Goal: Use online tool/utility: Utilize a website feature to perform a specific function

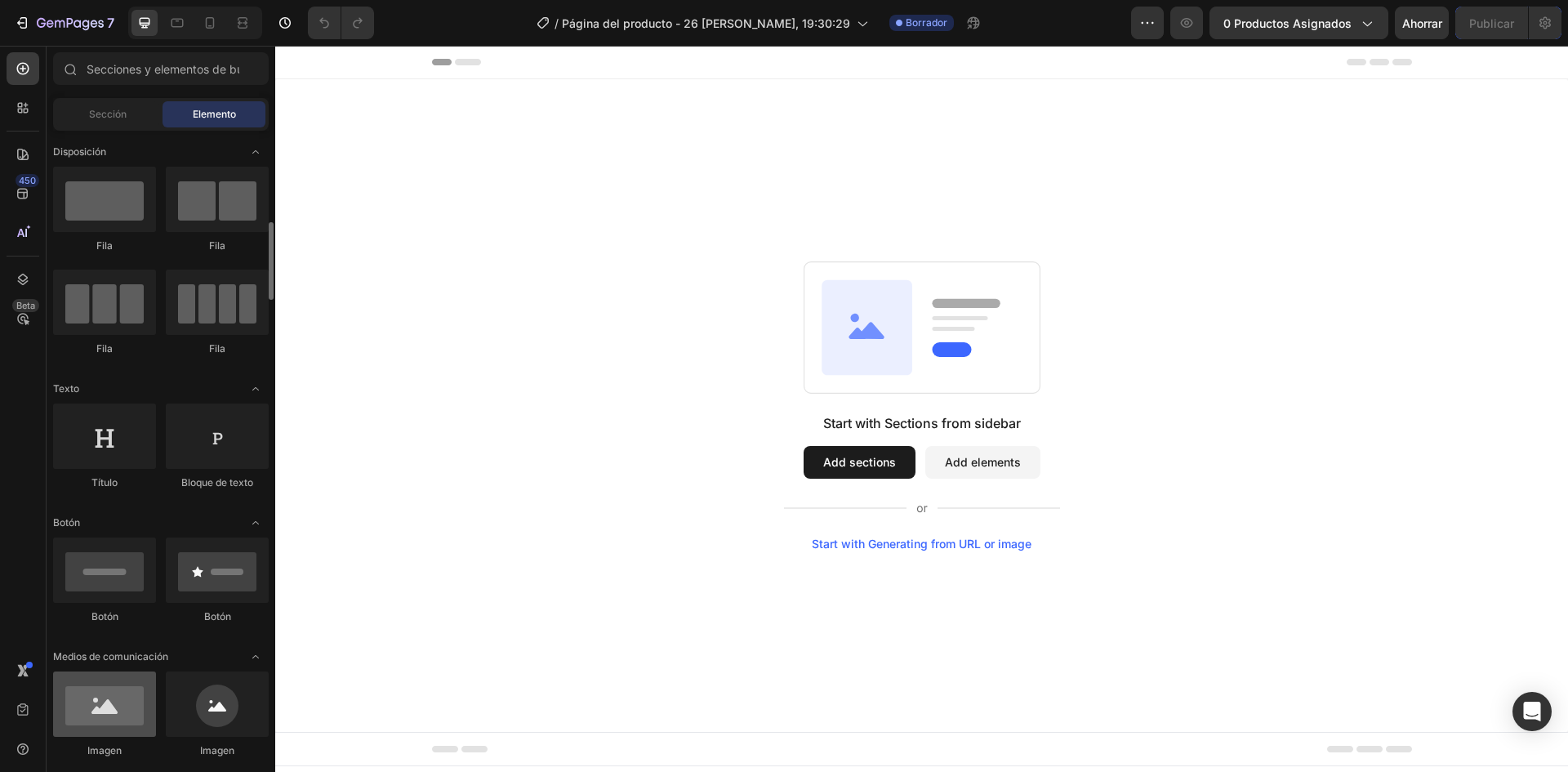
scroll to position [82, 0]
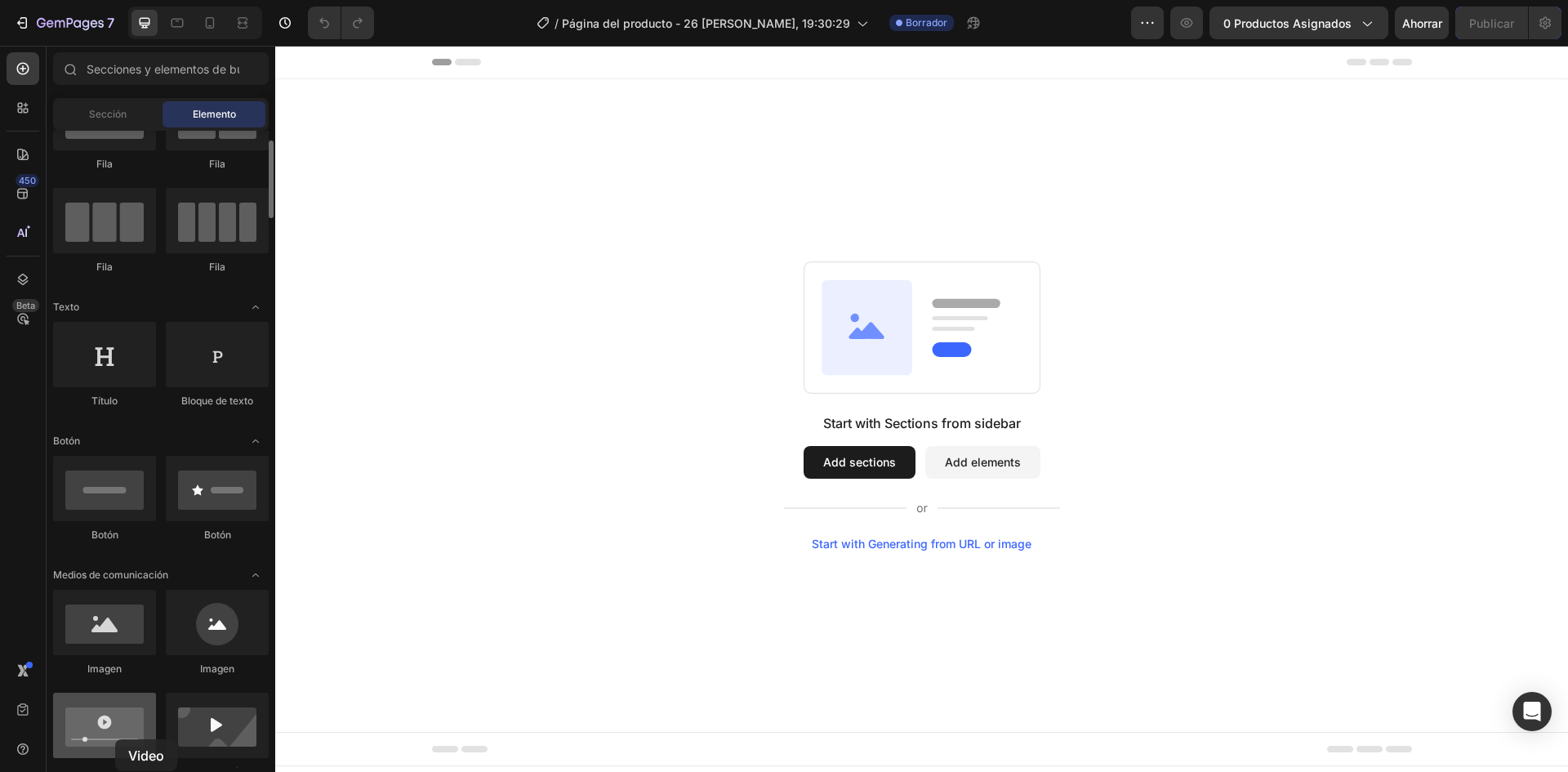
drag, startPoint x: 91, startPoint y: 726, endPoint x: 125, endPoint y: 721, distance: 34.4
click at [115, 737] on div at bounding box center [105, 725] width 103 height 65
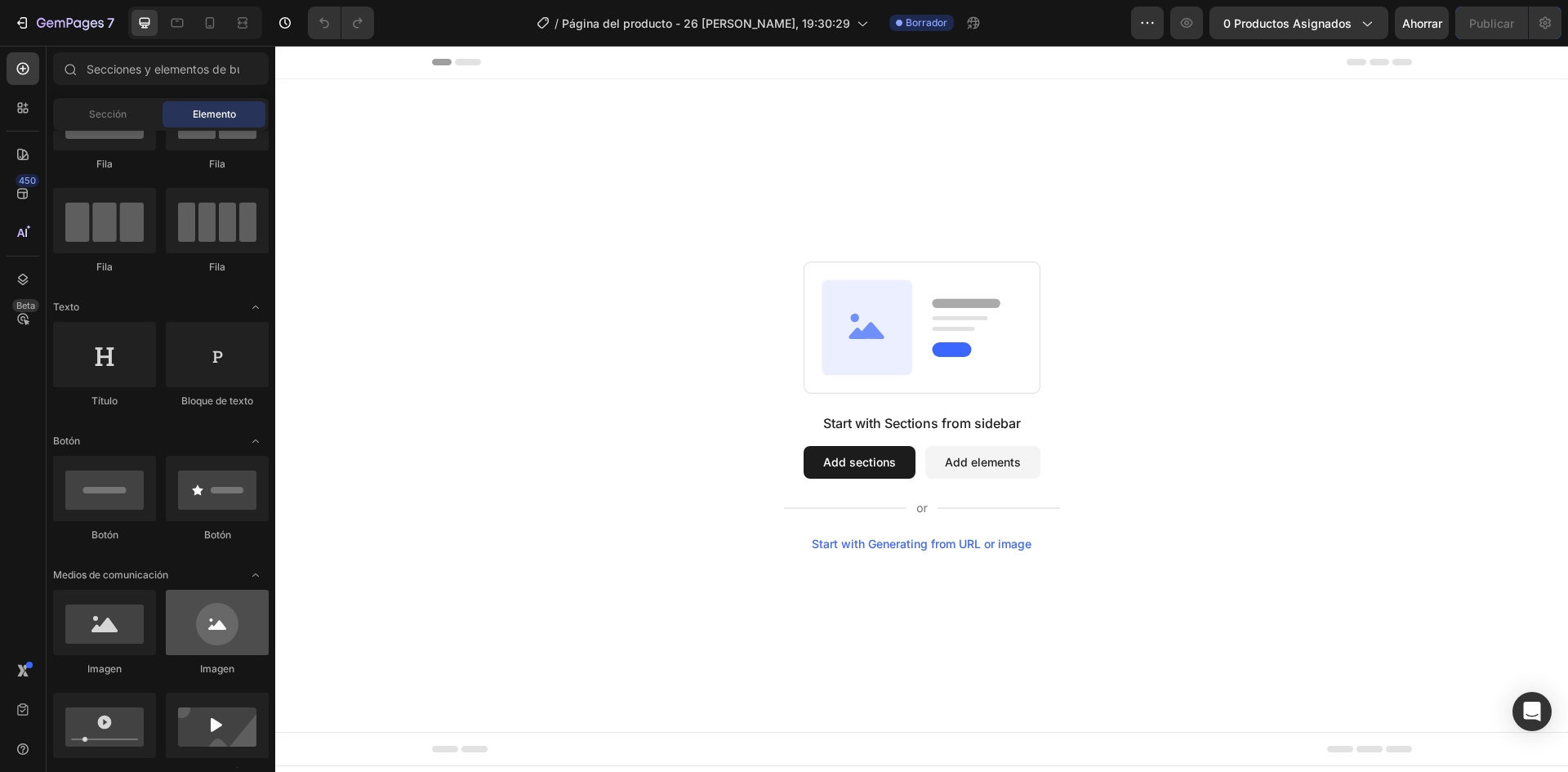
scroll to position [0, 0]
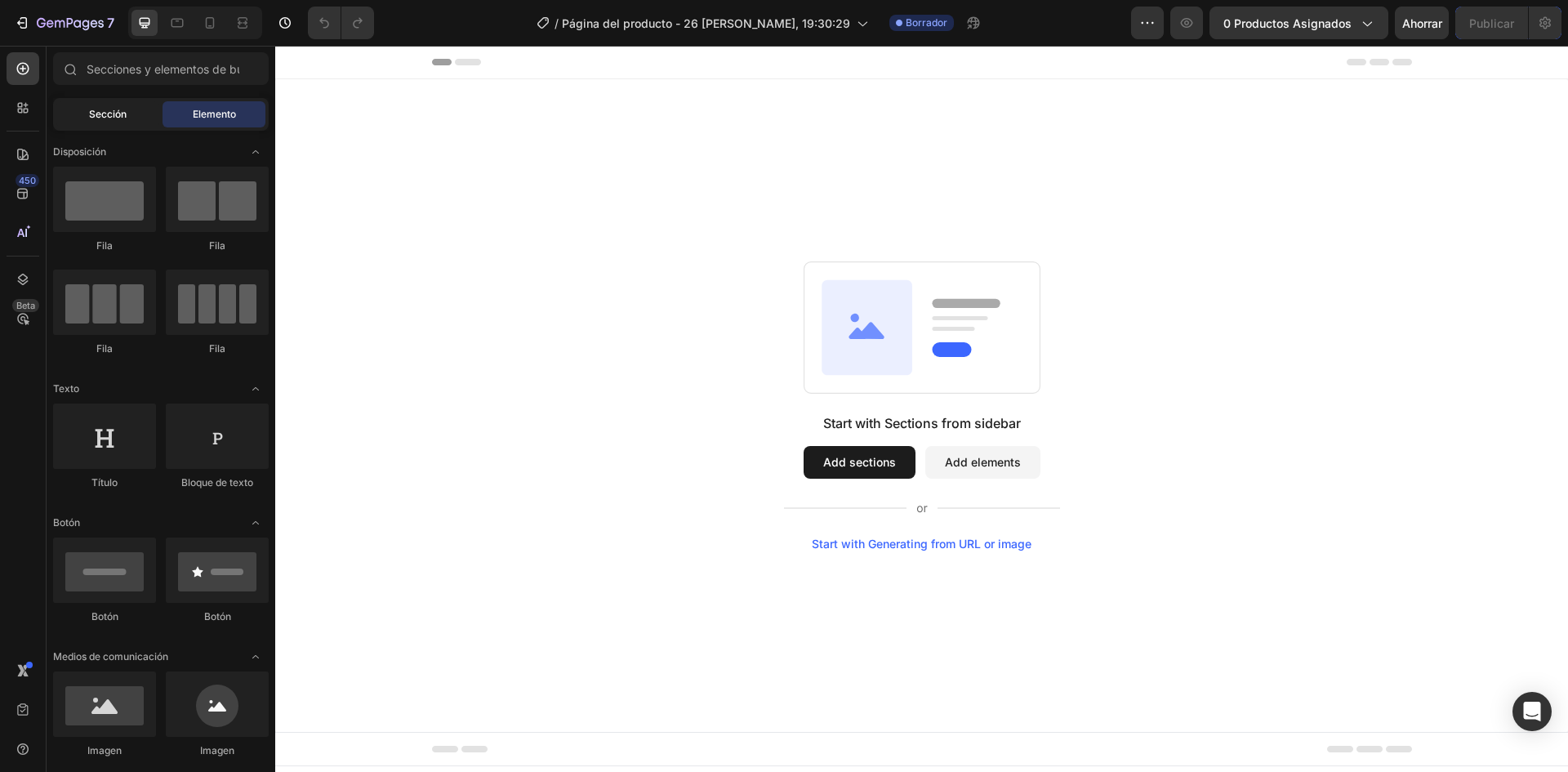
click at [136, 106] on div "Sección" at bounding box center [108, 114] width 103 height 26
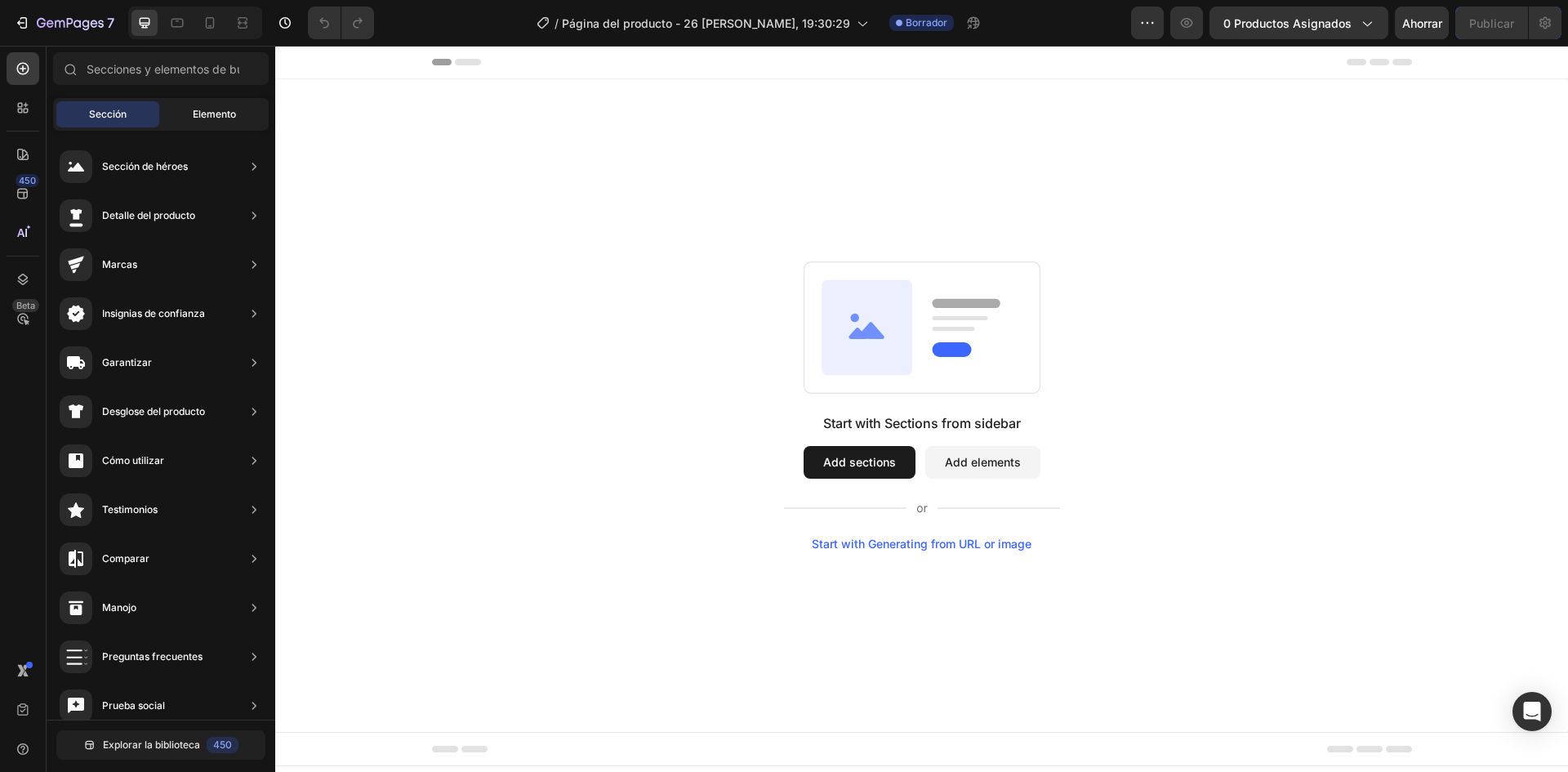
click at [218, 105] on div "Elemento" at bounding box center [214, 114] width 103 height 26
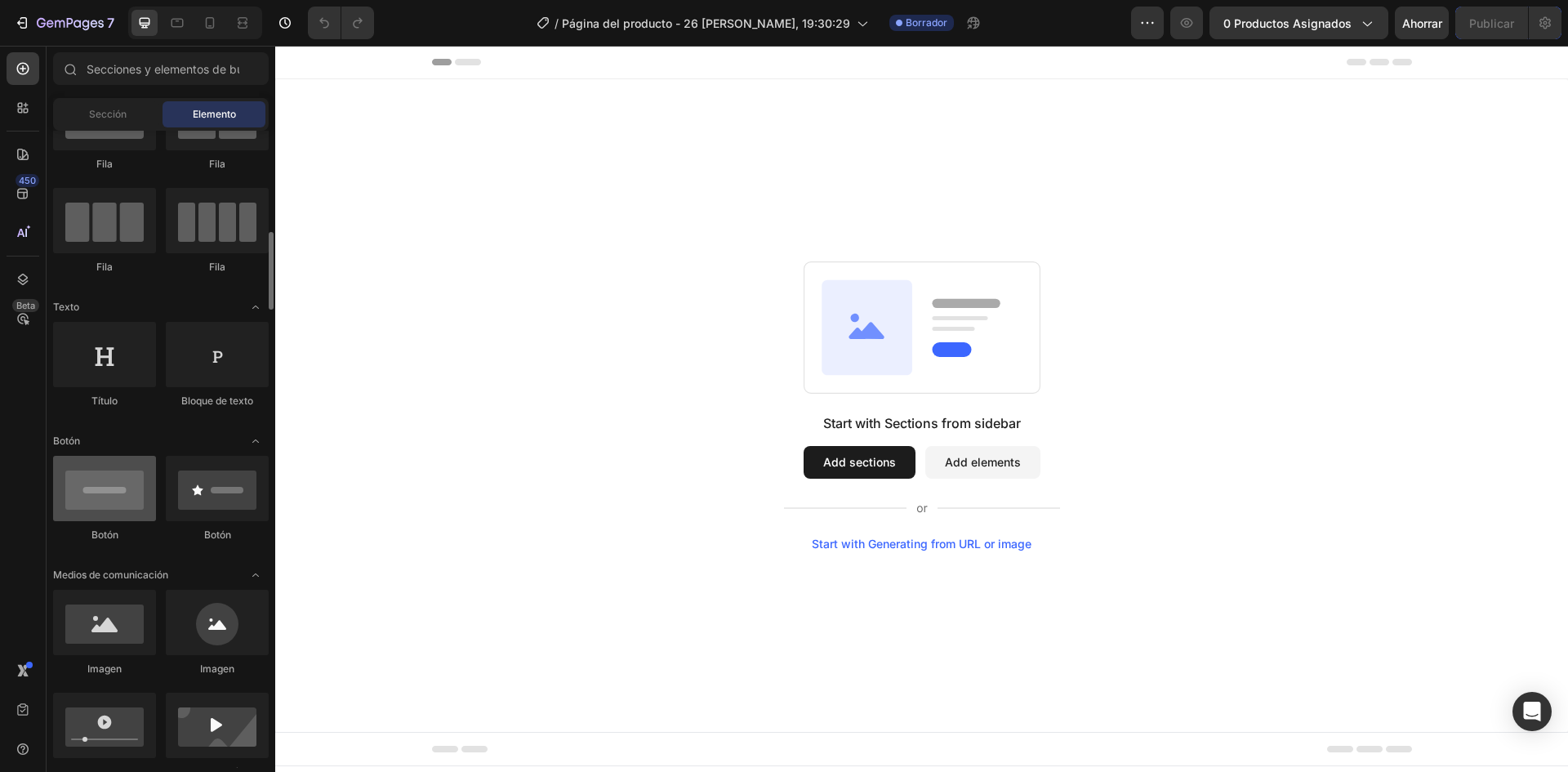
scroll to position [163, 0]
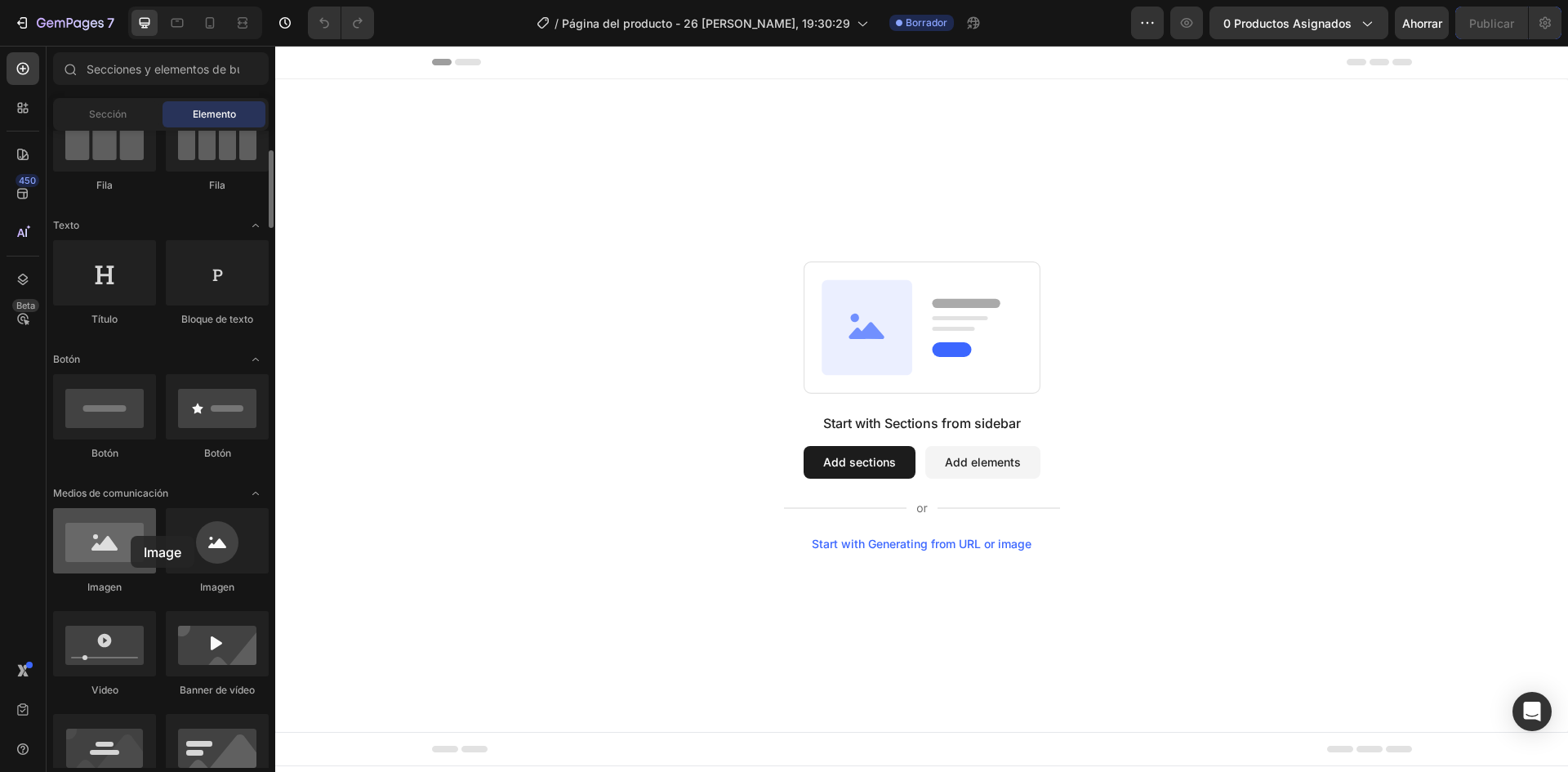
click at [131, 536] on div at bounding box center [105, 540] width 103 height 65
click at [68, 545] on div at bounding box center [105, 540] width 103 height 65
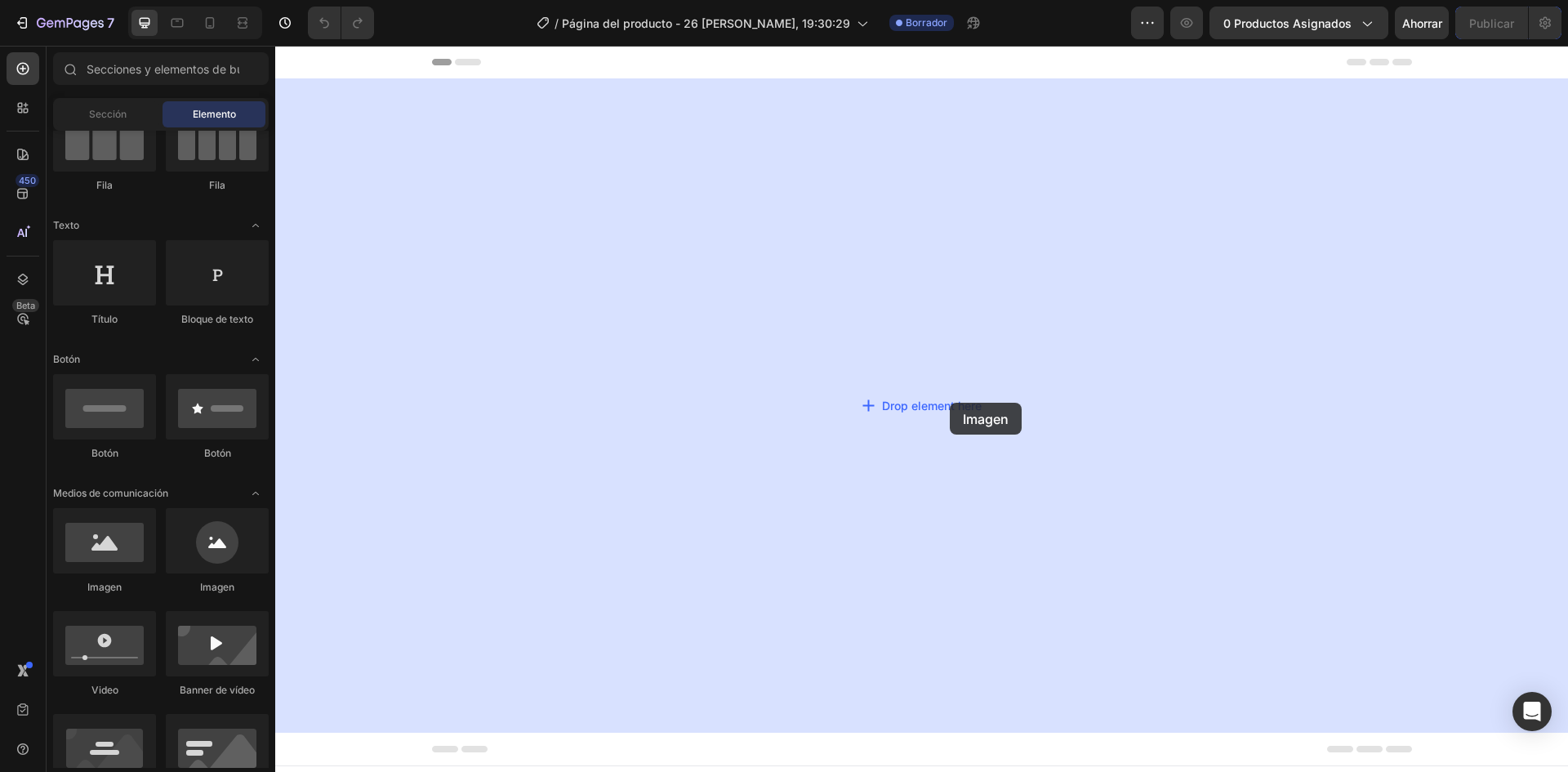
drag, startPoint x: 355, startPoint y: 588, endPoint x: 950, endPoint y: 392, distance: 626.5
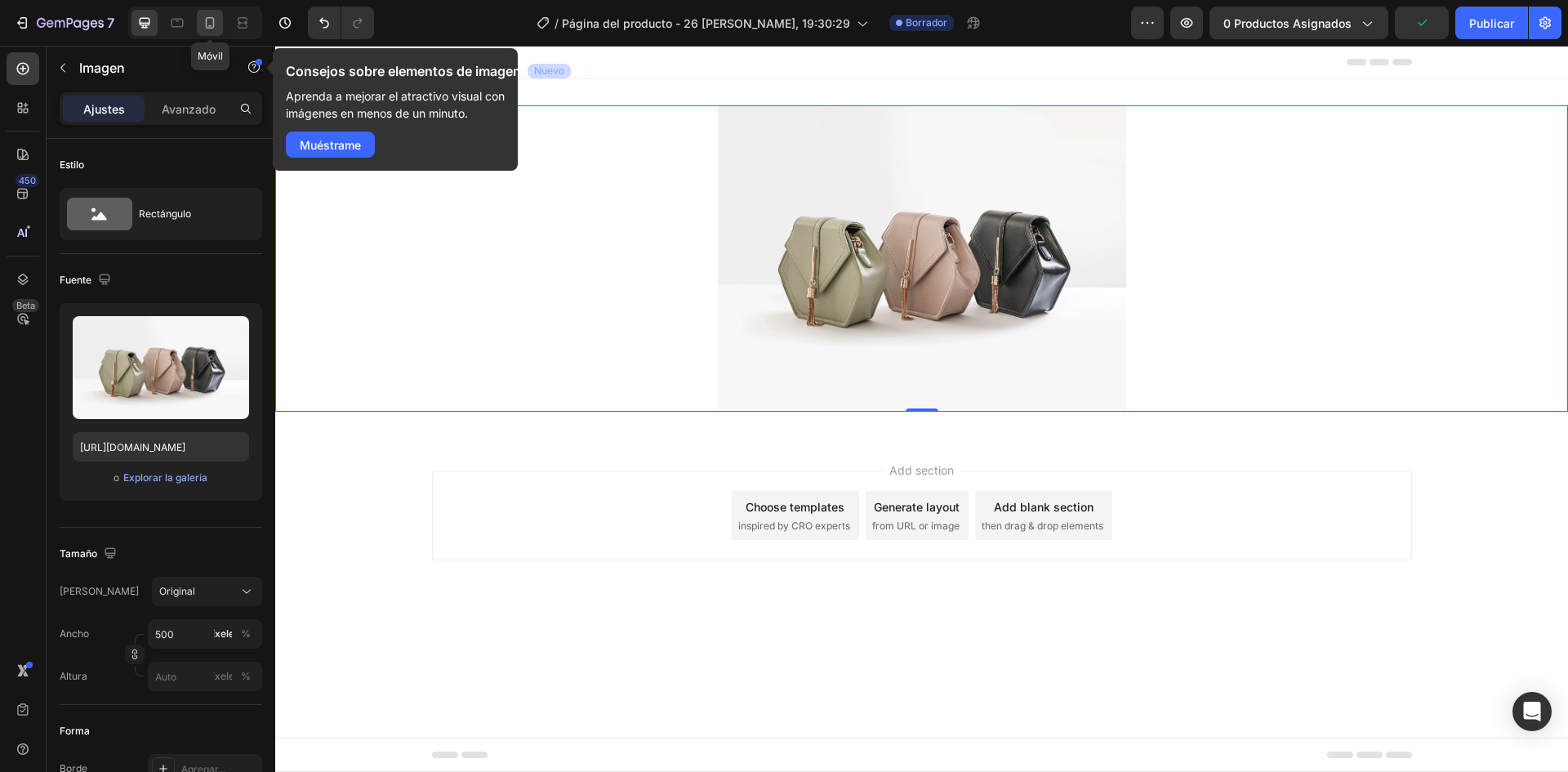
click at [206, 26] on icon at bounding box center [210, 23] width 9 height 11
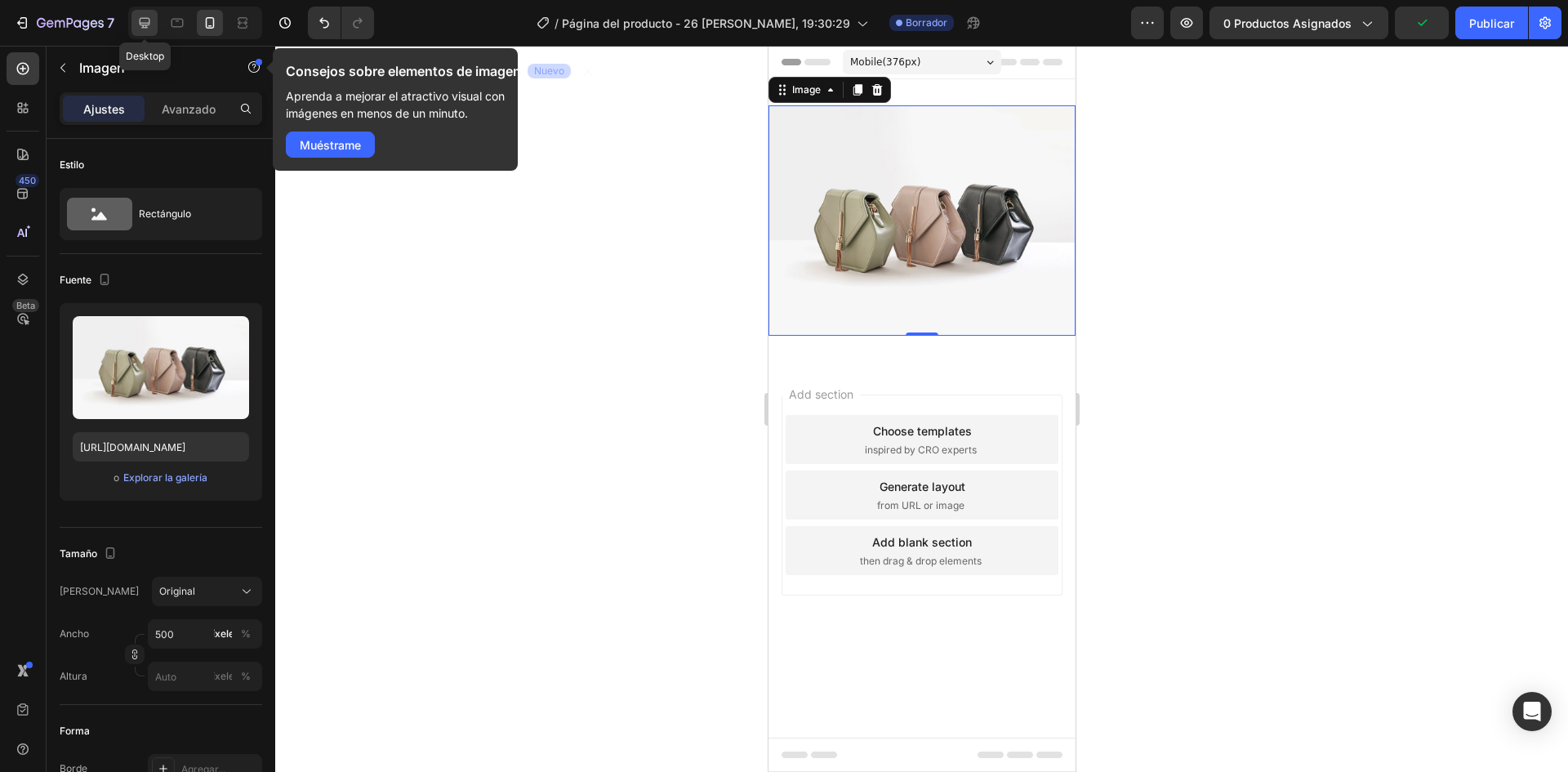
click at [136, 31] on div at bounding box center [145, 23] width 26 height 26
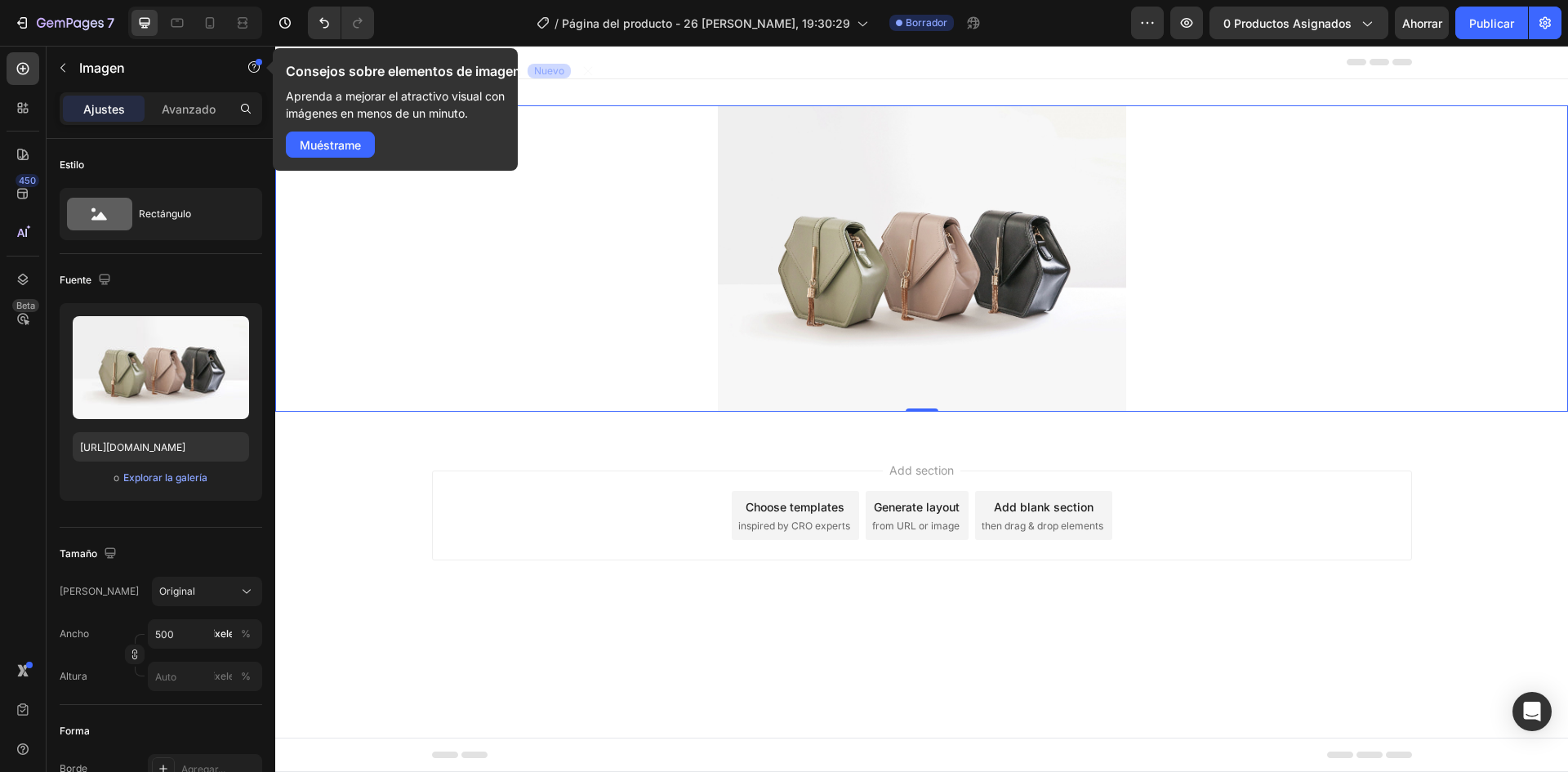
click at [567, 266] on div at bounding box center [922, 258] width 1293 height 306
click at [367, 200] on div at bounding box center [922, 258] width 1293 height 306
click at [223, 17] on div at bounding box center [210, 23] width 26 height 26
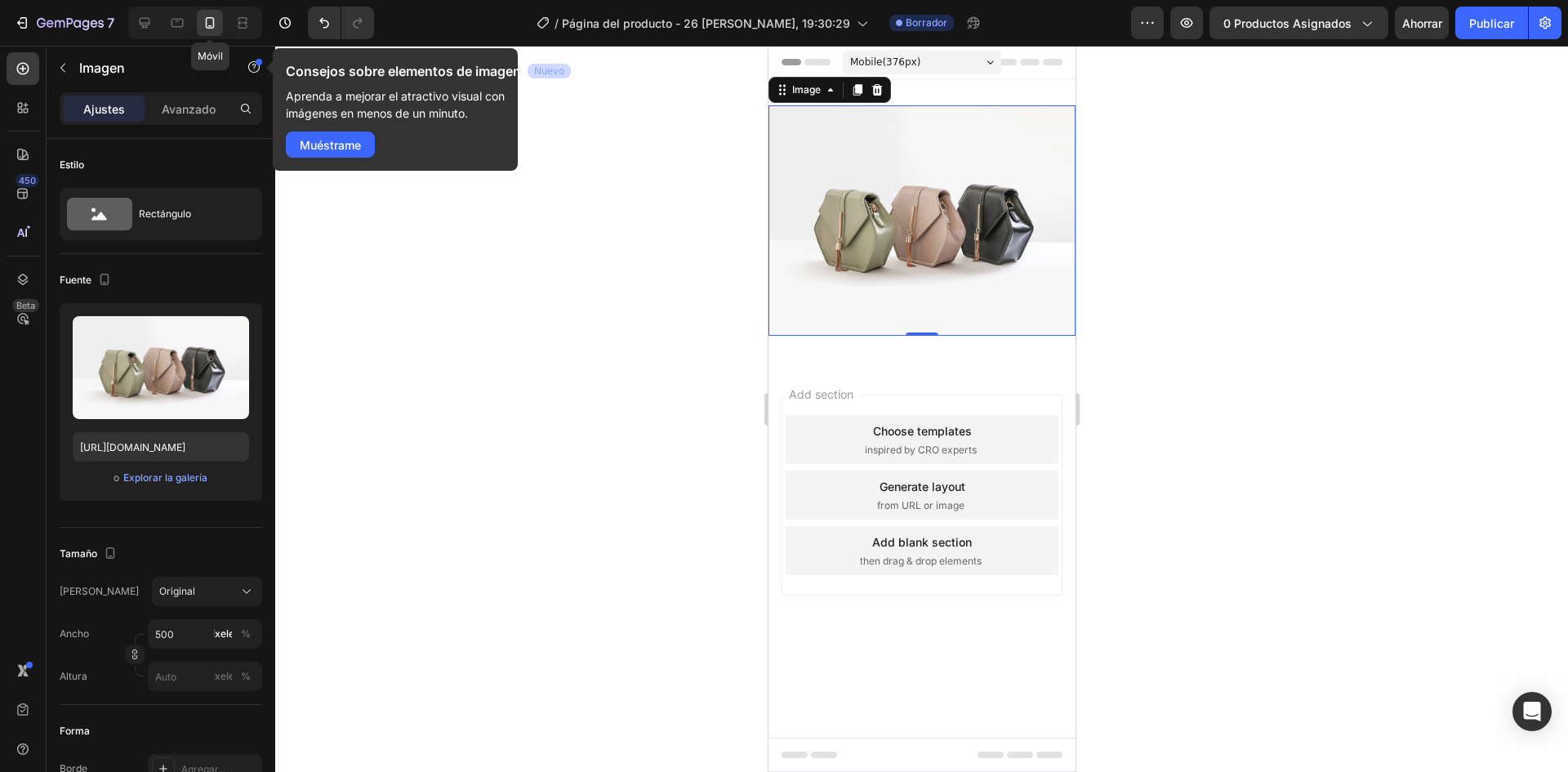
click at [223, 17] on div at bounding box center [210, 23] width 26 height 26
click at [196, 23] on div at bounding box center [195, 22] width 134 height 32
click at [181, 25] on icon at bounding box center [177, 23] width 17 height 17
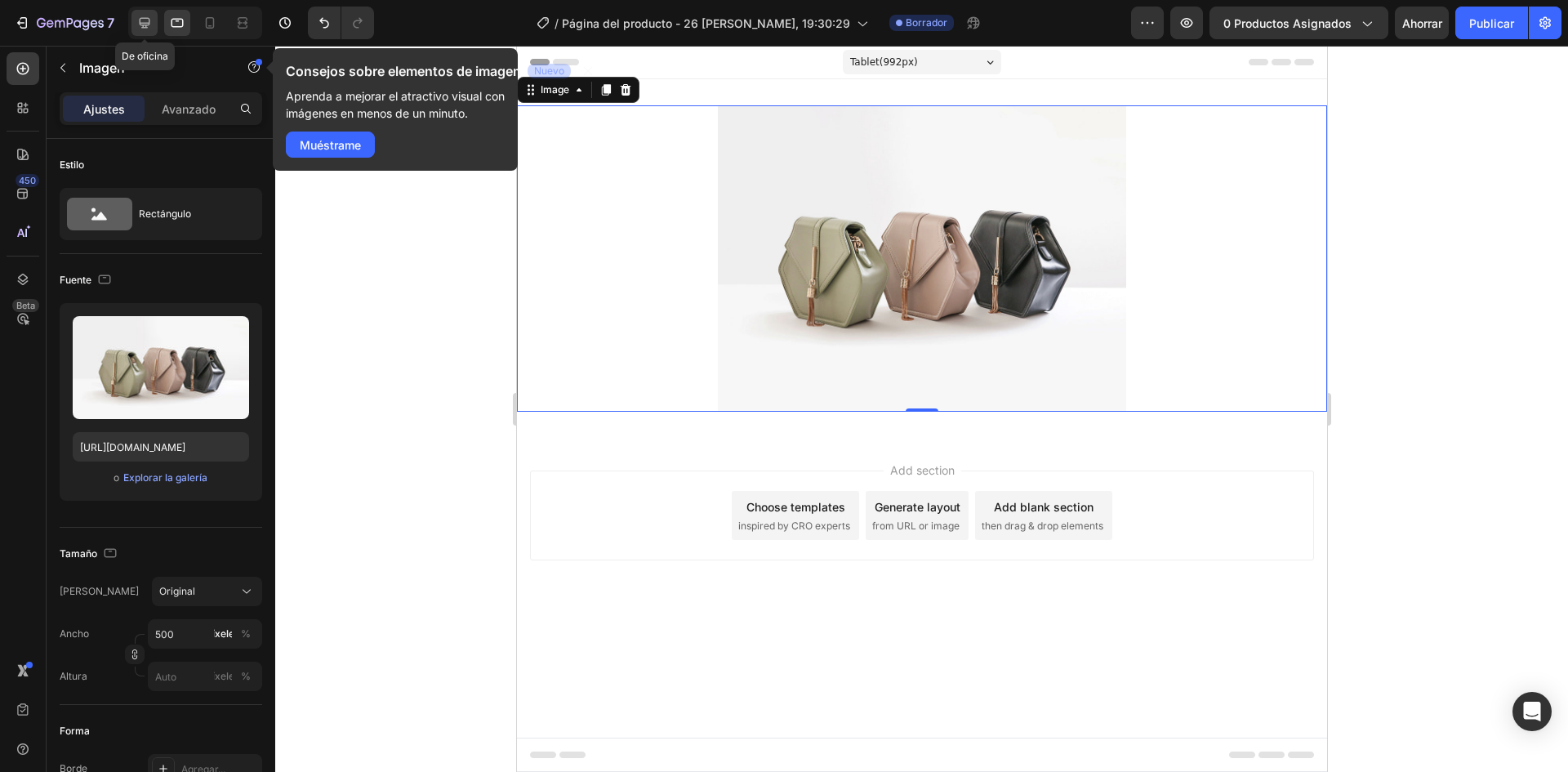
click at [151, 25] on icon at bounding box center [145, 23] width 17 height 17
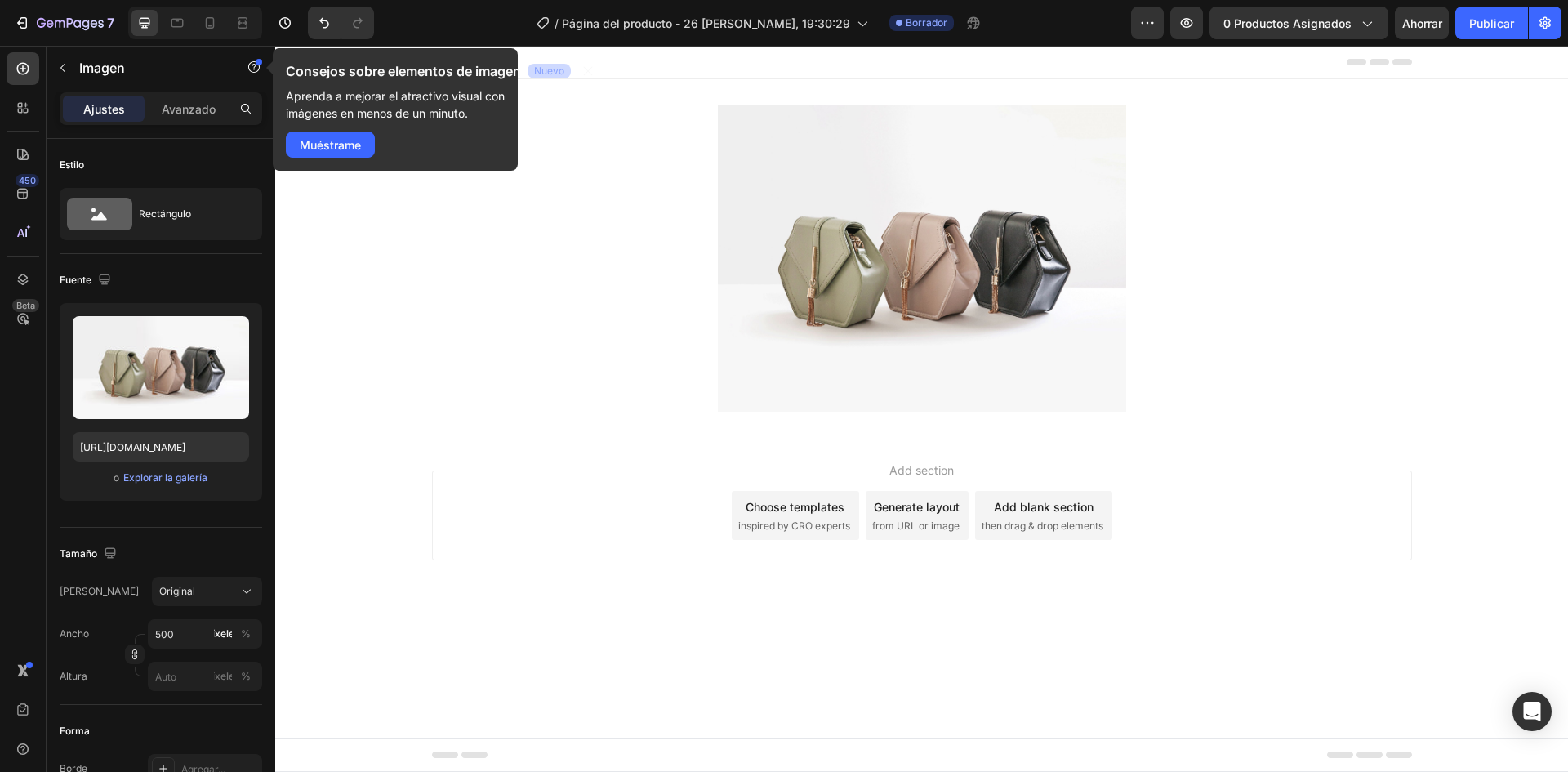
click at [1400, 564] on div "Add section Choose templates inspired by CRO experts Generate layout from URL o…" at bounding box center [922, 539] width 1293 height 201
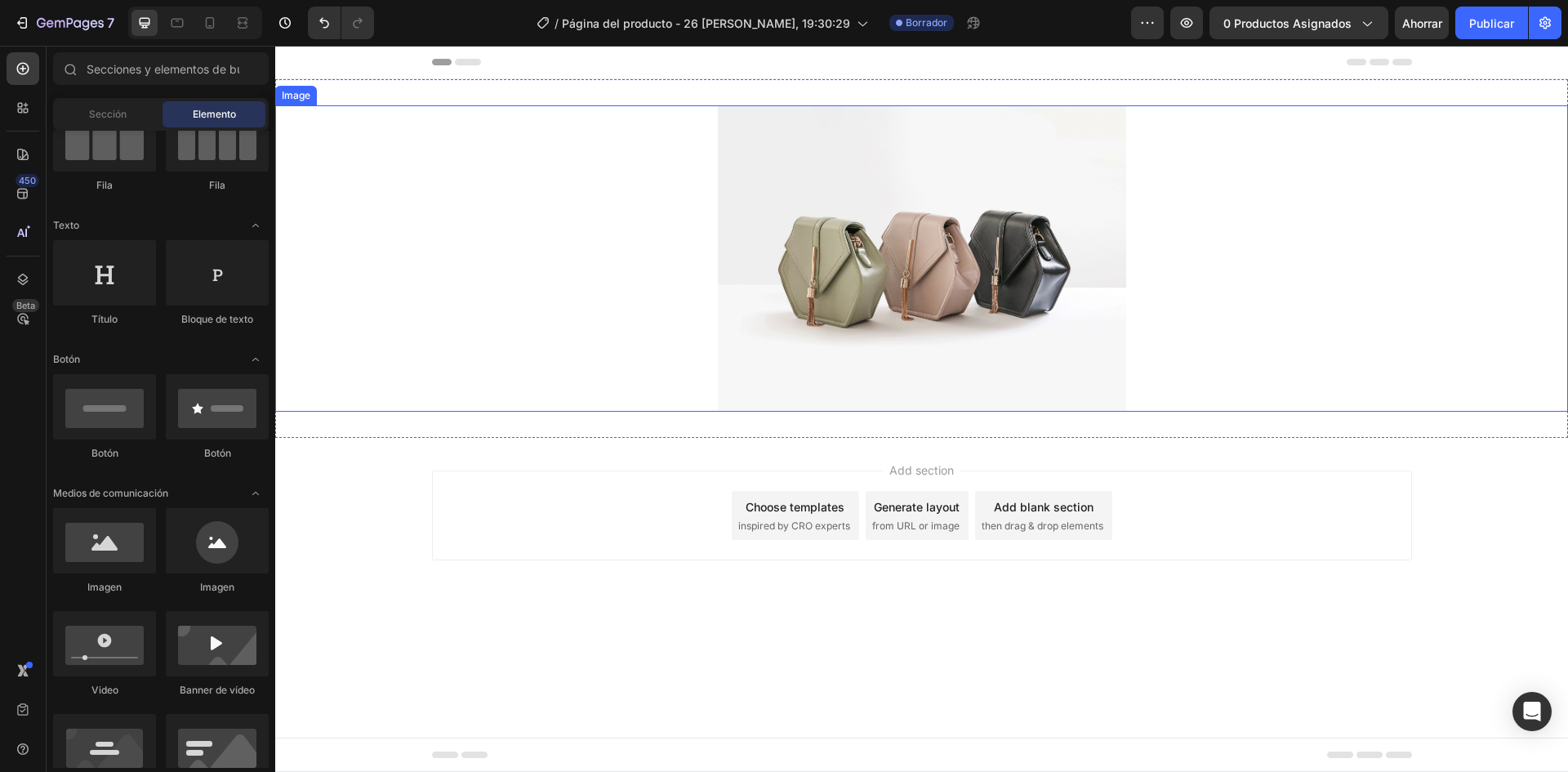
click at [938, 295] on img at bounding box center [922, 258] width 408 height 306
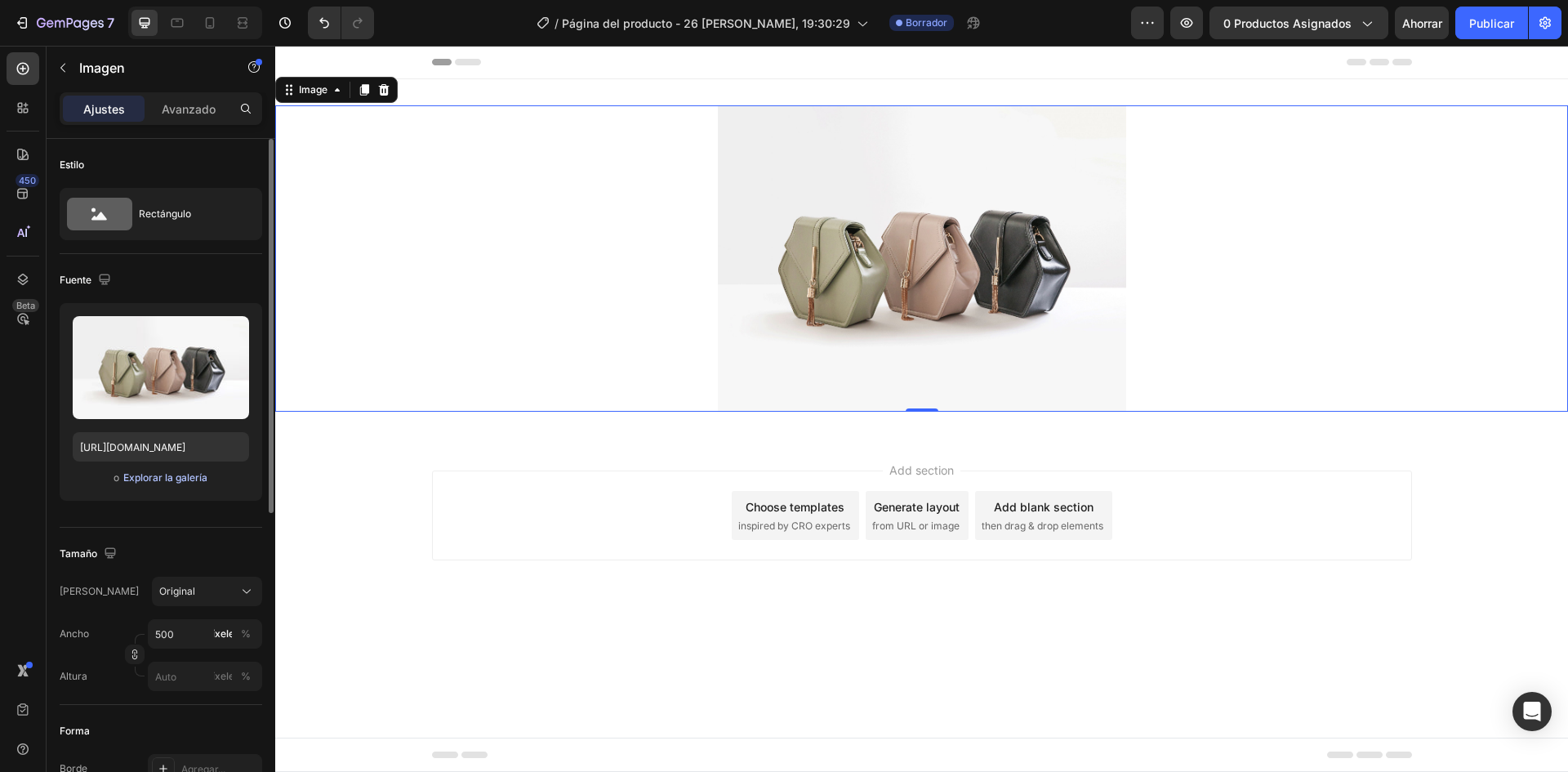
click at [183, 471] on font "Explorar la galería" at bounding box center [165, 477] width 84 height 12
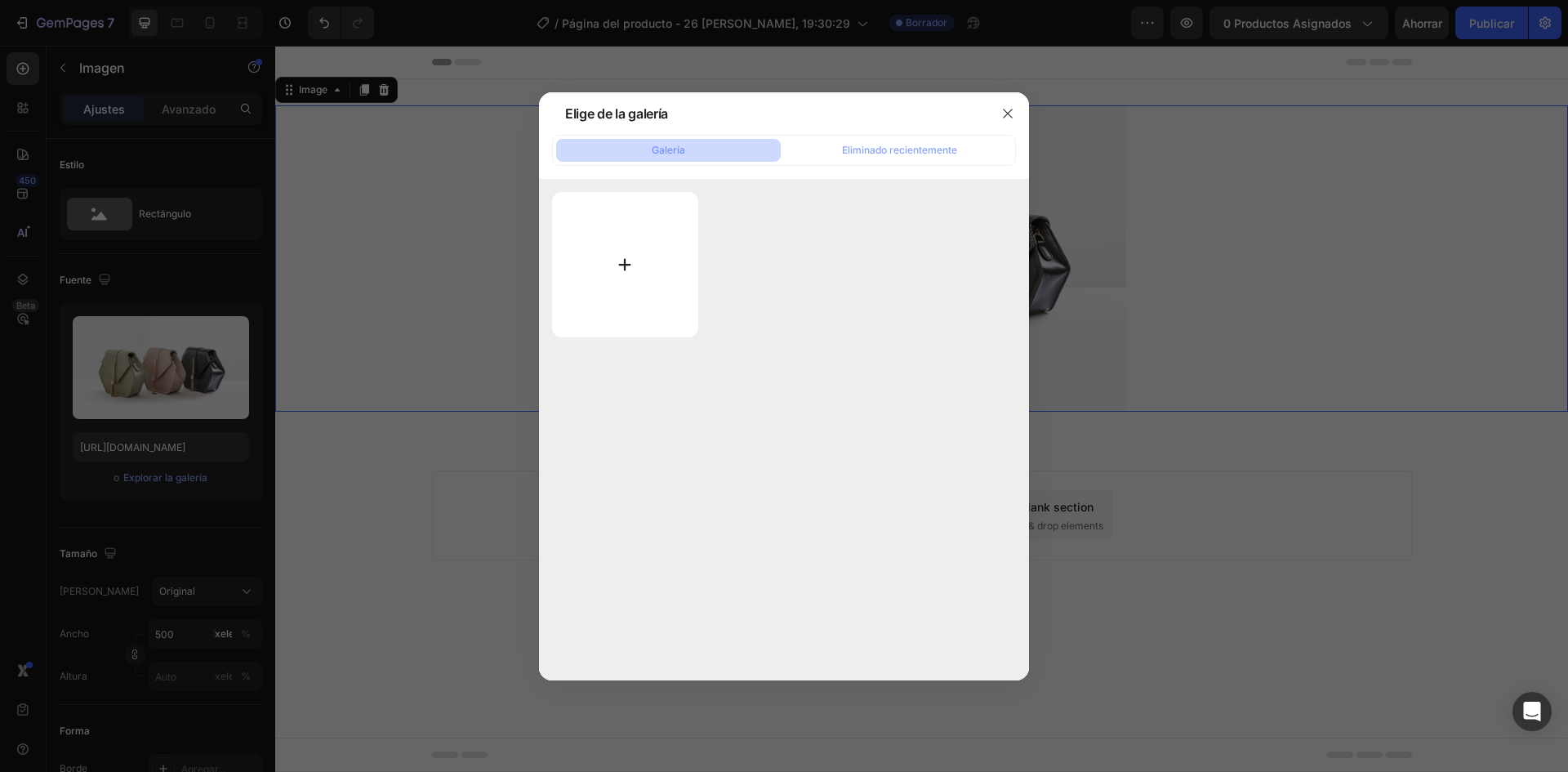
click at [627, 263] on input "file" at bounding box center [625, 265] width 147 height 146
click at [675, 258] on input "file" at bounding box center [625, 265] width 147 height 146
type input "C:\fakepath\Diseño sin título (11).png"
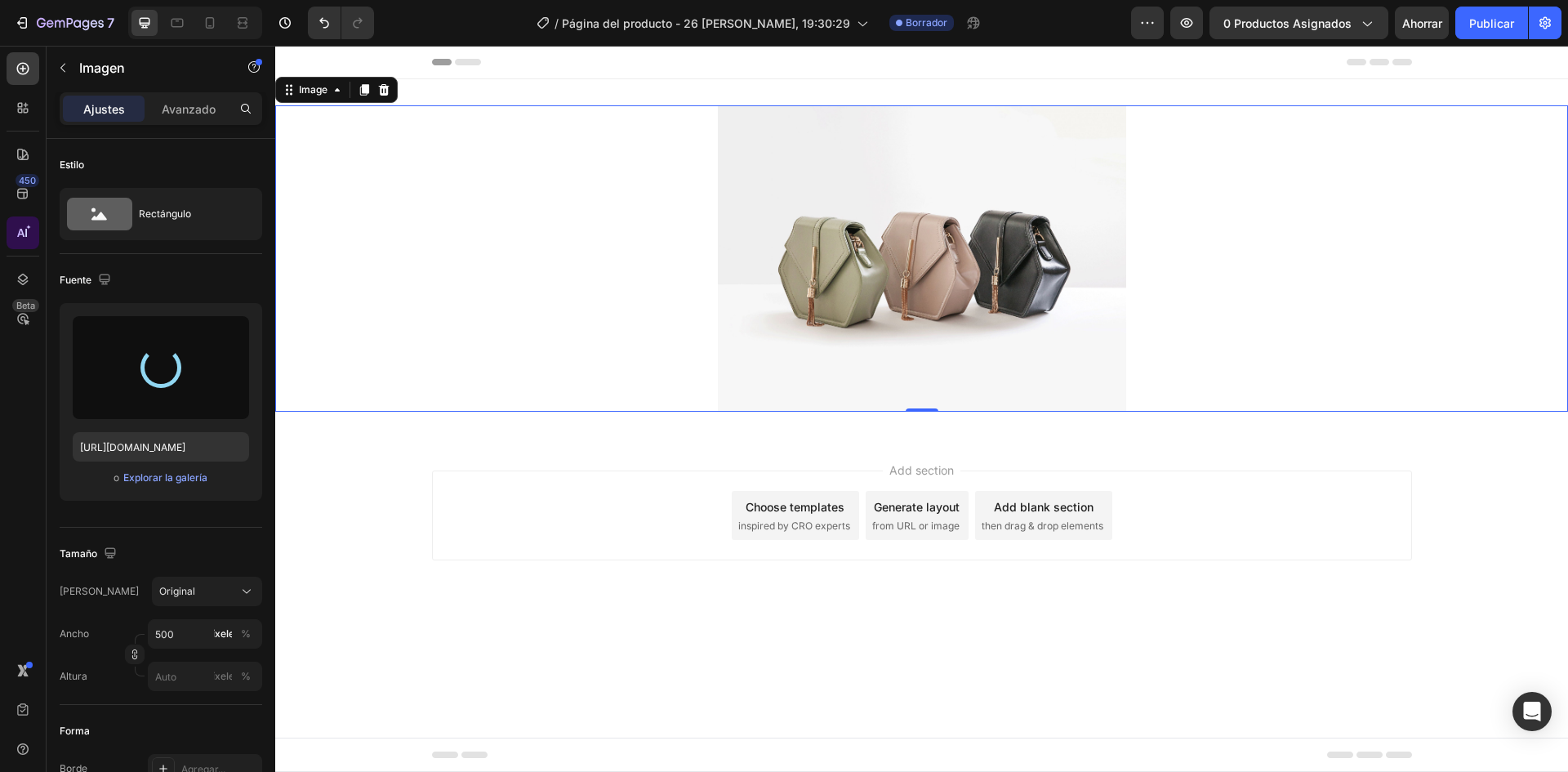
type input "[URL][DOMAIN_NAME]"
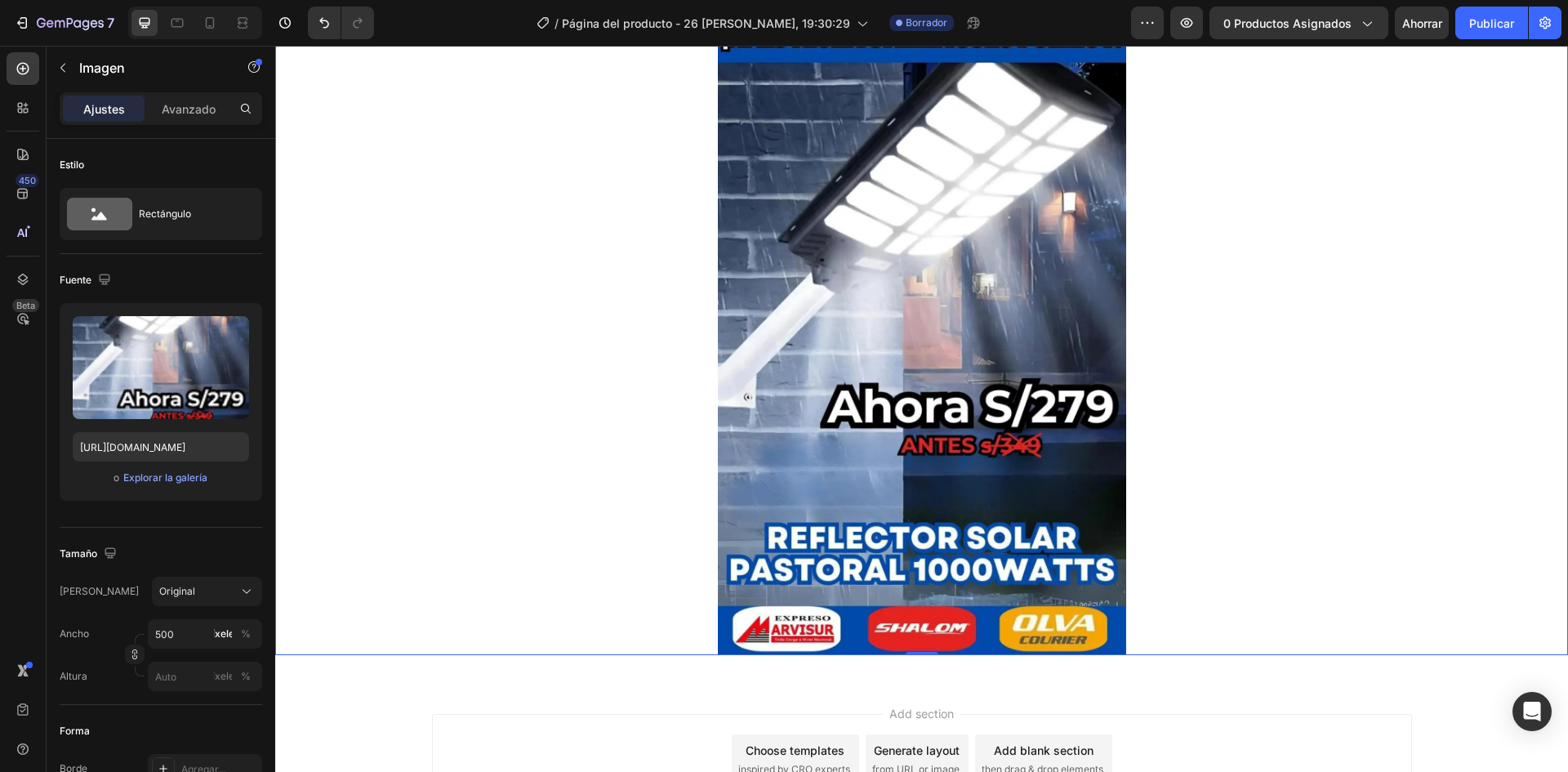
scroll to position [238, 0]
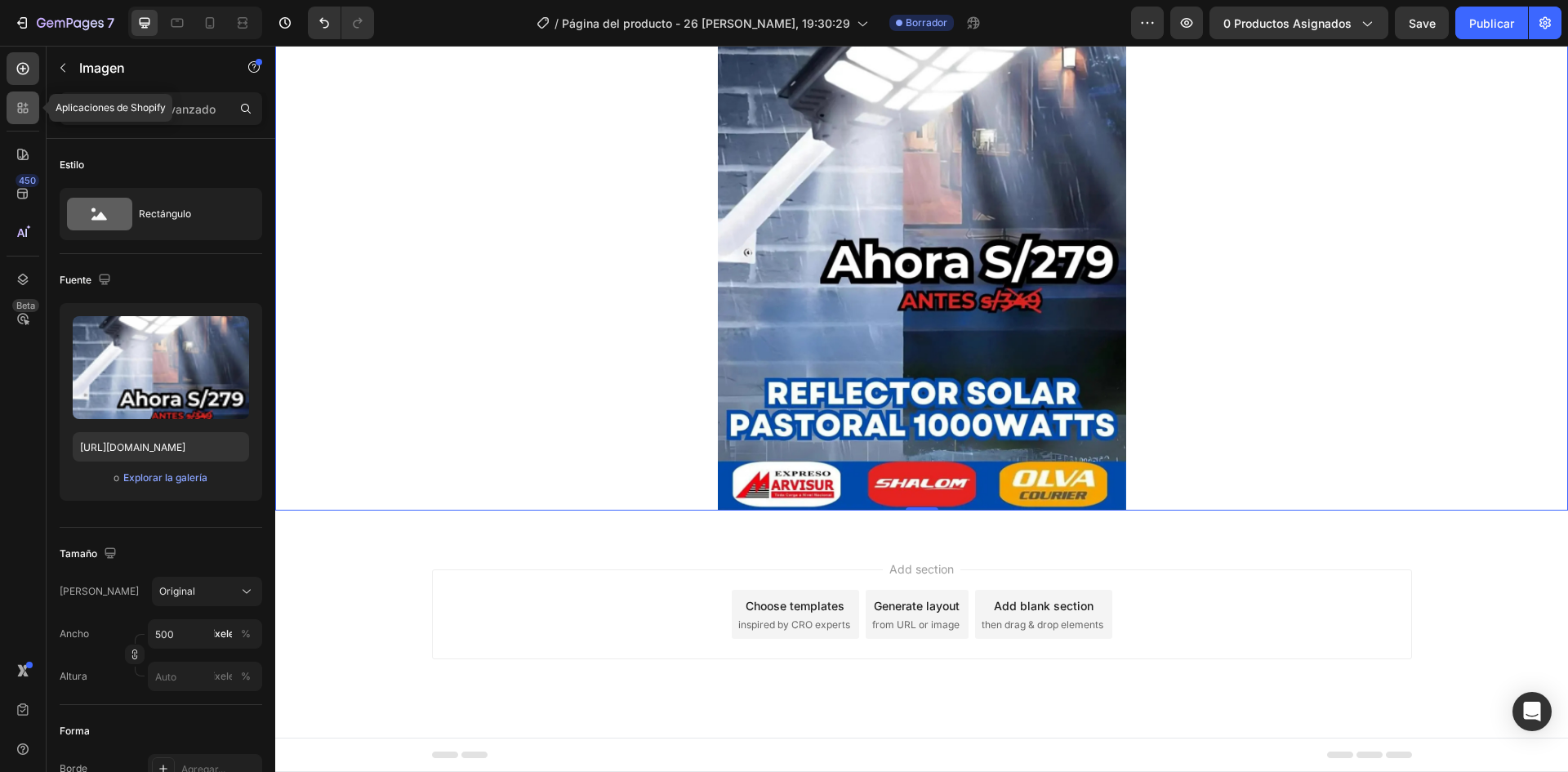
click at [21, 103] on icon at bounding box center [19, 105] width 5 height 5
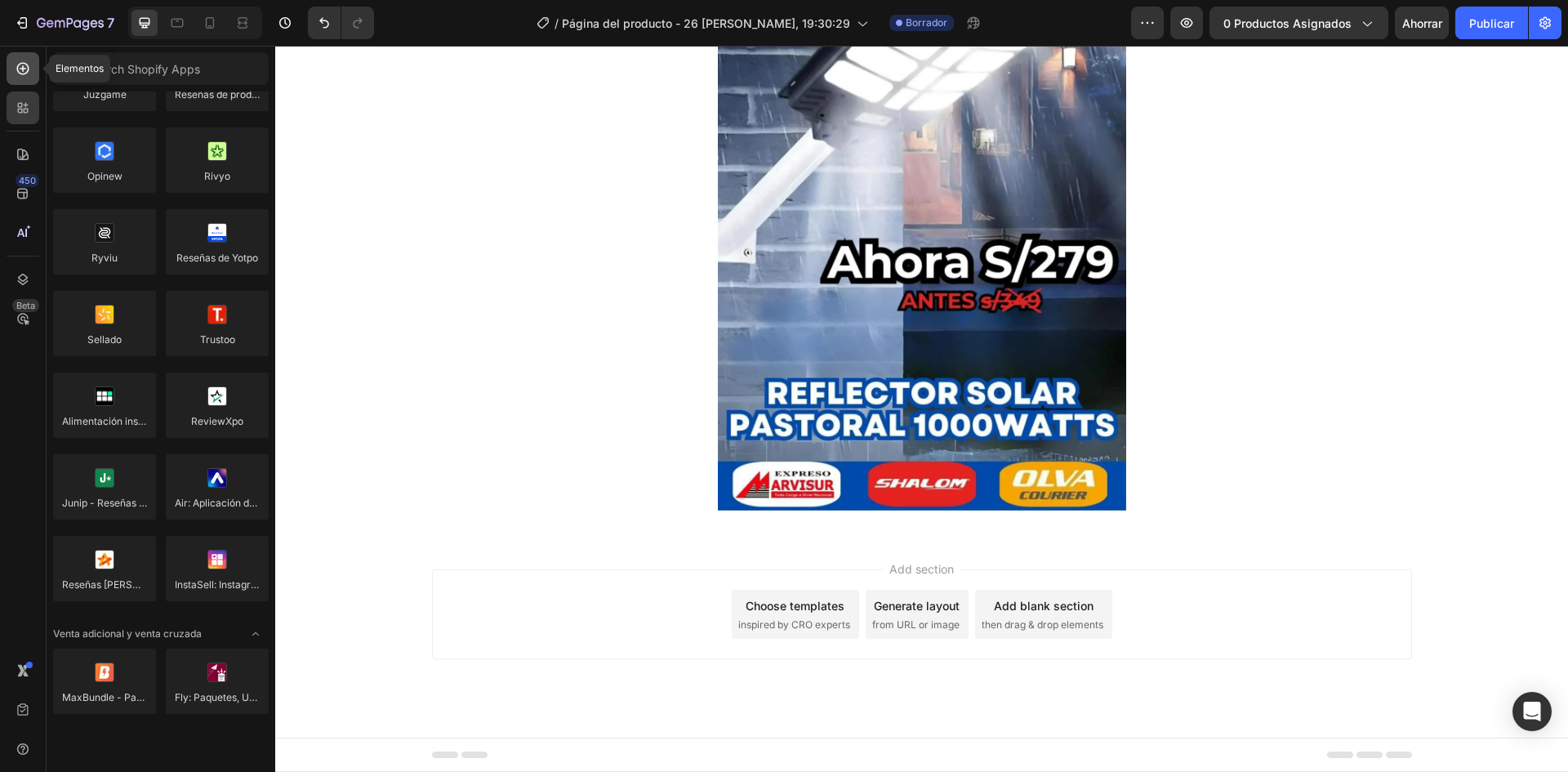
click at [25, 63] on icon at bounding box center [23, 69] width 17 height 17
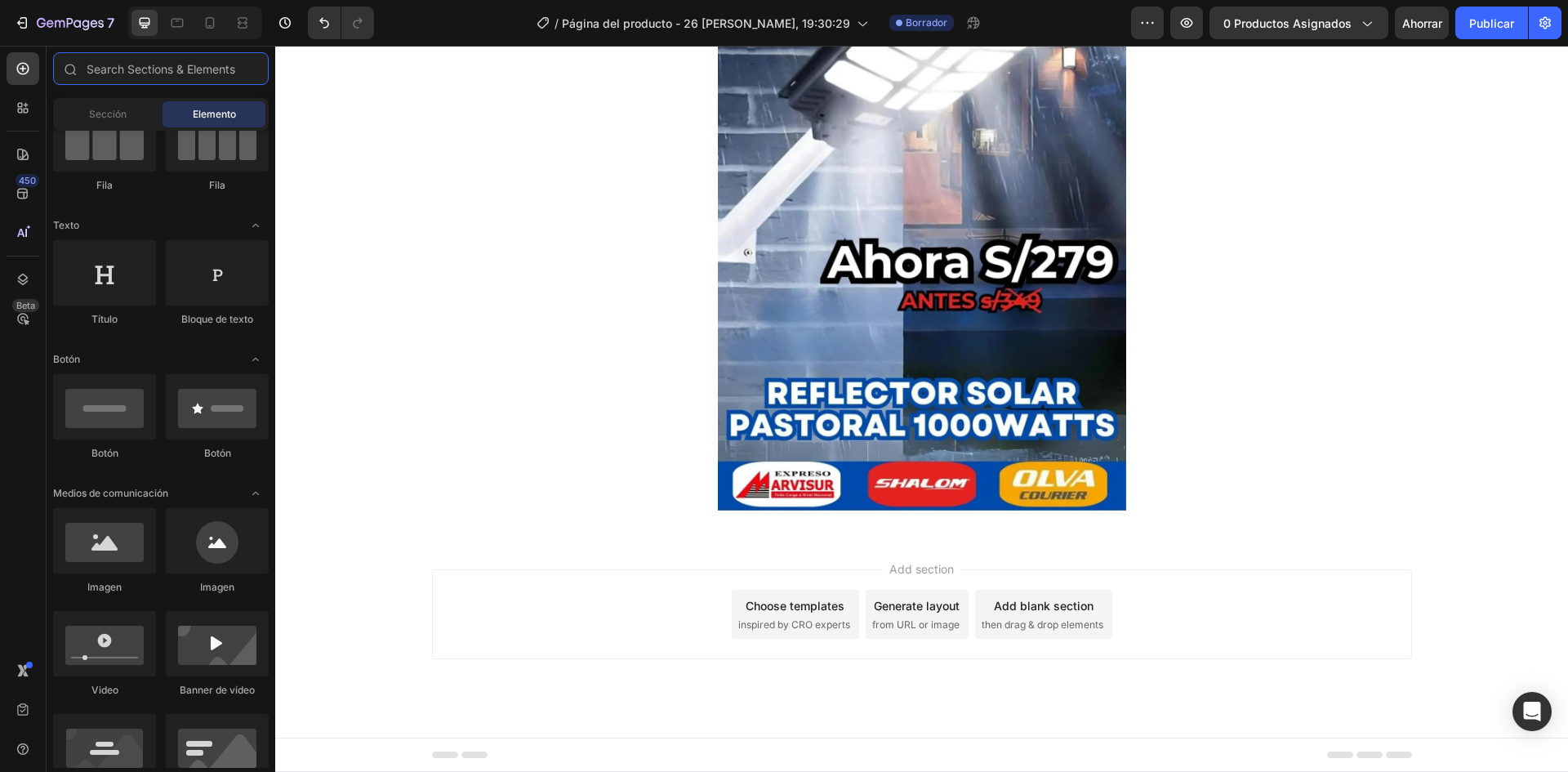
scroll to position [0, 0]
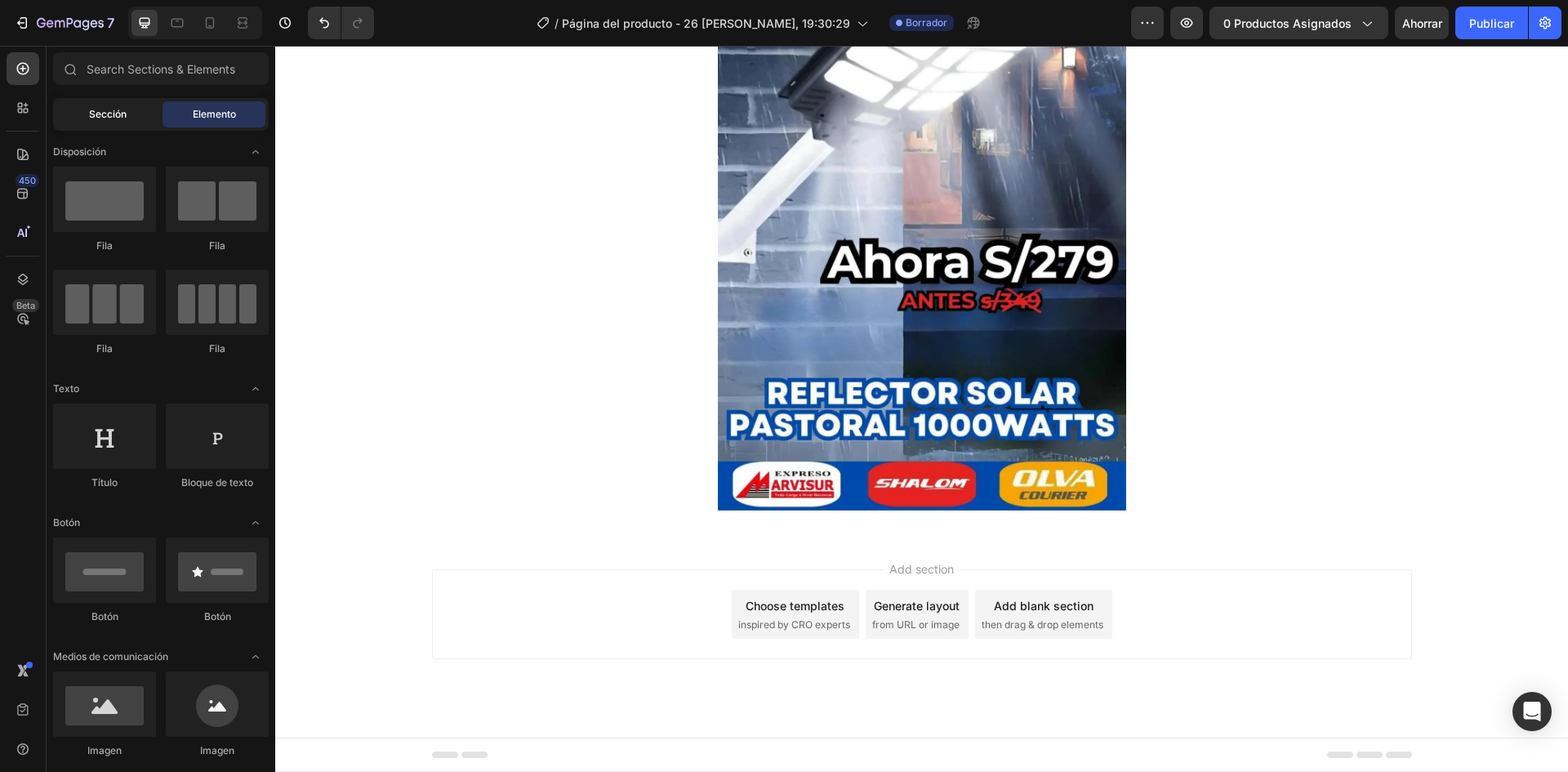
click at [130, 118] on div "Sección" at bounding box center [108, 114] width 103 height 26
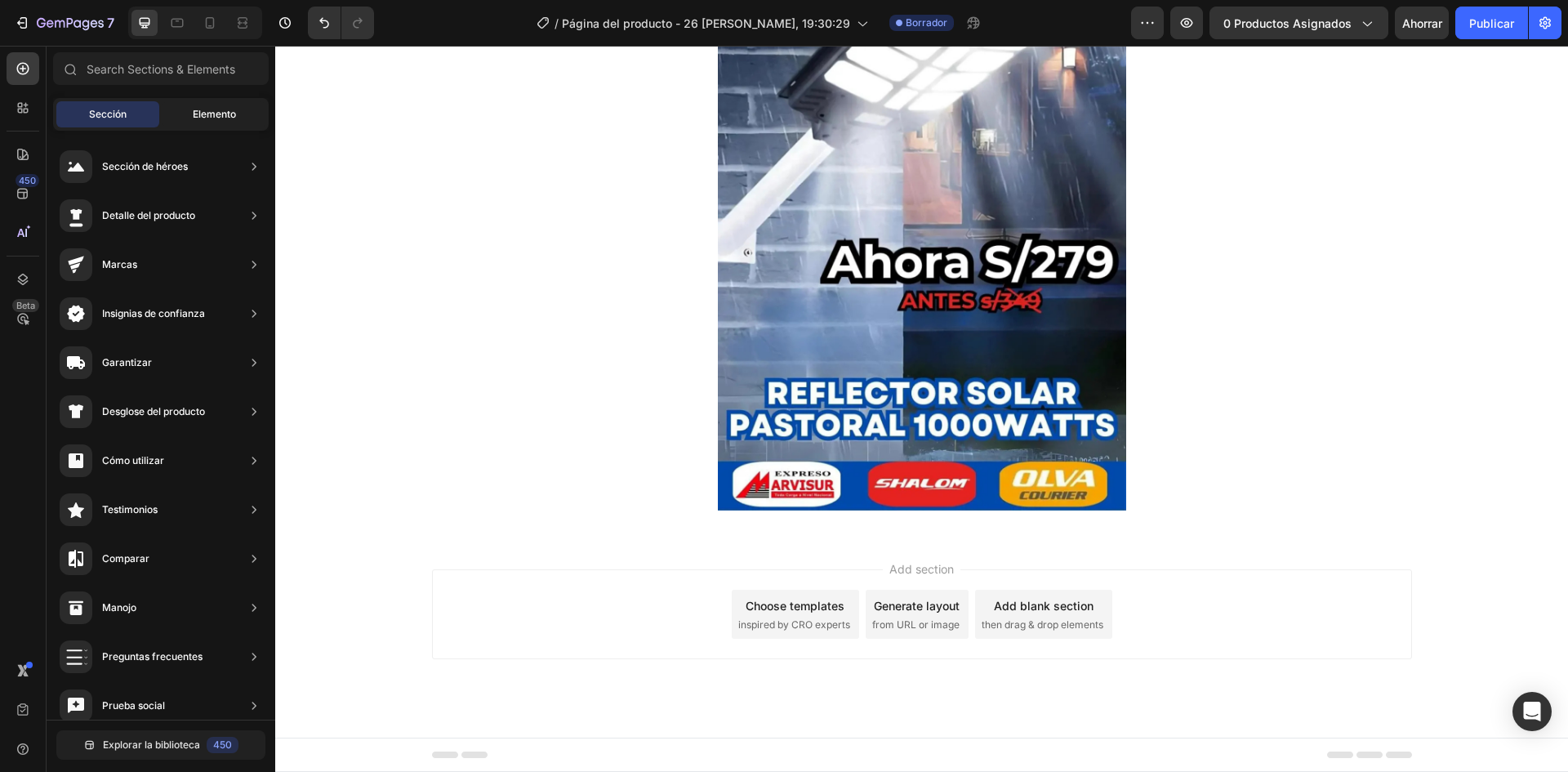
click at [186, 105] on div "Elemento" at bounding box center [214, 114] width 103 height 26
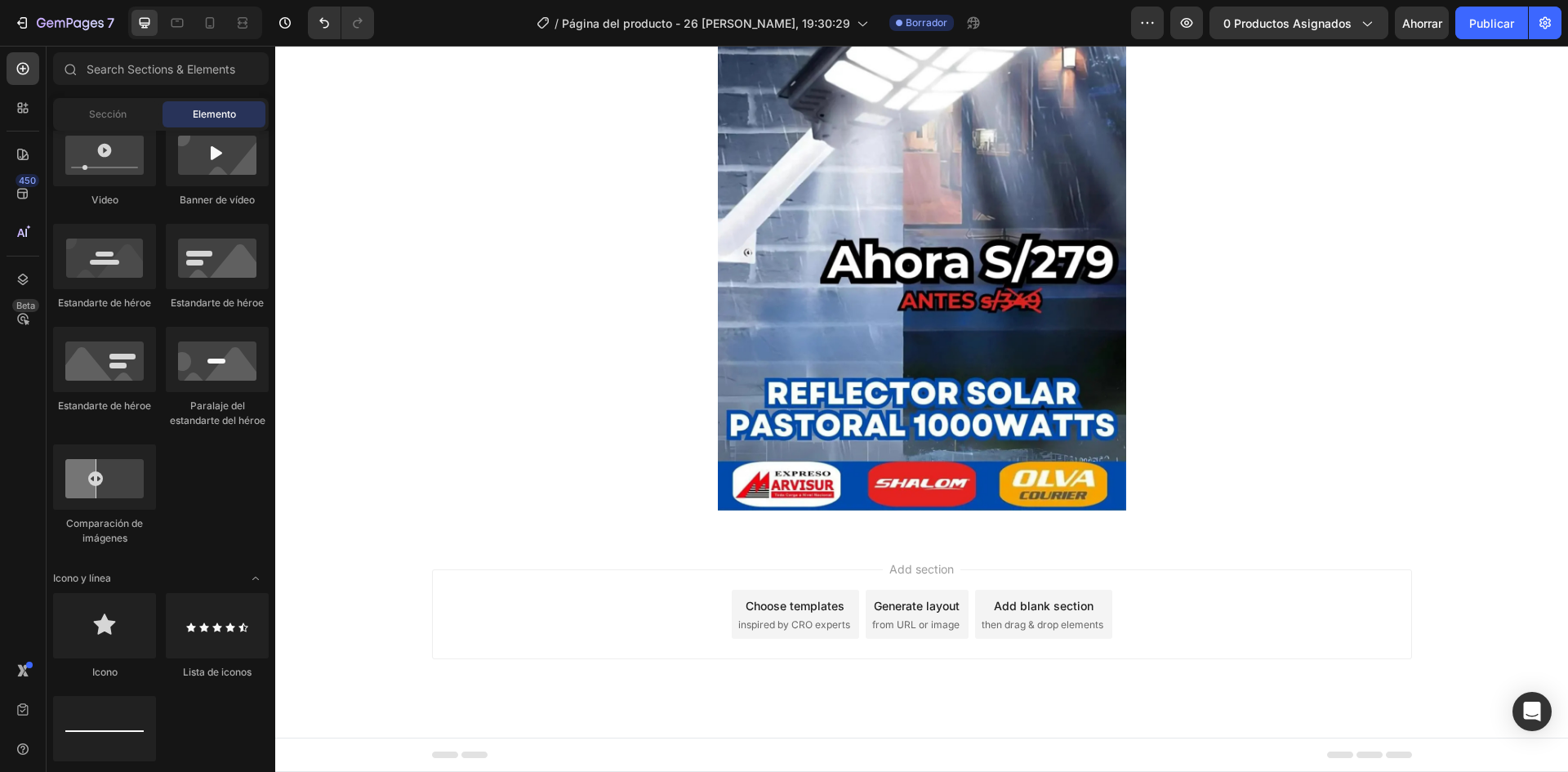
scroll to position [245, 0]
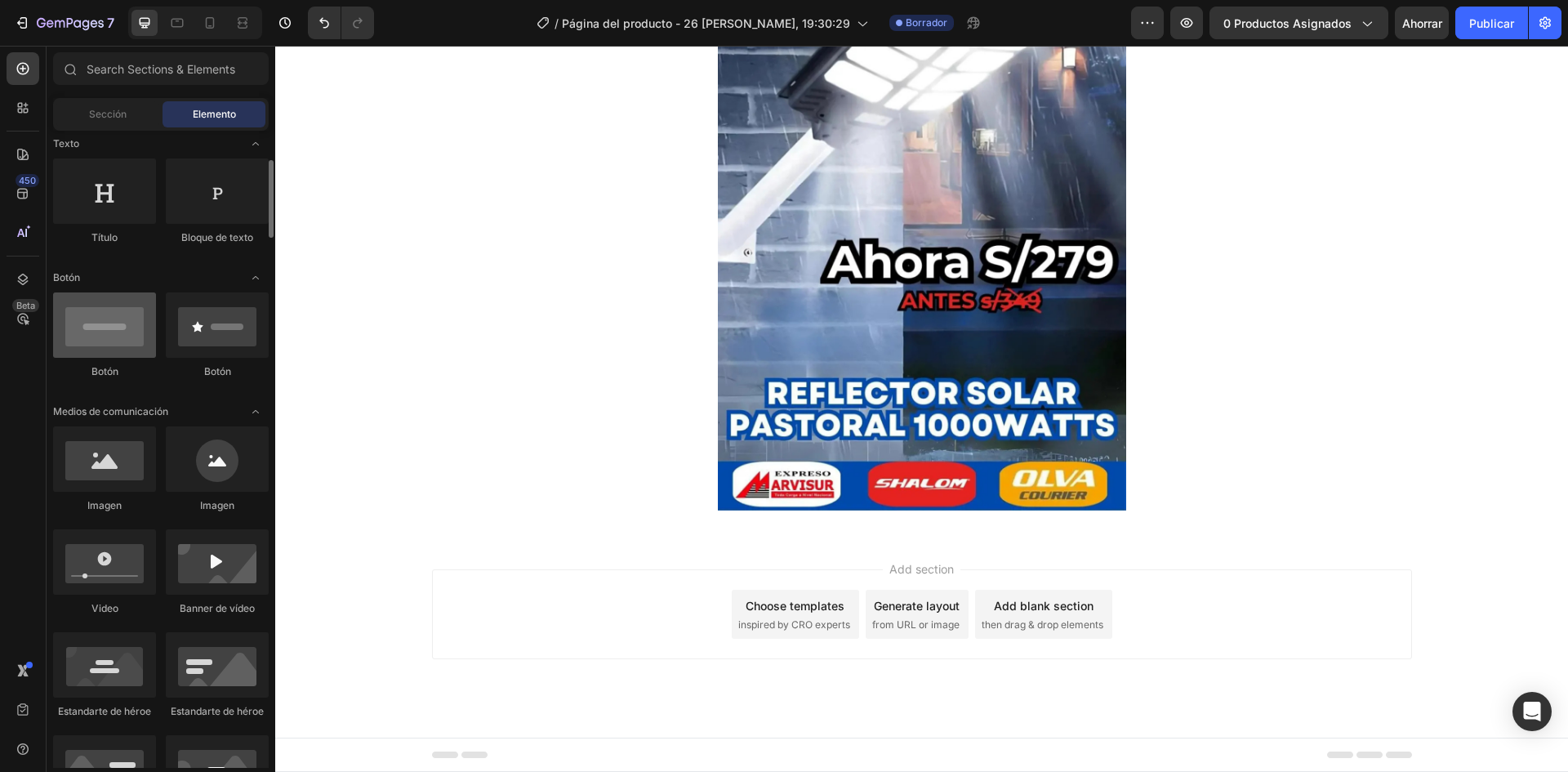
click at [93, 353] on div at bounding box center [105, 325] width 103 height 65
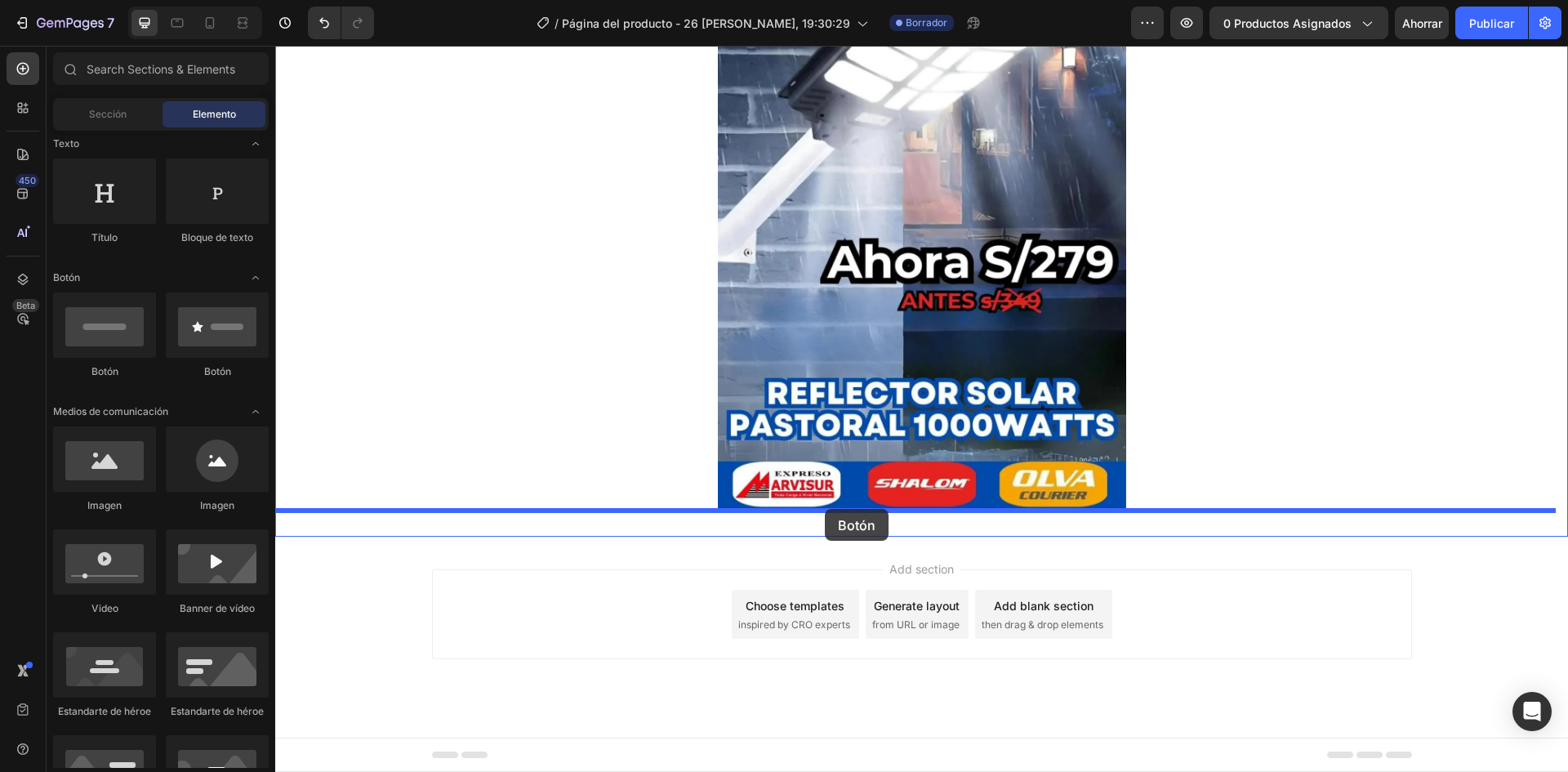
drag, startPoint x: 418, startPoint y: 398, endPoint x: 825, endPoint y: 509, distance: 421.9
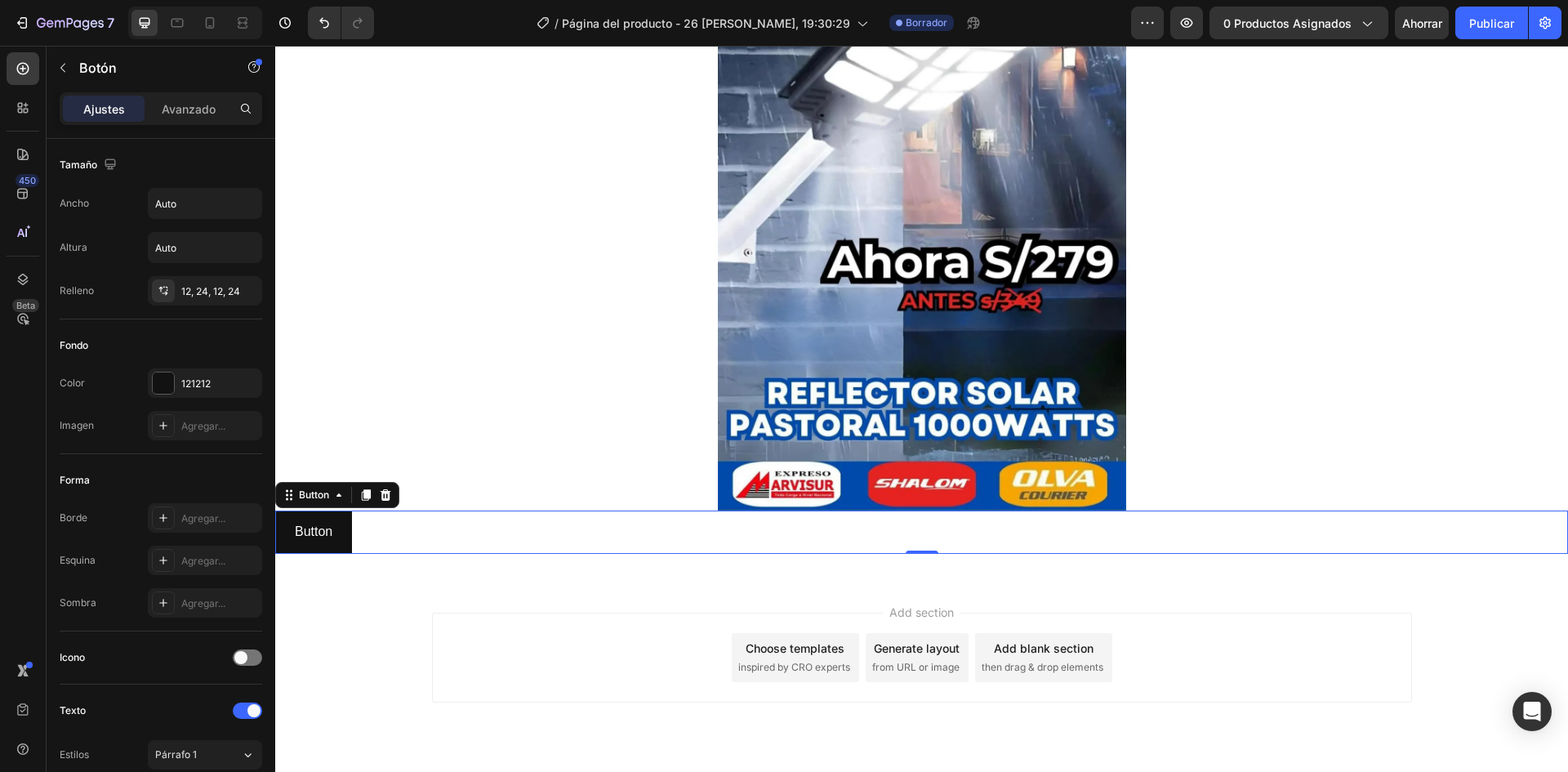
click at [952, 521] on div "Button Button 0" at bounding box center [922, 532] width 1293 height 43
click at [329, 527] on p "Button" at bounding box center [313, 533] width 38 height 24
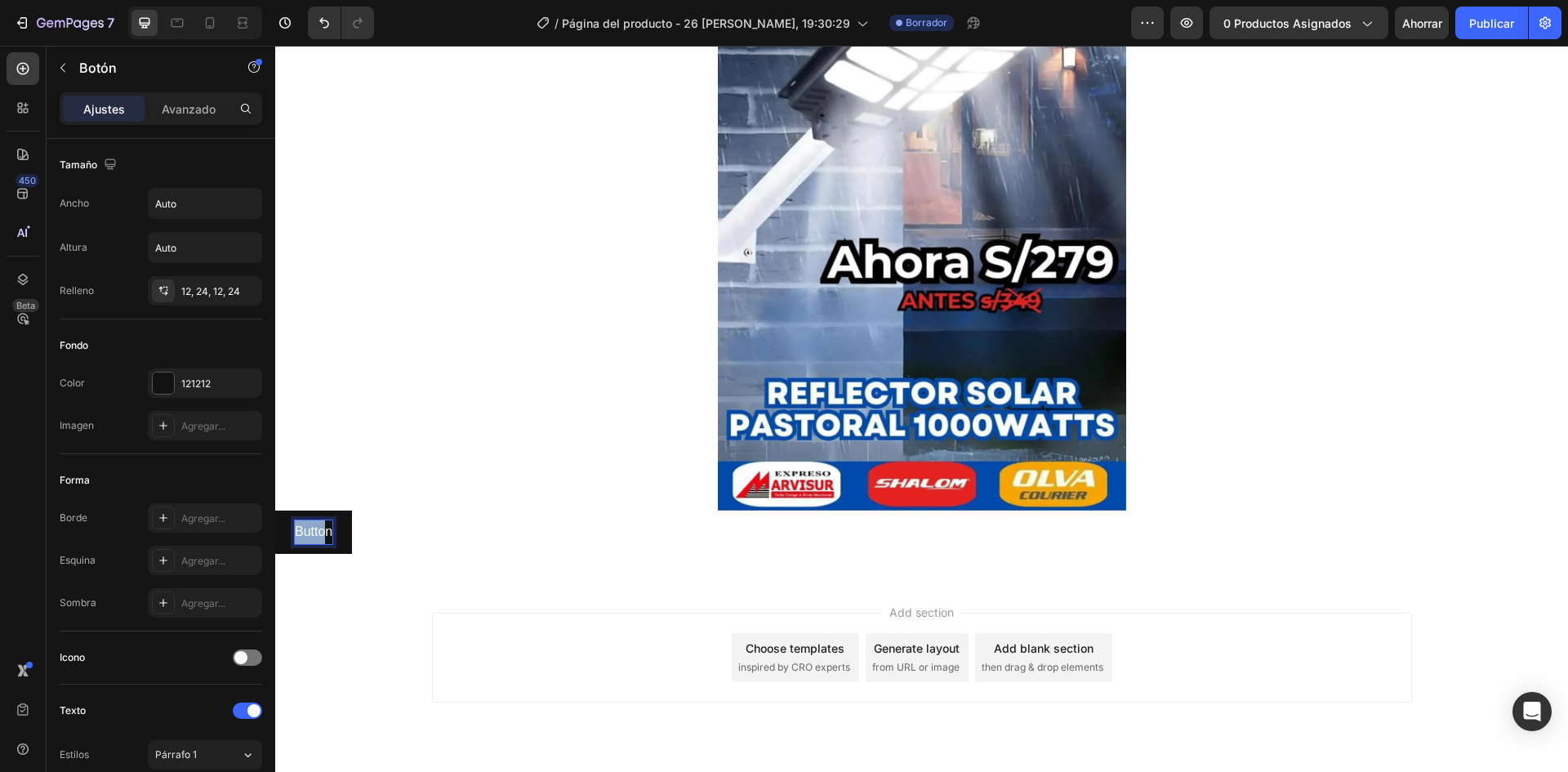
drag, startPoint x: 328, startPoint y: 525, endPoint x: 544, endPoint y: 571, distance: 220.8
click at [276, 526] on html "Header Image Button Button 0 Section 1 Root Start with Sections from sidebar Ad…" at bounding box center [922, 312] width 1293 height 1008
click at [276, 511] on button "PIDE" at bounding box center [310, 532] width 69 height 43
click at [276, 511] on button "PIDE AHOR" at bounding box center [331, 532] width 111 height 43
click at [276, 511] on button "PIDE AHORA ENVIO" at bounding box center [357, 532] width 162 height 43
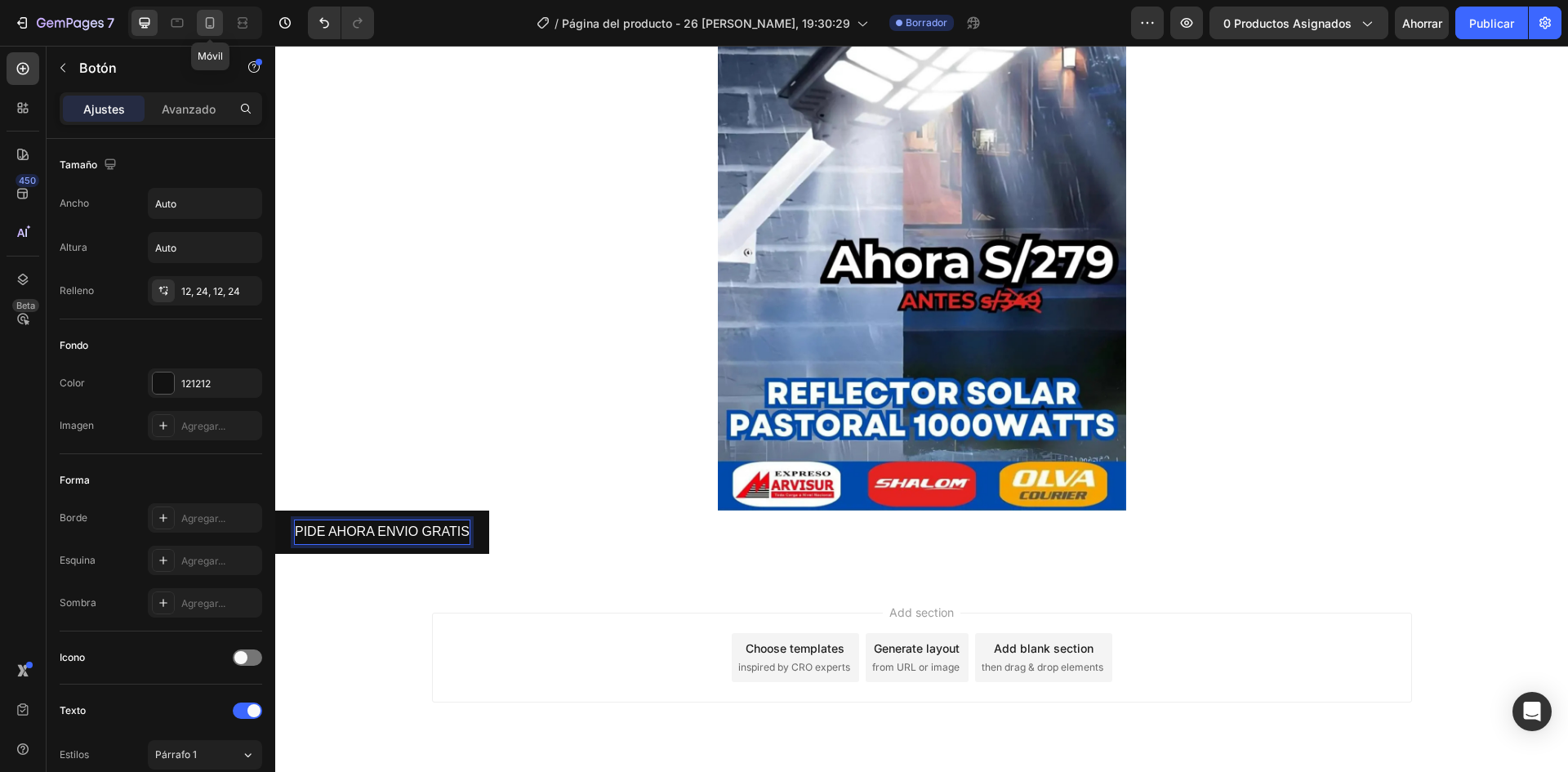
click at [206, 18] on icon at bounding box center [210, 23] width 17 height 17
type input "14"
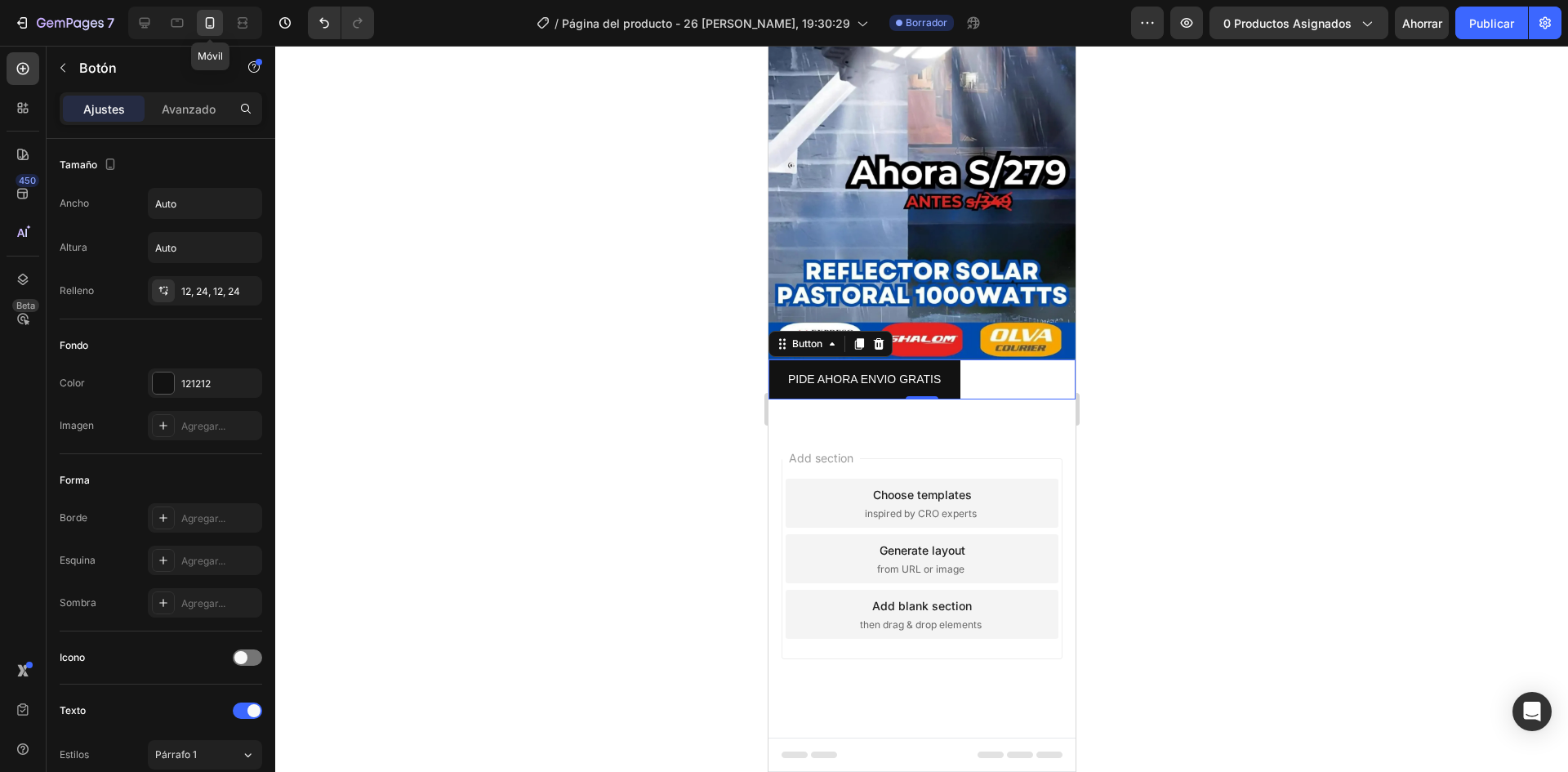
scroll to position [176, 0]
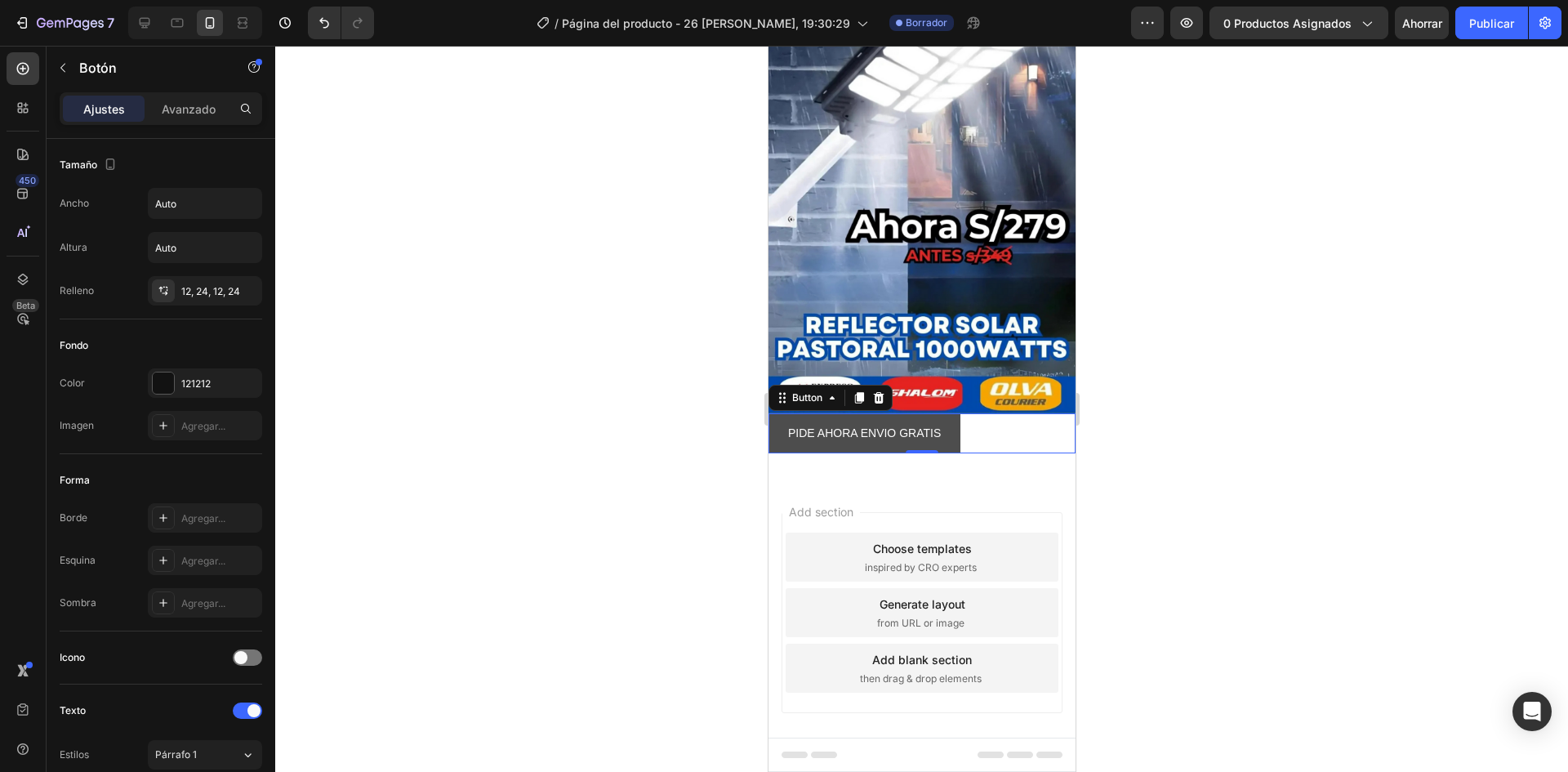
click at [949, 420] on button "PIDE AHORA ENVIO GRATIS" at bounding box center [864, 433] width 192 height 40
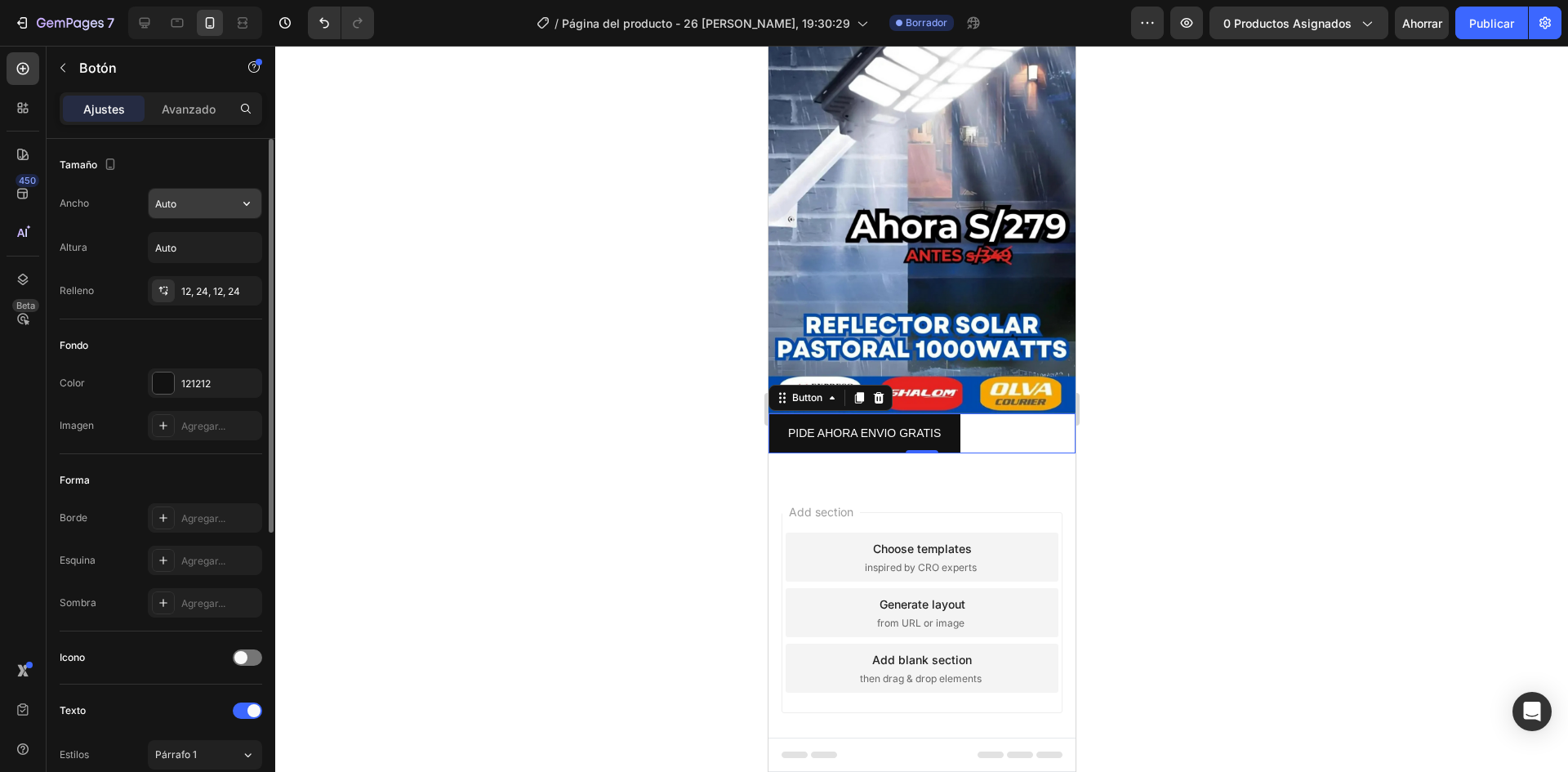
click at [205, 208] on input "Auto" at bounding box center [205, 204] width 112 height 30
click at [254, 197] on icon "button" at bounding box center [247, 204] width 17 height 17
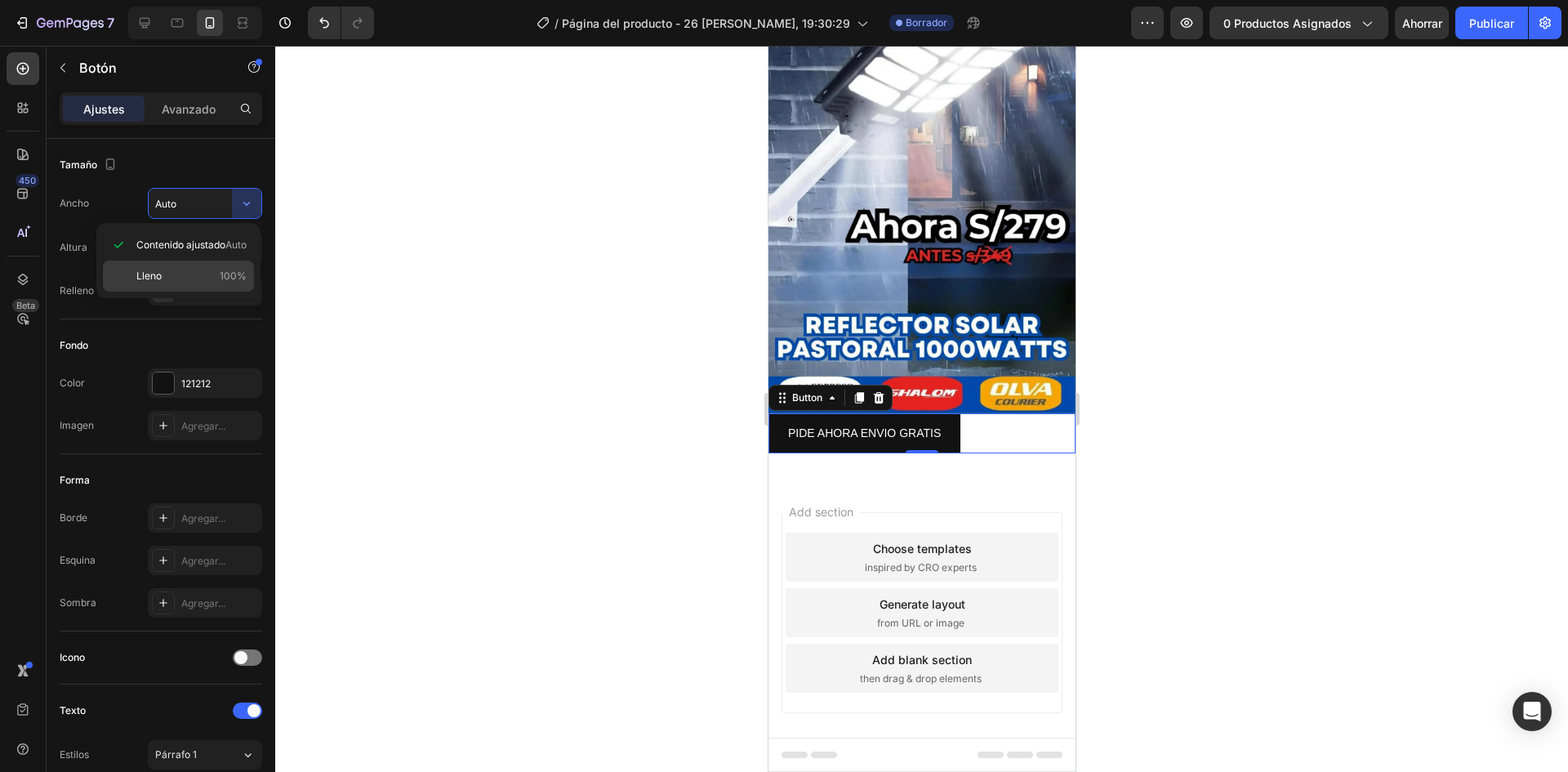
click at [197, 276] on p "Lleno 100%" at bounding box center [192, 277] width 111 height 15
type input "100%"
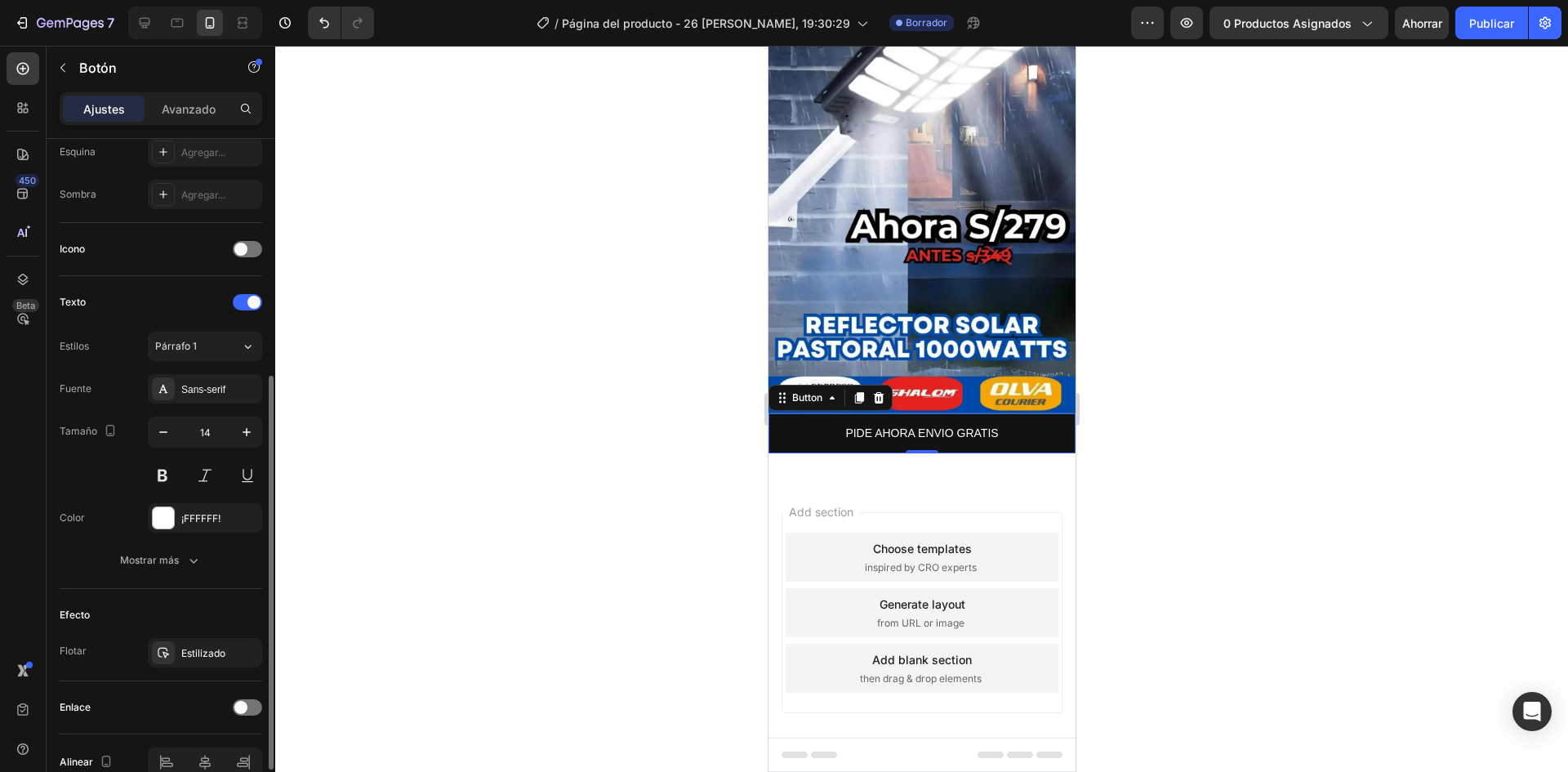
scroll to position [491, 0]
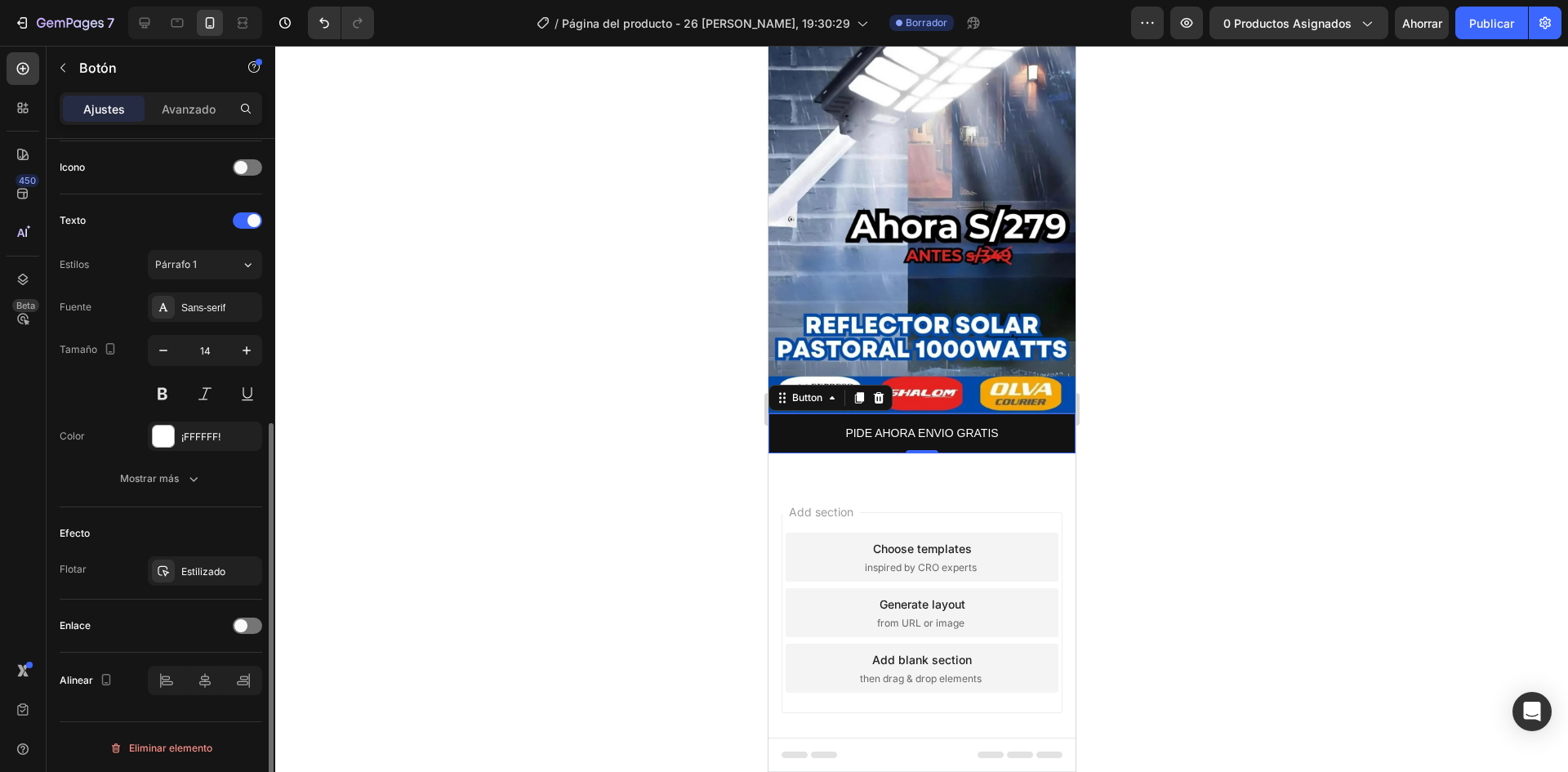
click at [212, 458] on div "Fuente Sans-serif Tamaño 14 Color ¡FFFFFF! Mostrar más" at bounding box center [161, 393] width 203 height 201
click at [202, 442] on font "¡FFFFFF!" at bounding box center [201, 436] width 40 height 12
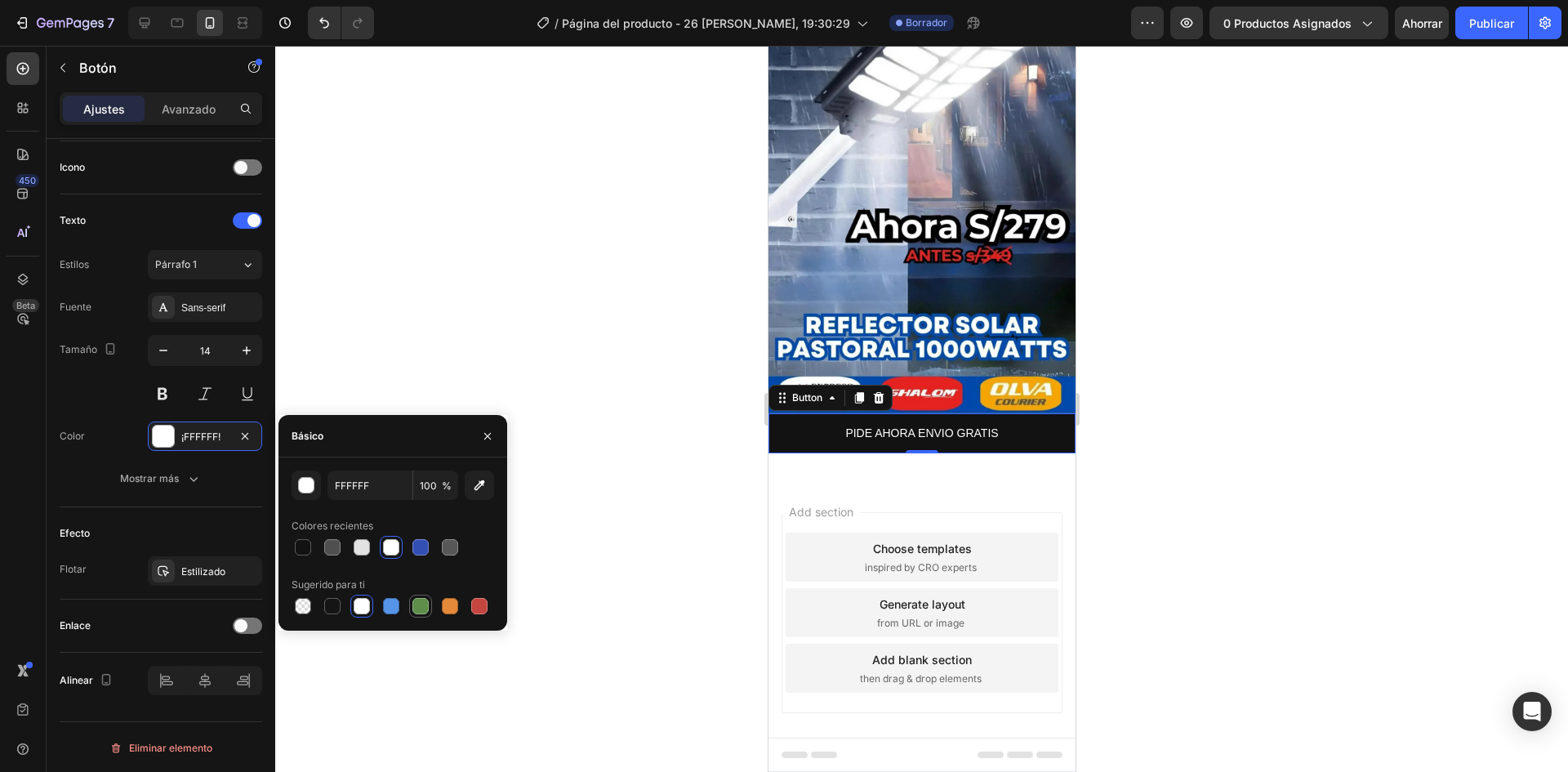
click at [419, 603] on div at bounding box center [421, 607] width 17 height 17
click at [309, 548] on div at bounding box center [303, 548] width 17 height 17
click at [384, 555] on div at bounding box center [392, 548] width 17 height 17
type input "FFFFFF"
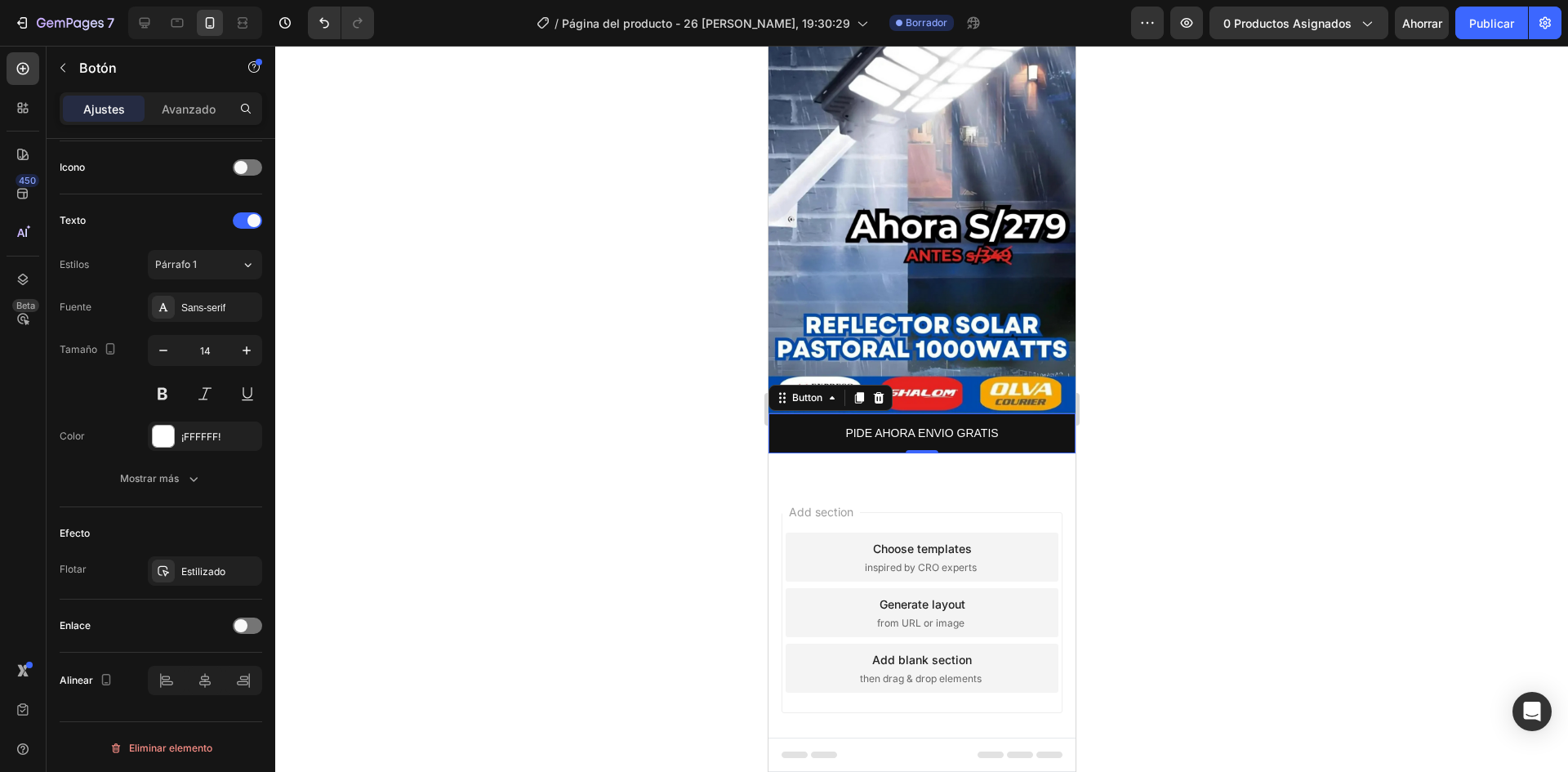
click at [489, 332] on div at bounding box center [922, 410] width 1293 height 727
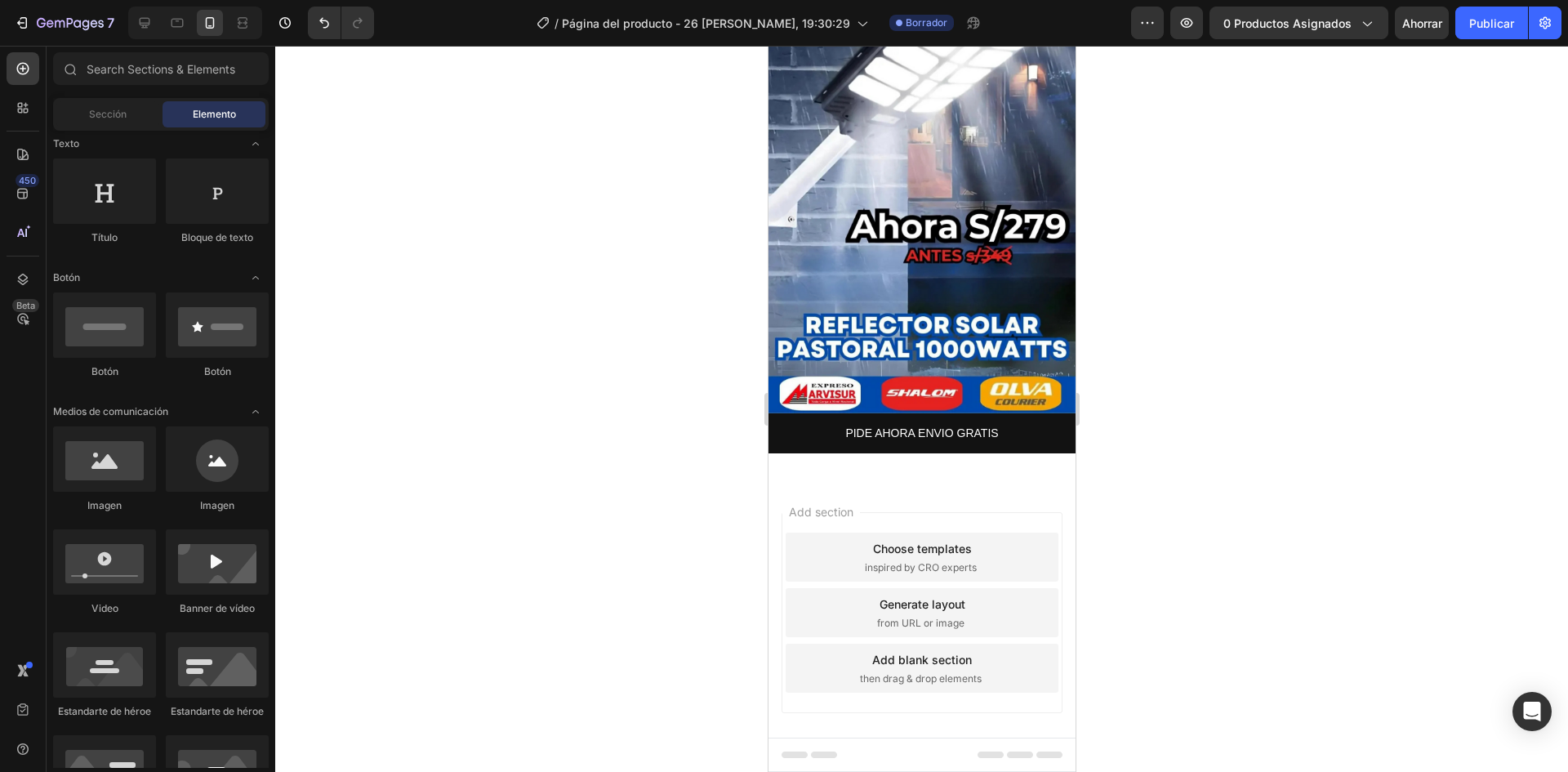
scroll to position [0, 0]
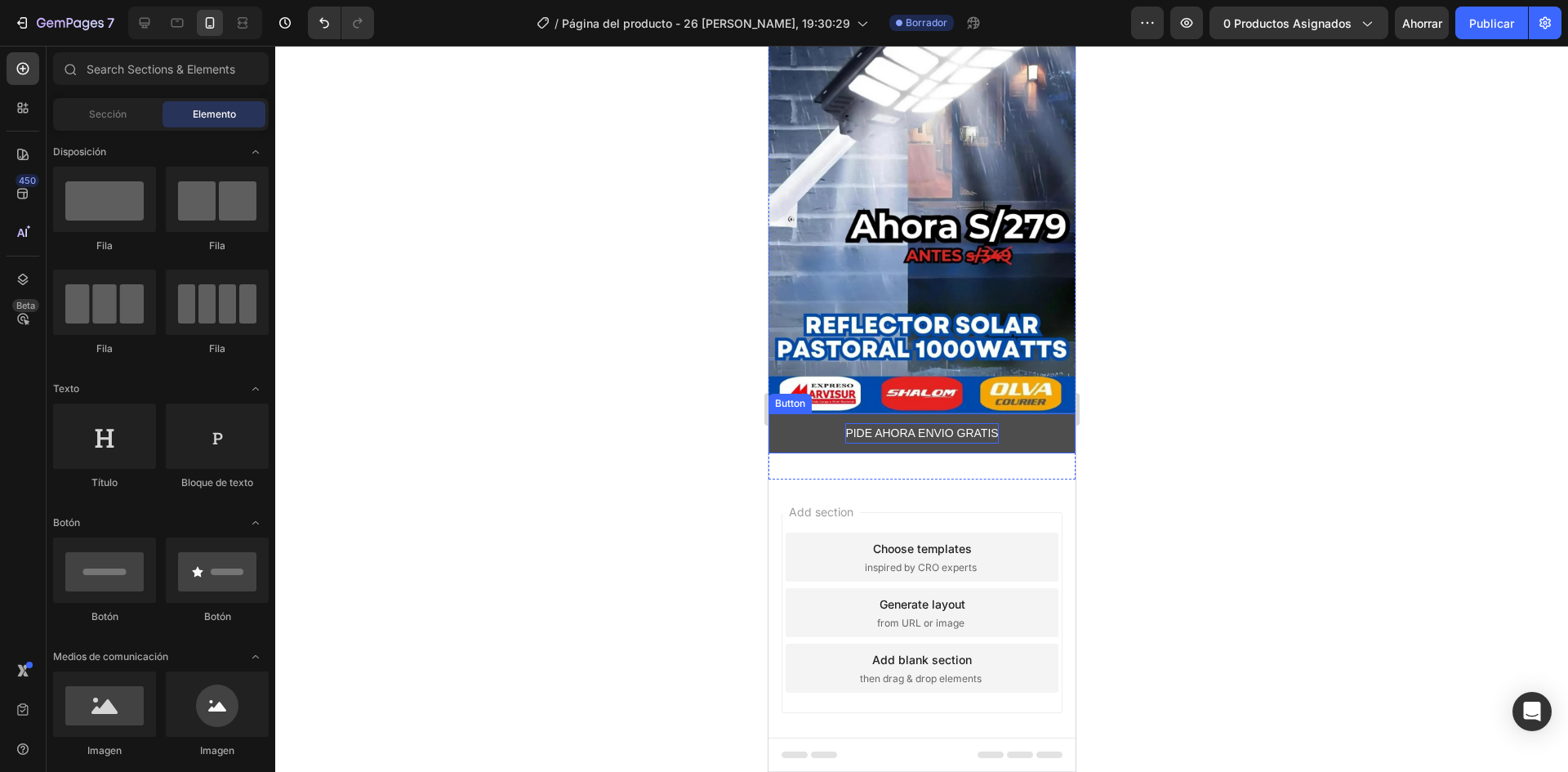
click at [960, 423] on p "PIDE AHORA ENVIO GRATIS" at bounding box center [921, 434] width 153 height 20
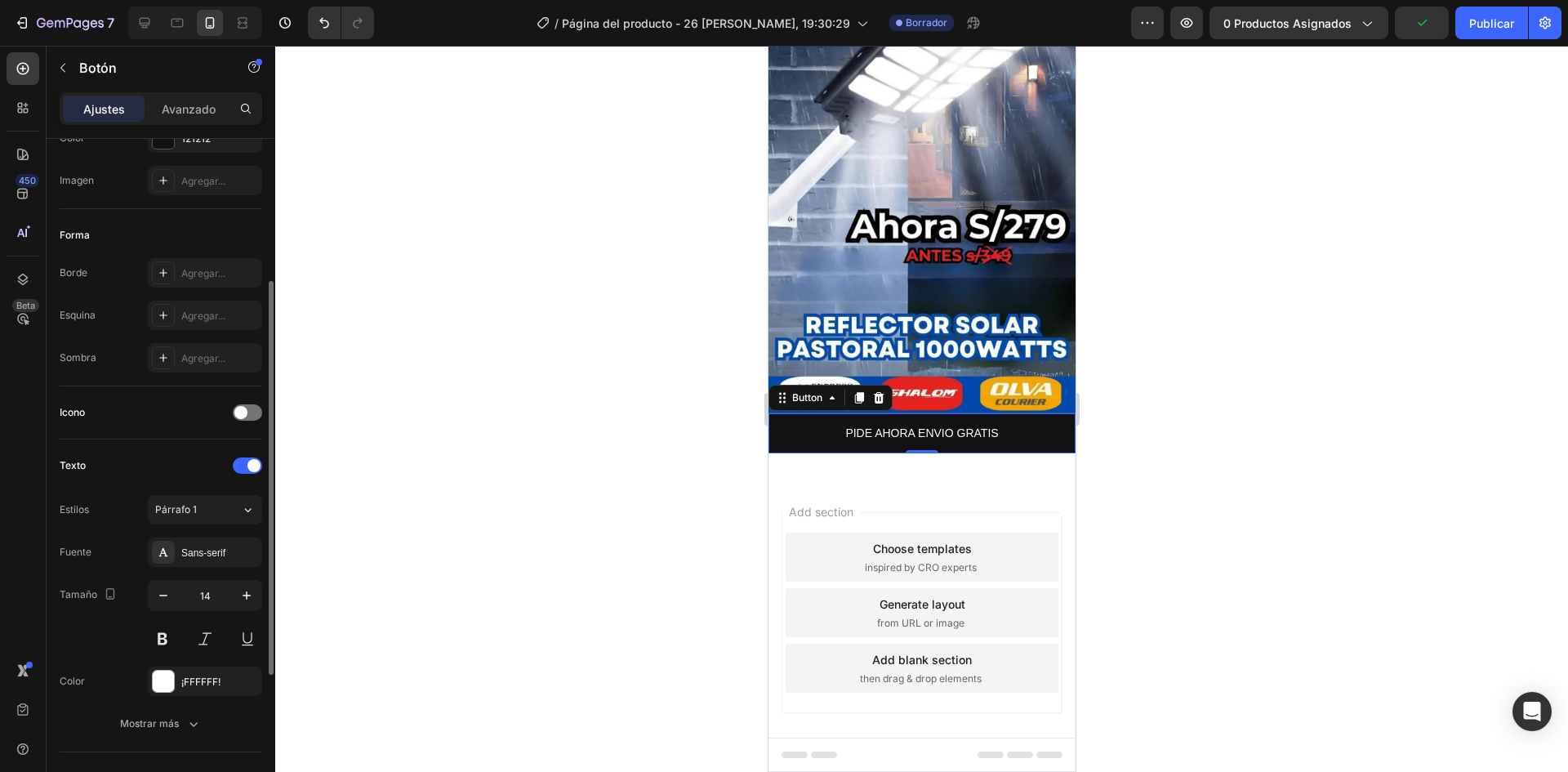
scroll to position [327, 0]
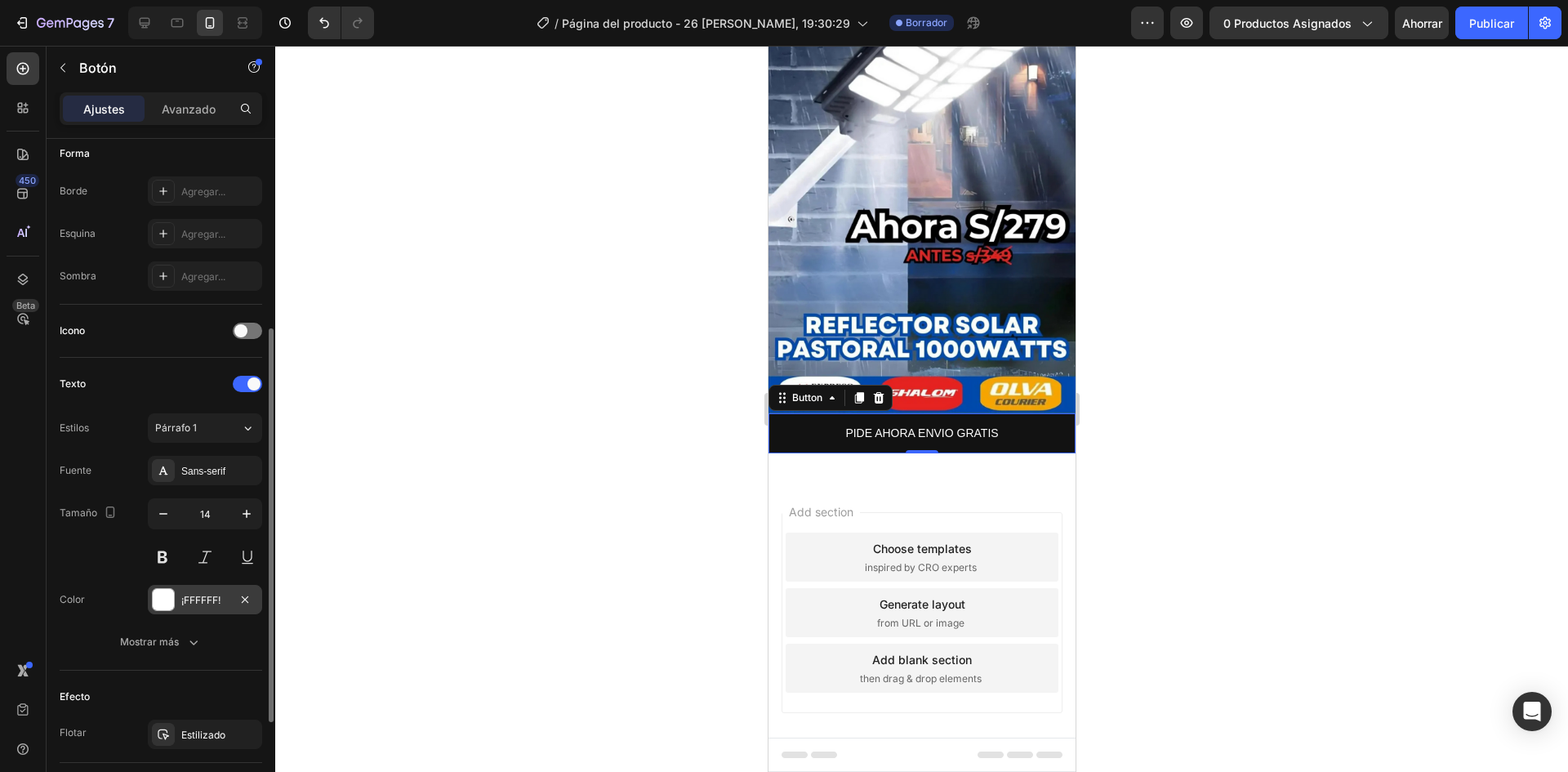
click at [194, 597] on font "¡FFFFFF!" at bounding box center [201, 600] width 40 height 12
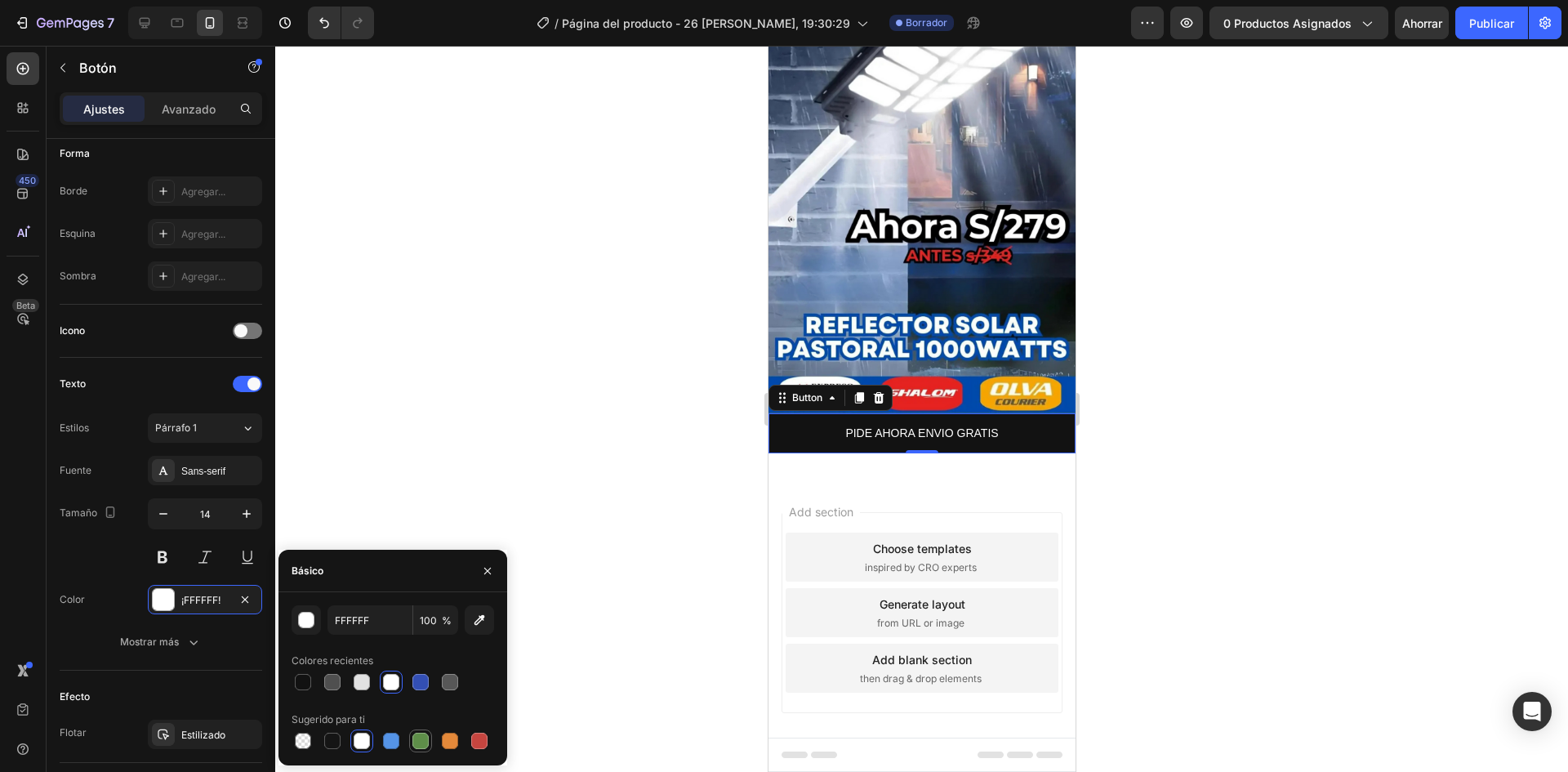
click at [421, 731] on div at bounding box center [420, 741] width 23 height 23
click at [422, 731] on div at bounding box center [420, 741] width 19 height 19
click at [397, 683] on div at bounding box center [392, 683] width 17 height 17
type input "FFFFFF"
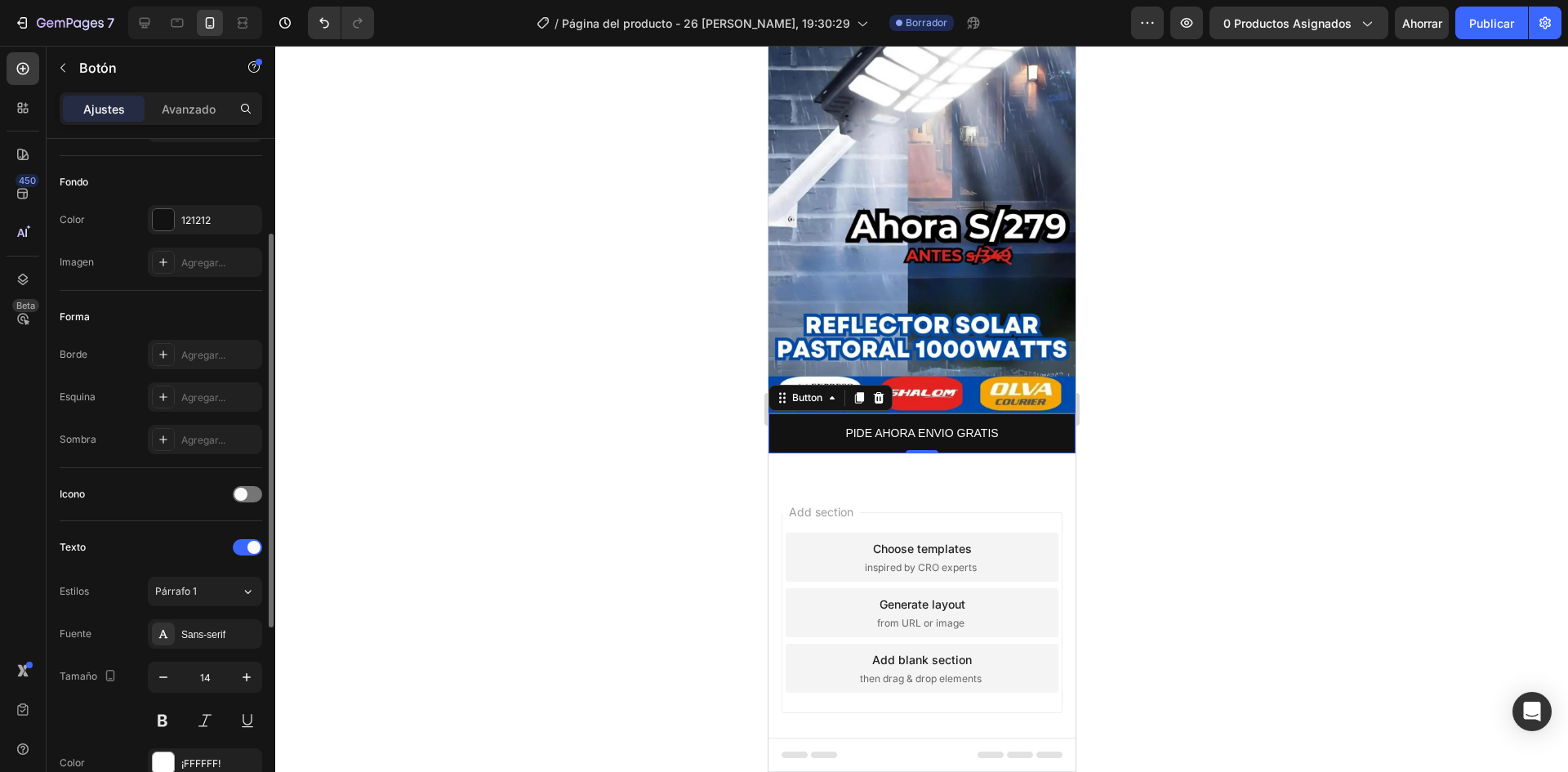
click at [387, 351] on div at bounding box center [922, 410] width 1293 height 727
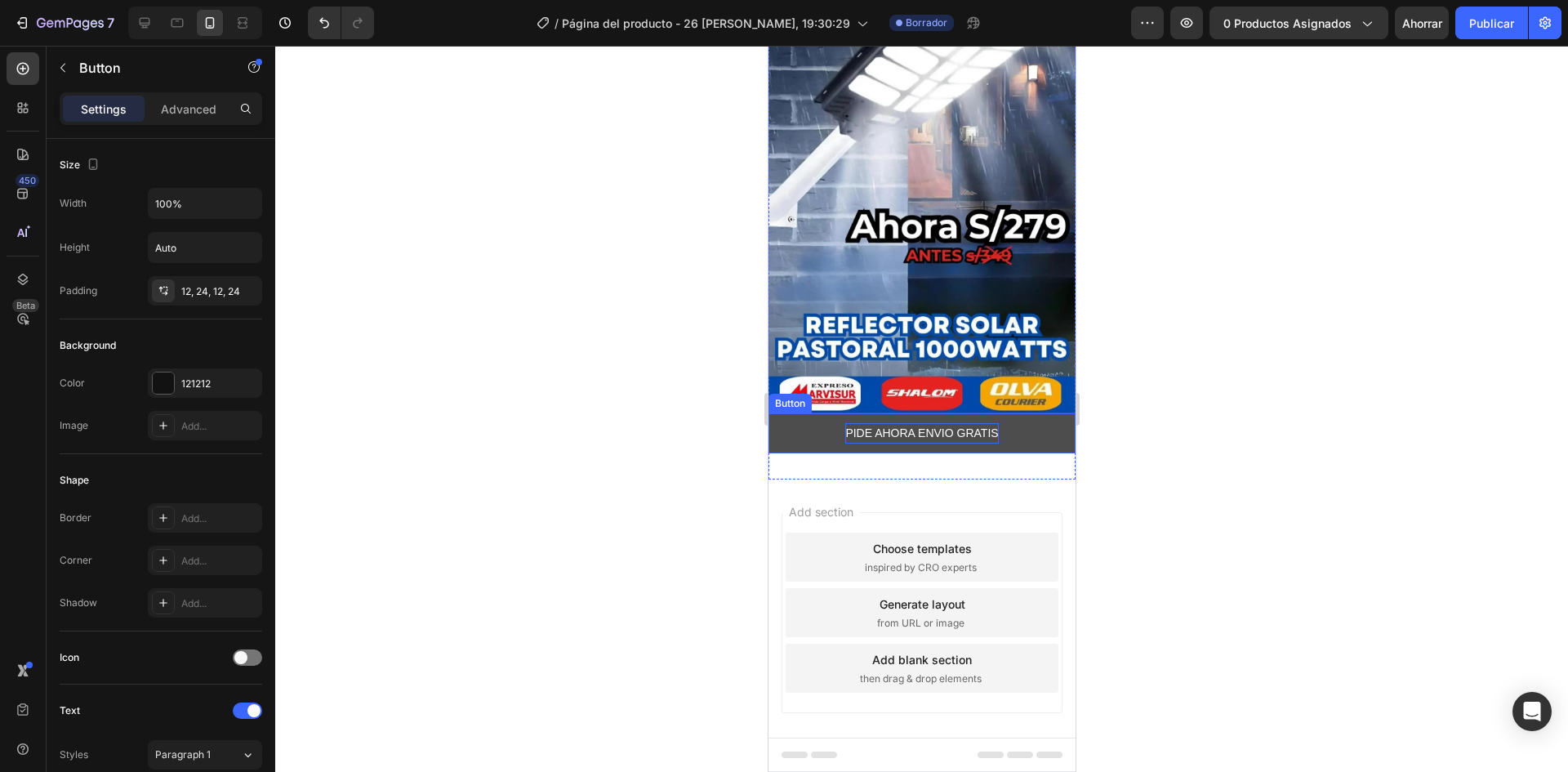
click at [949, 423] on p "PIDE AHORA ENVIO GRATIS" at bounding box center [921, 434] width 153 height 20
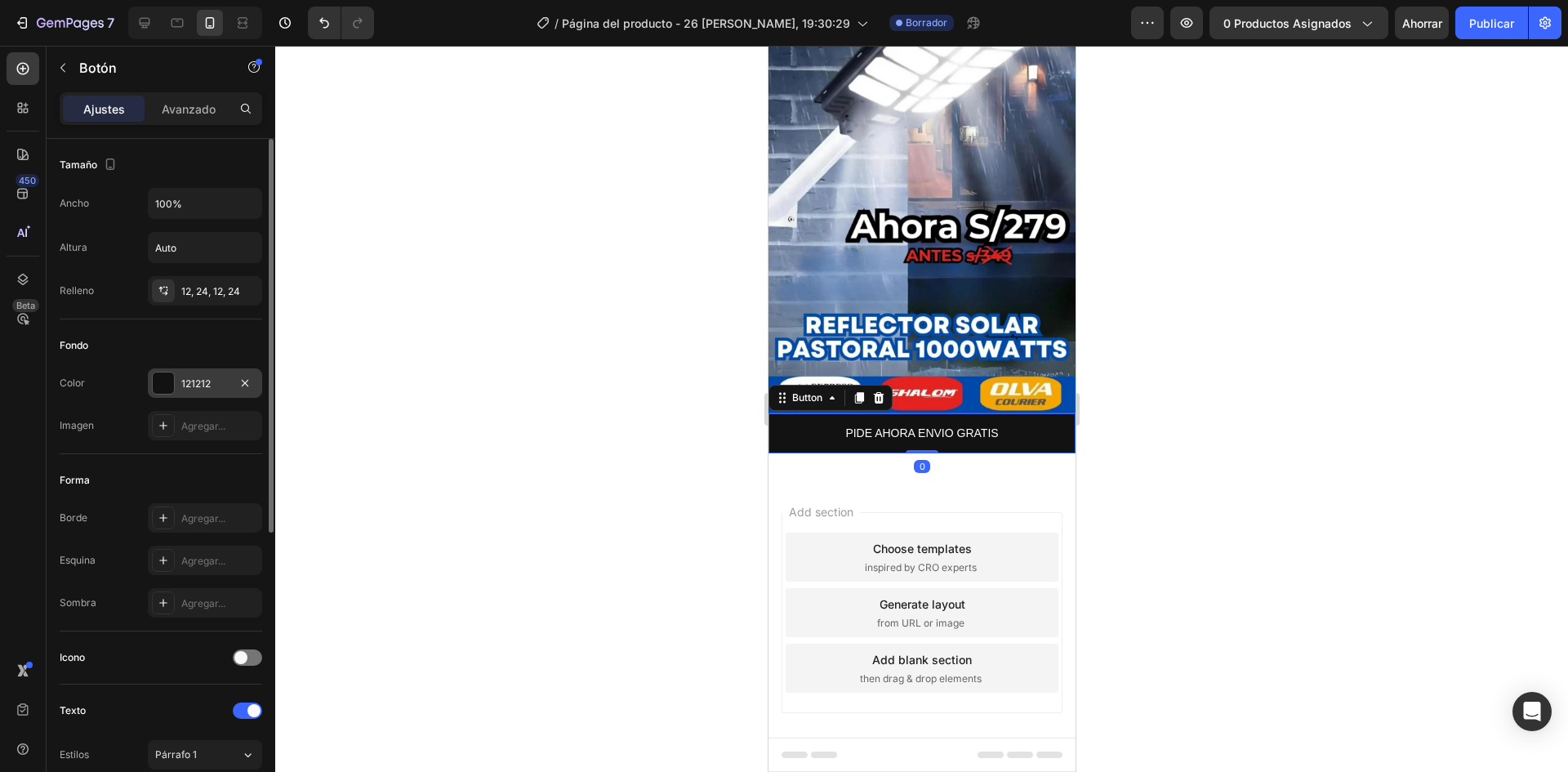
click at [193, 379] on font "121212" at bounding box center [196, 383] width 29 height 12
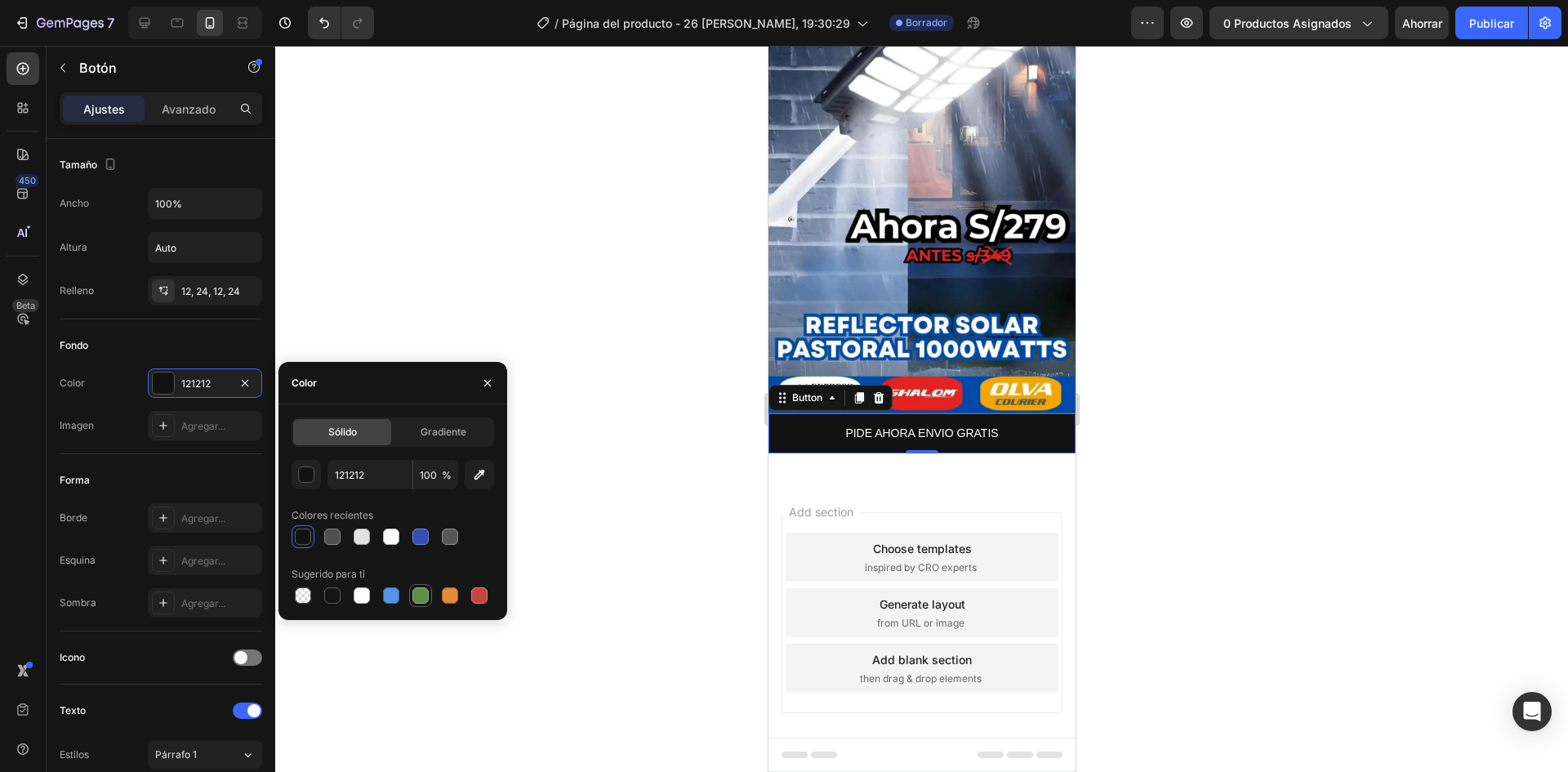
click at [420, 599] on div at bounding box center [421, 596] width 17 height 17
type input "5E8E49"
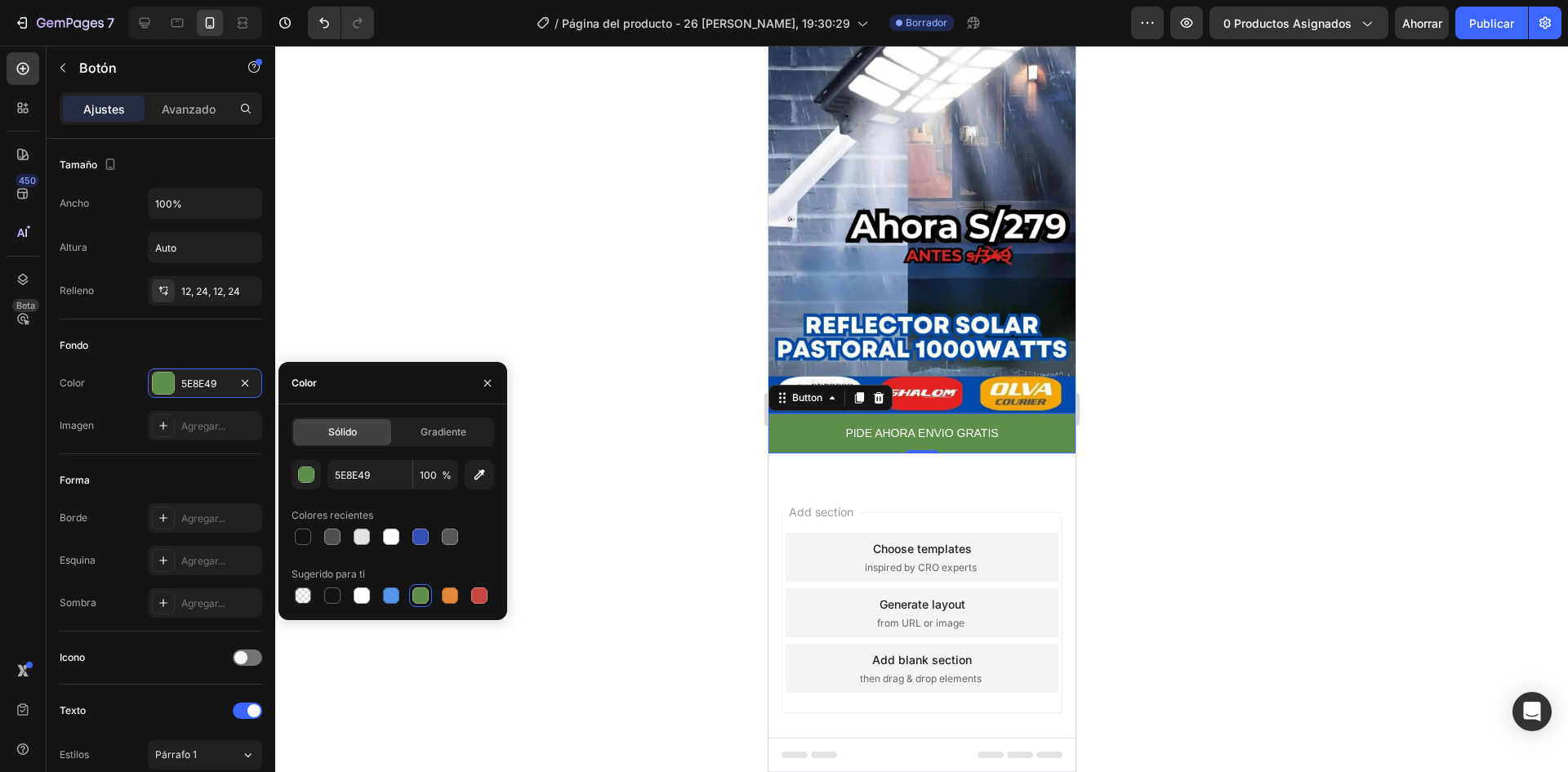
click at [613, 478] on div at bounding box center [922, 410] width 1293 height 727
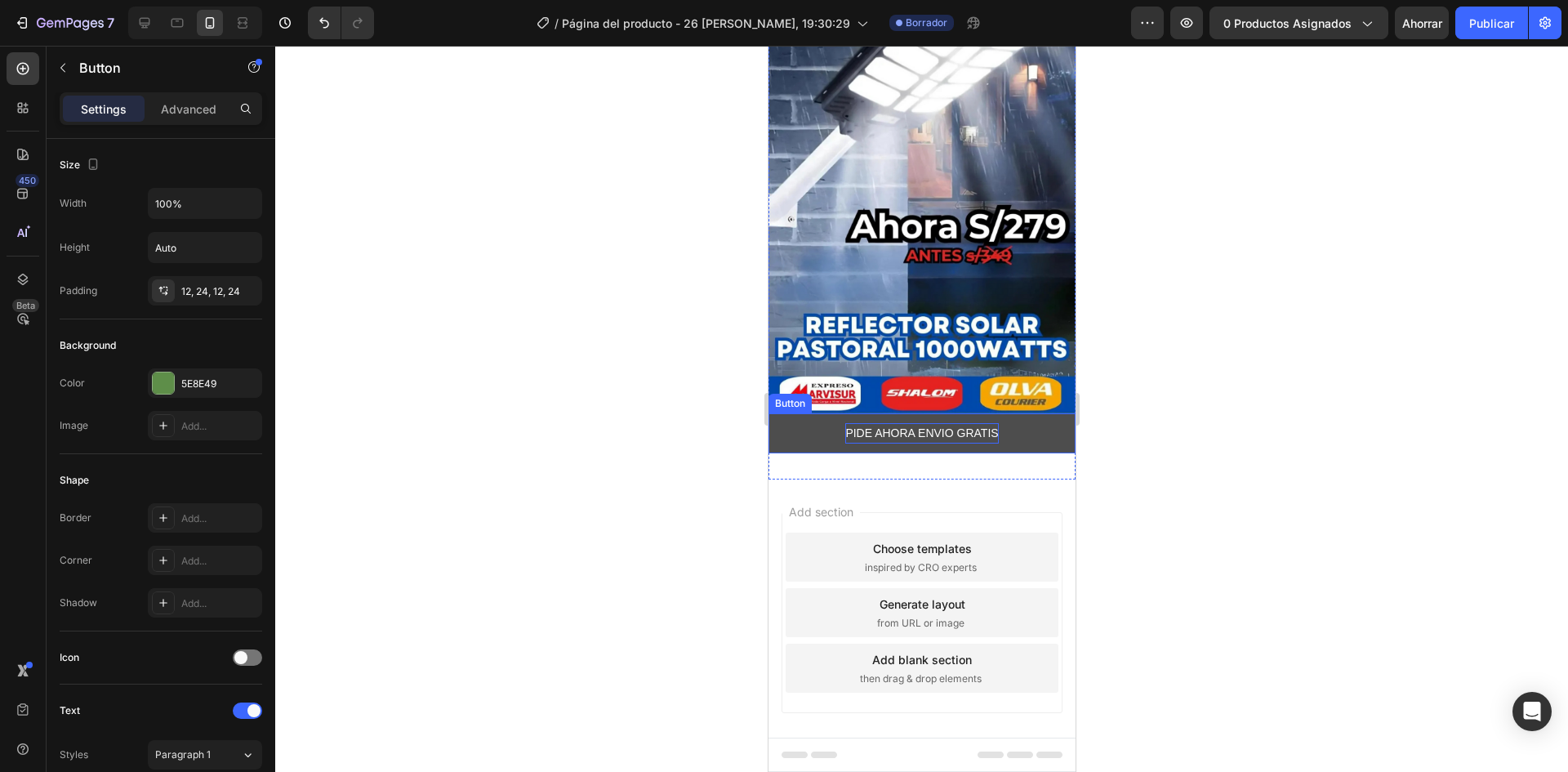
click at [894, 423] on p "PIDE AHORA ENVIO GRATIS" at bounding box center [921, 434] width 153 height 20
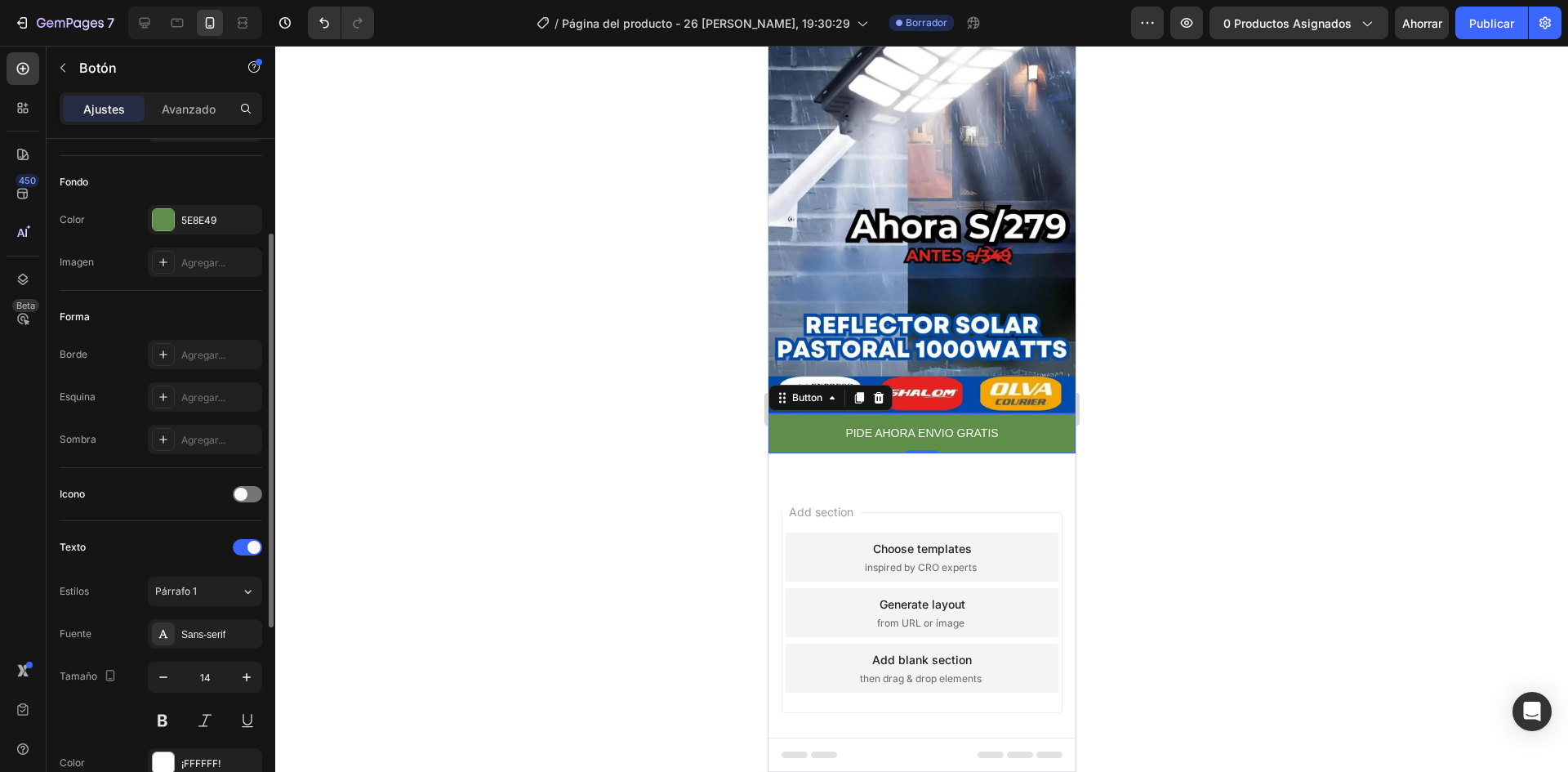
scroll to position [327, 0]
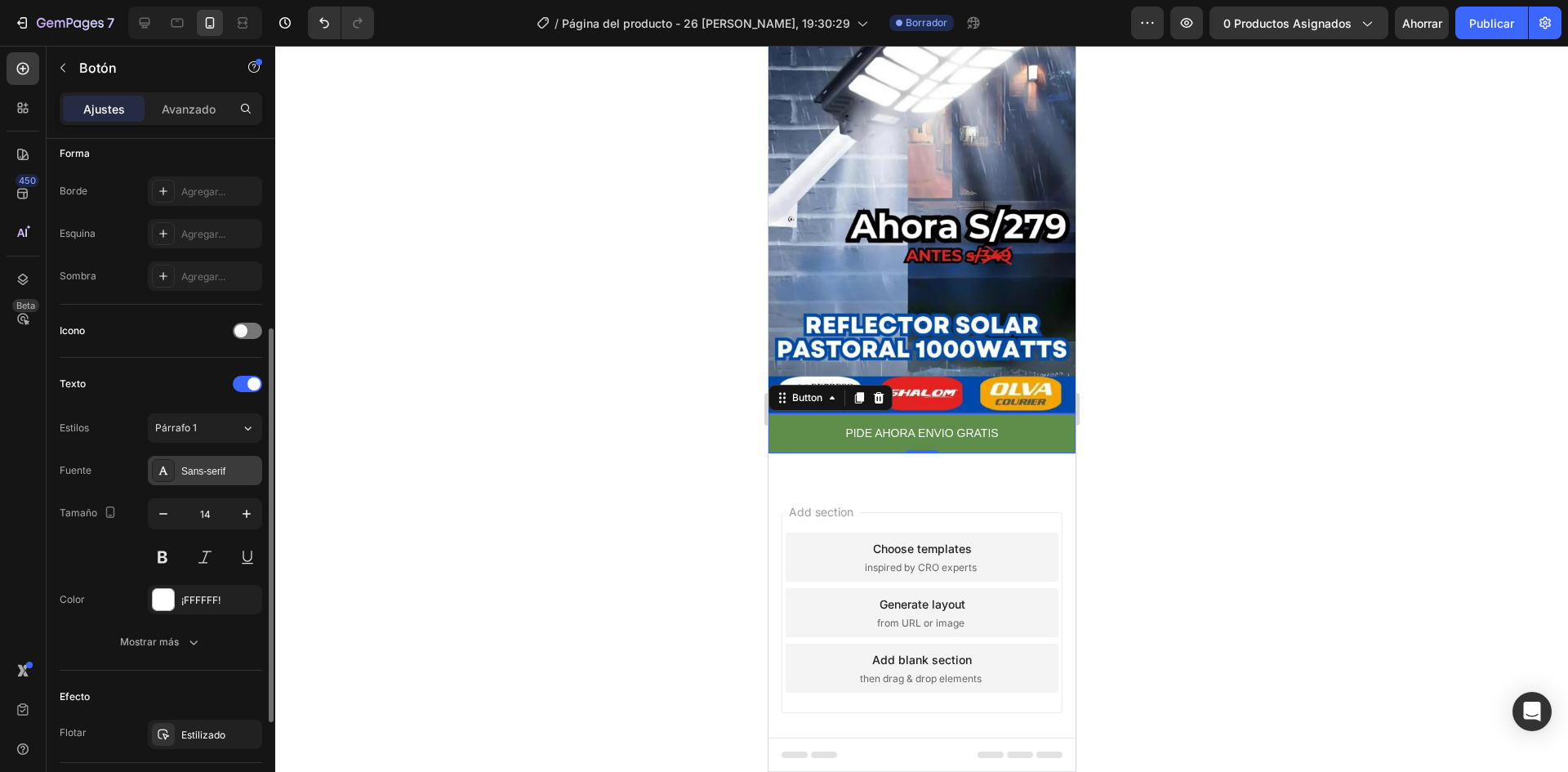
click at [242, 468] on div "Sans-serif" at bounding box center [219, 471] width 77 height 15
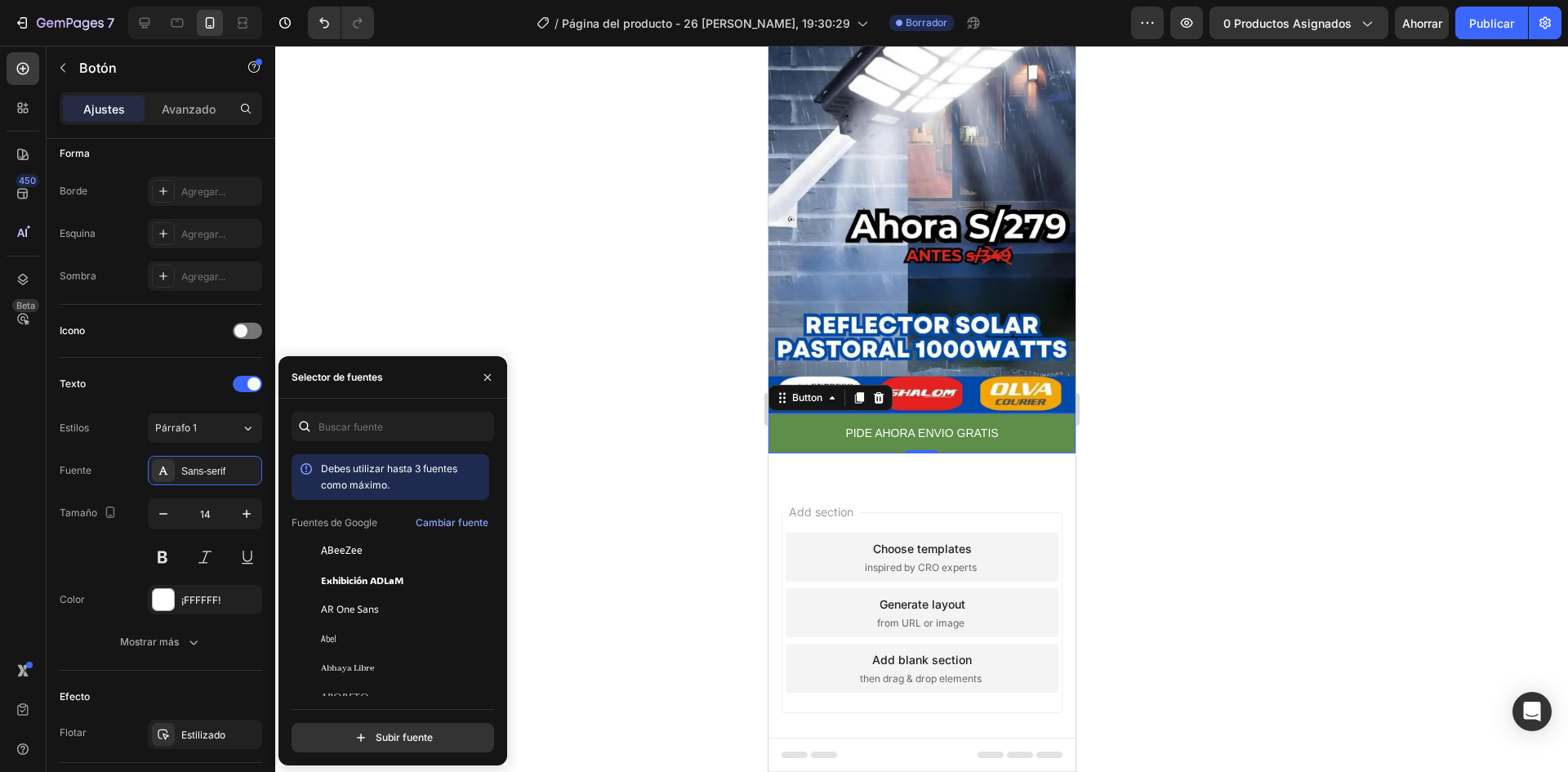
click at [600, 533] on div at bounding box center [922, 410] width 1293 height 727
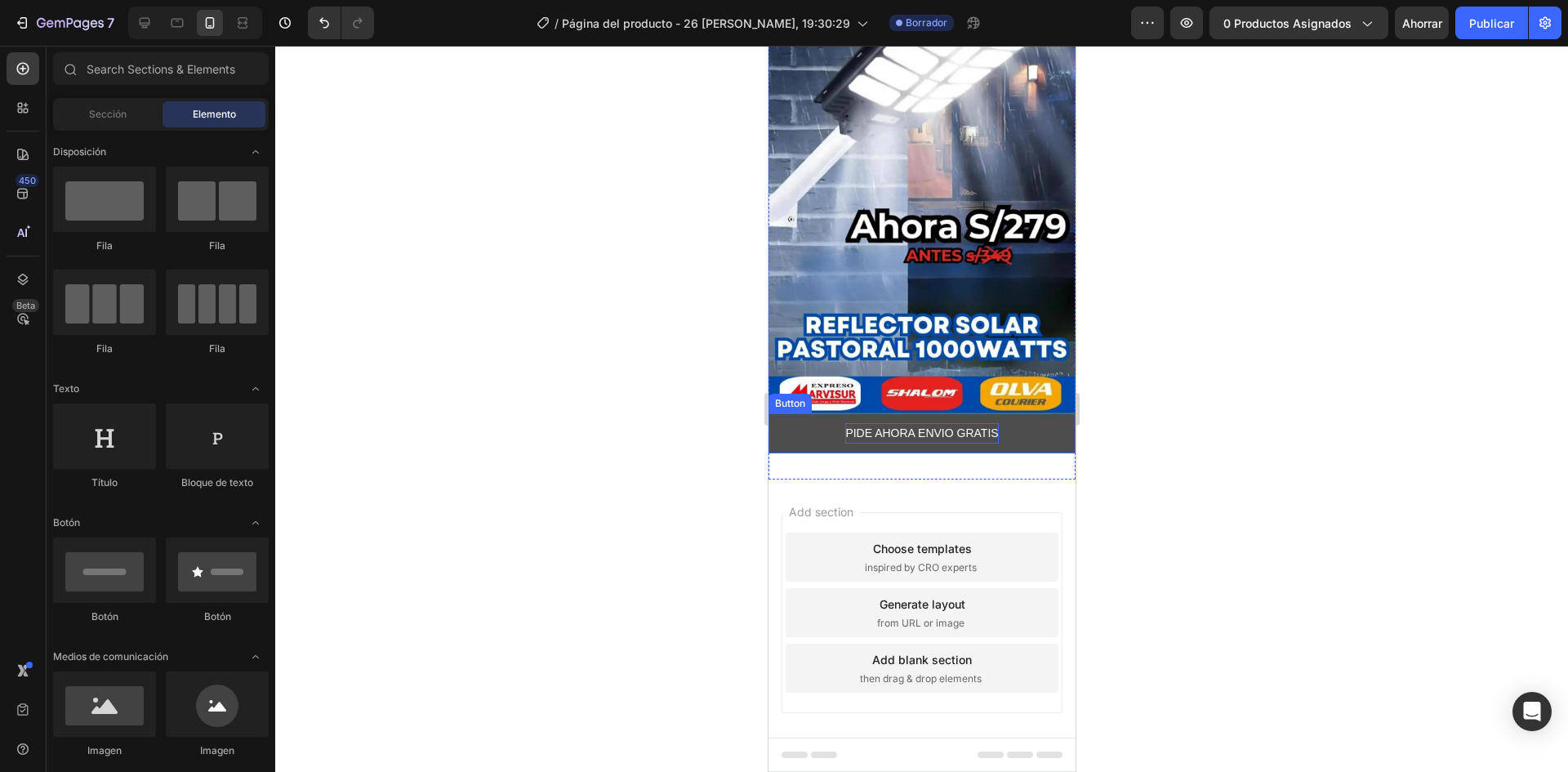
click at [984, 423] on p "PIDE AHORA ENVIO GRATIS" at bounding box center [921, 434] width 153 height 20
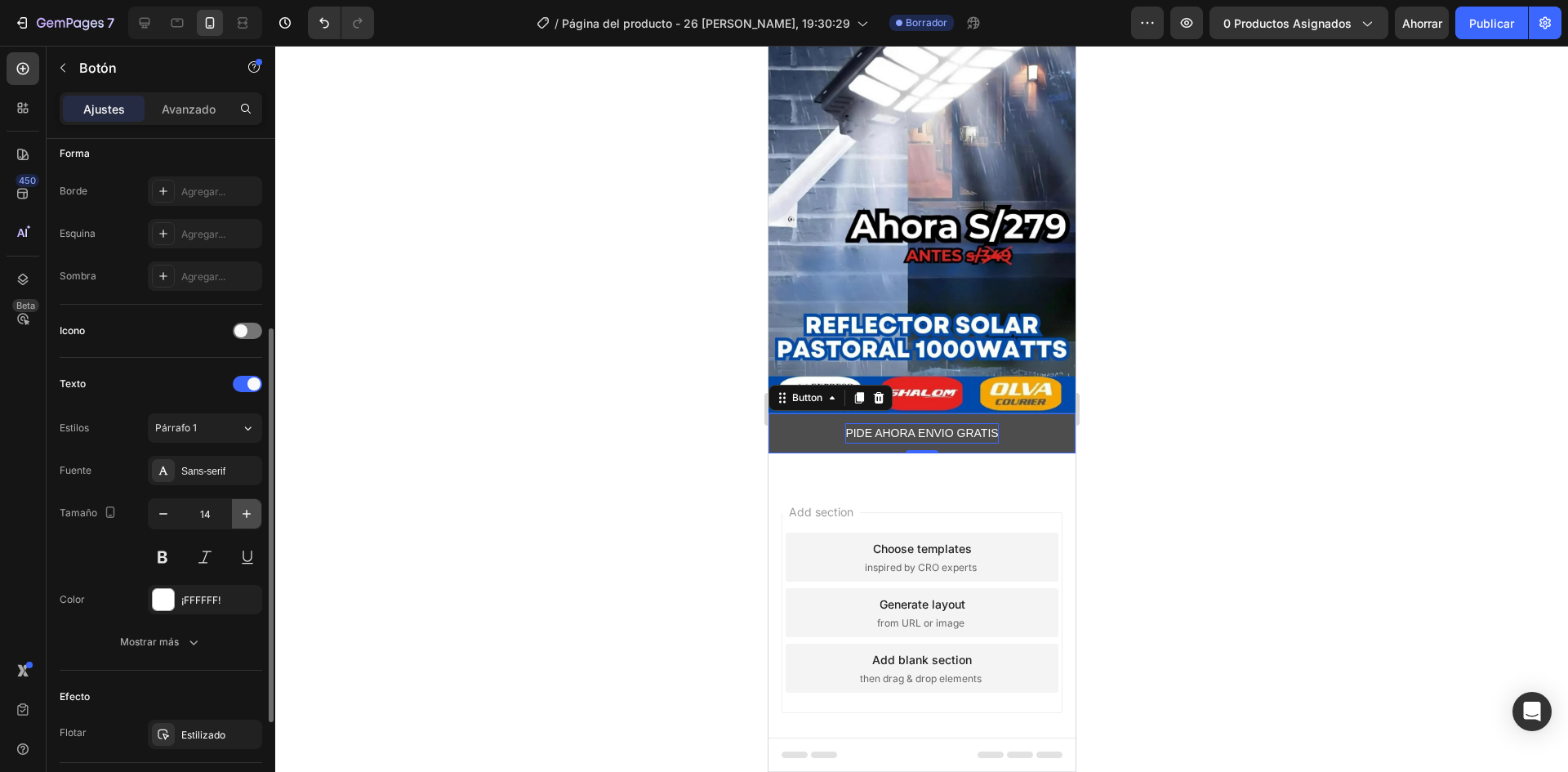
click at [242, 517] on icon "button" at bounding box center [247, 515] width 17 height 17
type input "18"
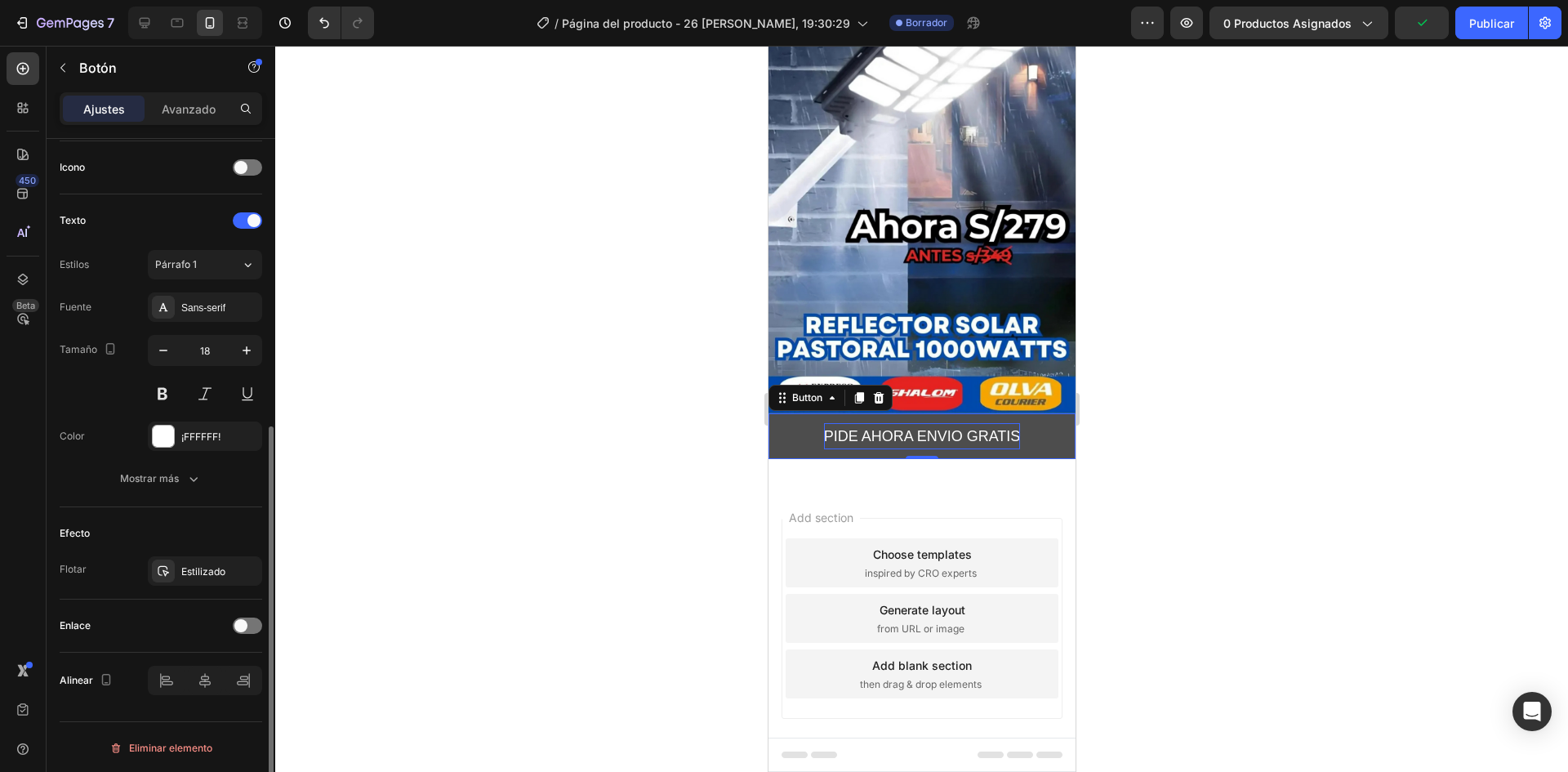
scroll to position [492, 0]
click at [77, 571] on font "Flotar" at bounding box center [73, 567] width 27 height 12
click at [190, 574] on font "Estilizado" at bounding box center [204, 569] width 44 height 12
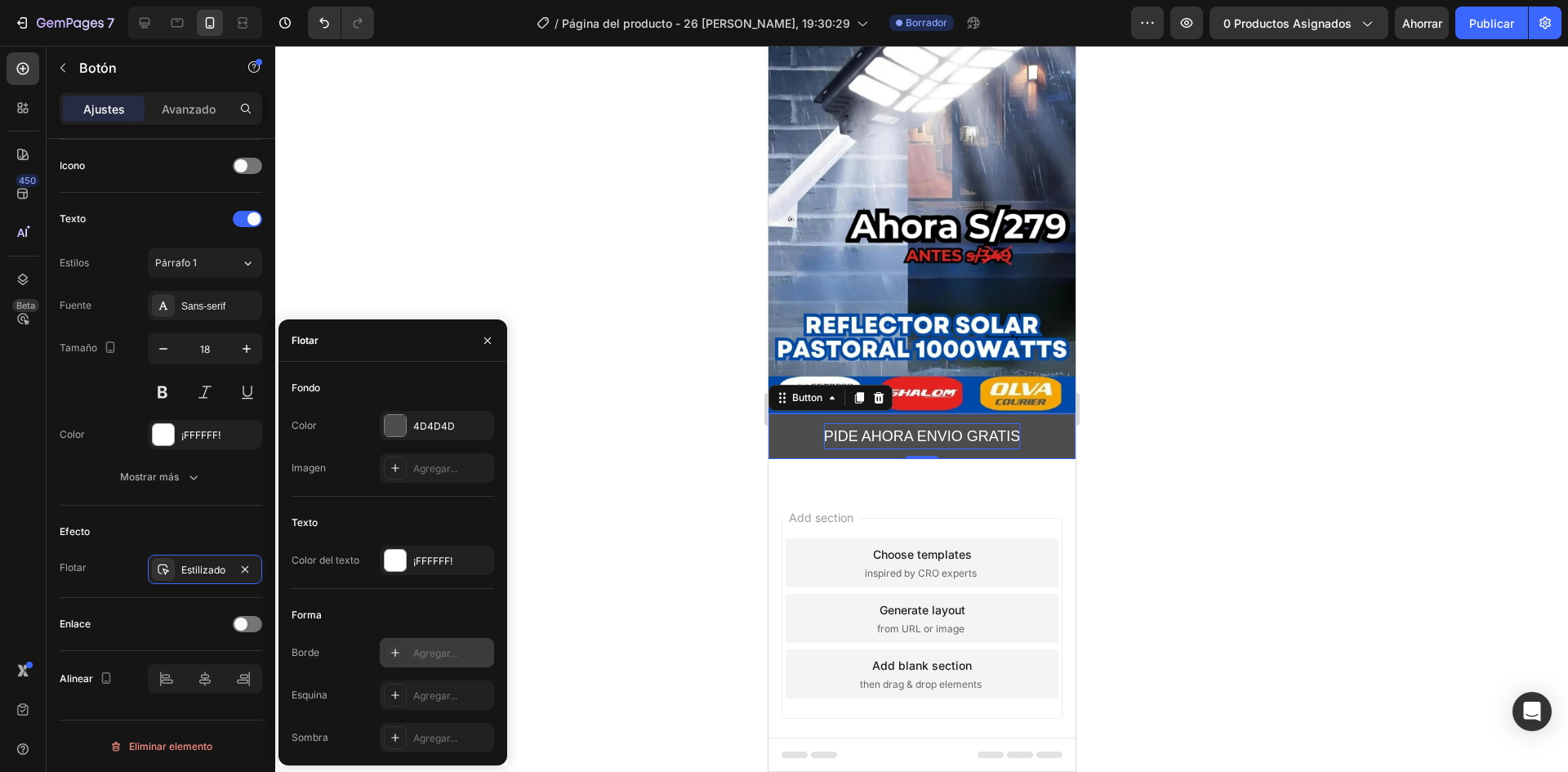
click at [442, 640] on div "Agregar..." at bounding box center [437, 653] width 114 height 30
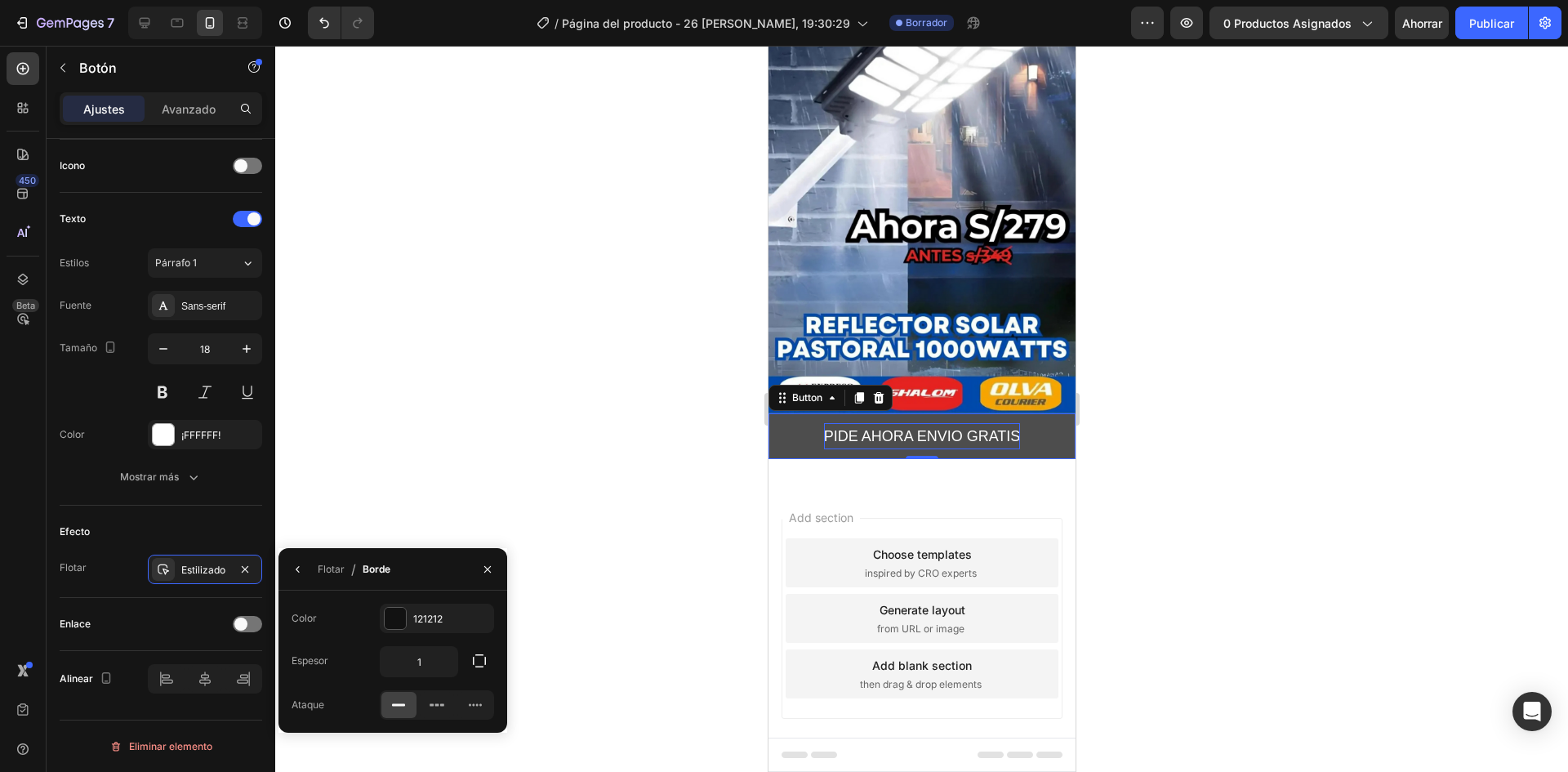
click at [571, 596] on div at bounding box center [922, 410] width 1293 height 727
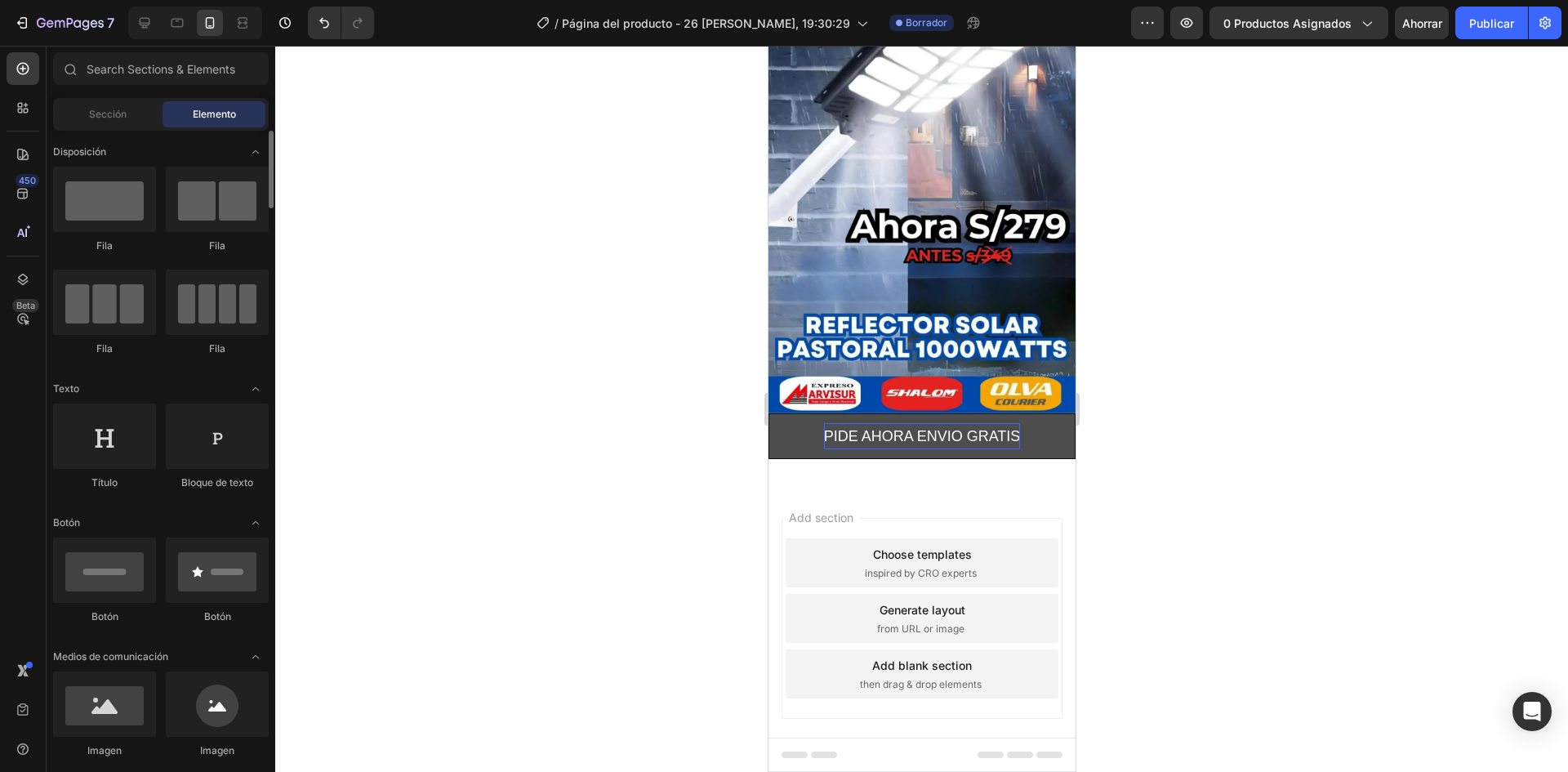
scroll to position [82, 0]
